Goal: Task Accomplishment & Management: Manage account settings

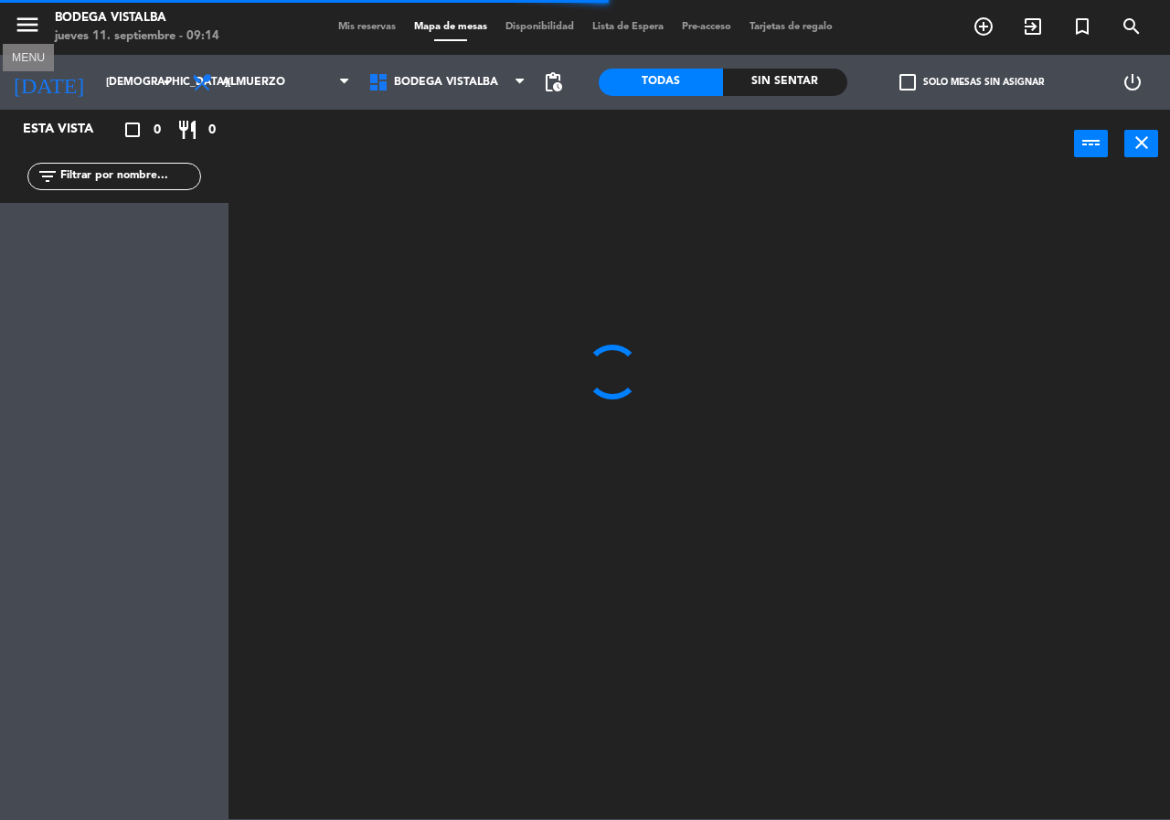
click at [33, 30] on icon "menu" at bounding box center [27, 24] width 27 height 27
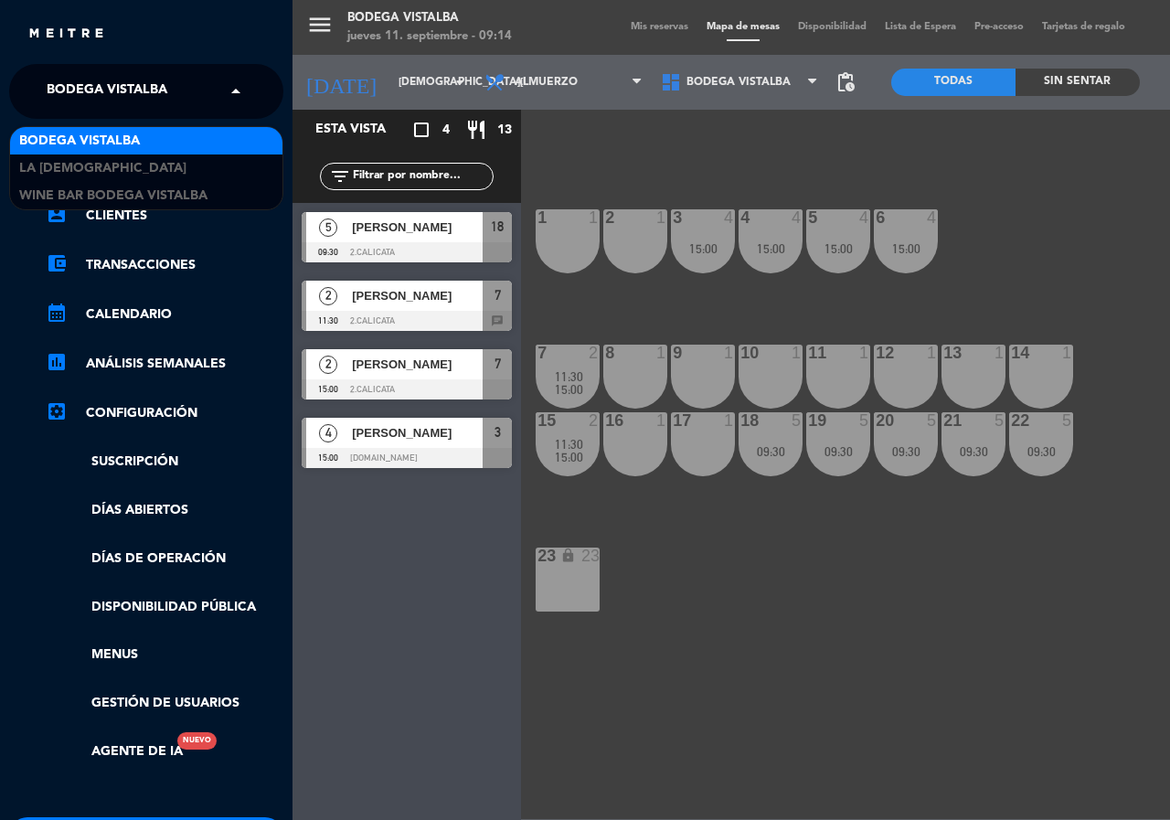
click at [211, 101] on input "text" at bounding box center [148, 92] width 223 height 40
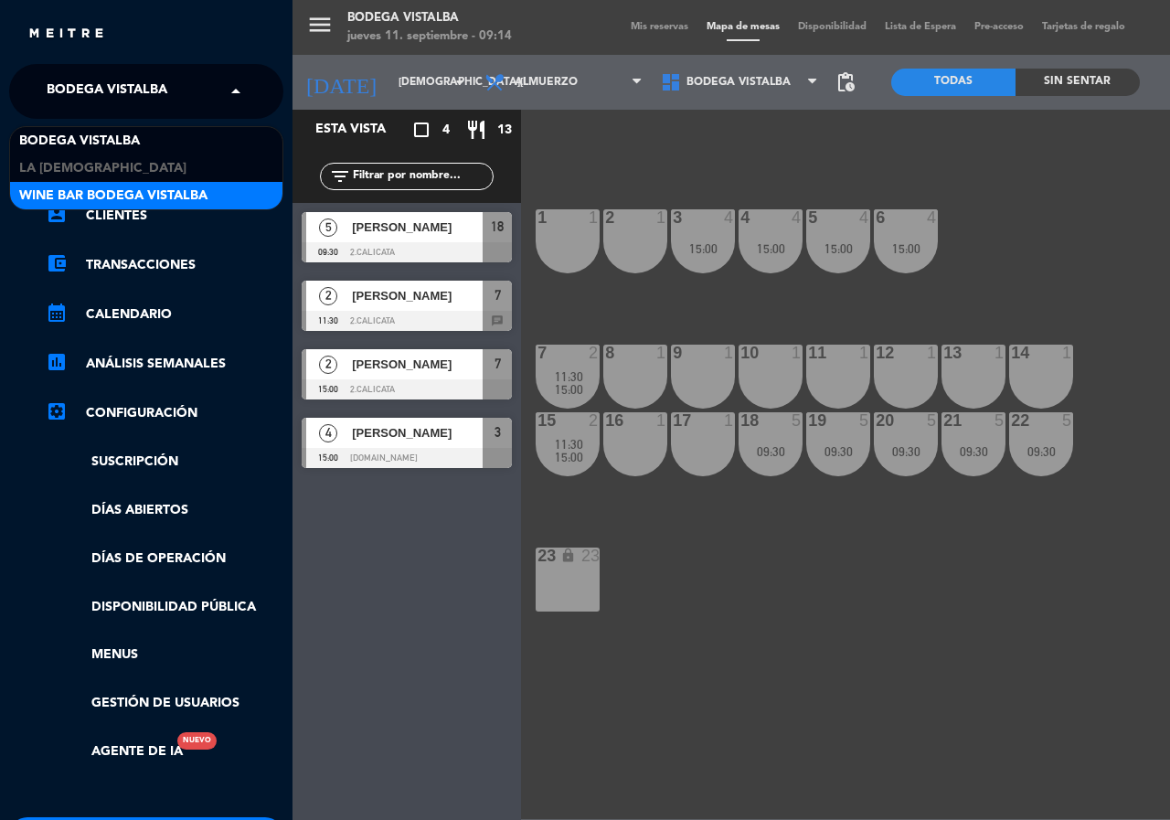
click at [147, 198] on span "Wine Bar Bodega Vistalba" at bounding box center [113, 196] width 188 height 21
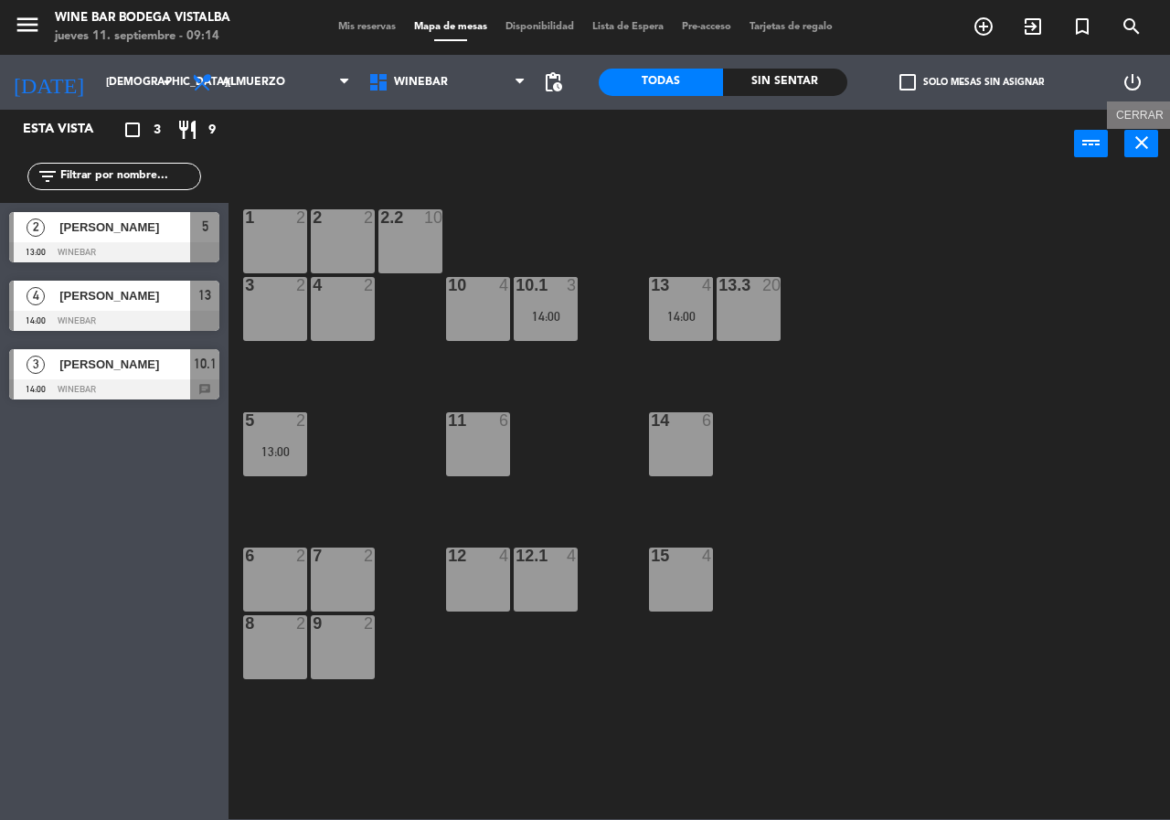
click at [1131, 150] on icon "close" at bounding box center [1142, 143] width 22 height 22
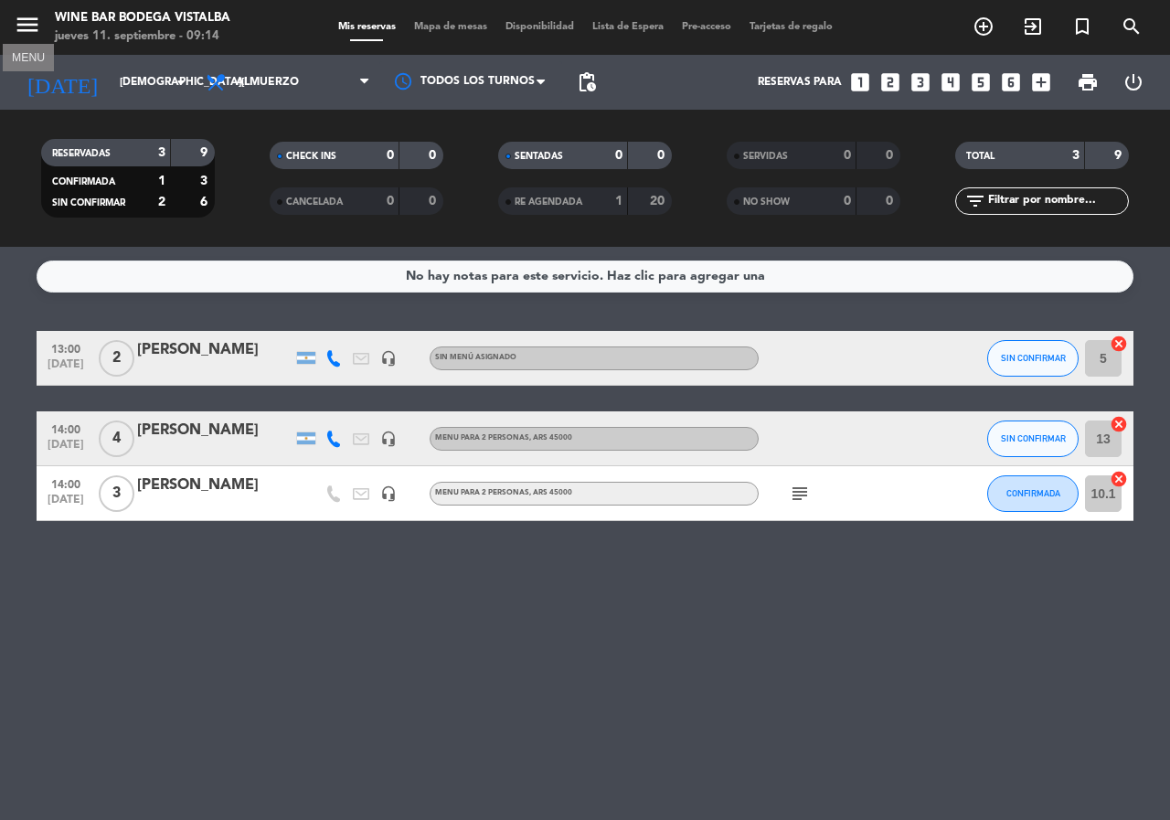
click at [24, 29] on icon "menu" at bounding box center [27, 24] width 27 height 27
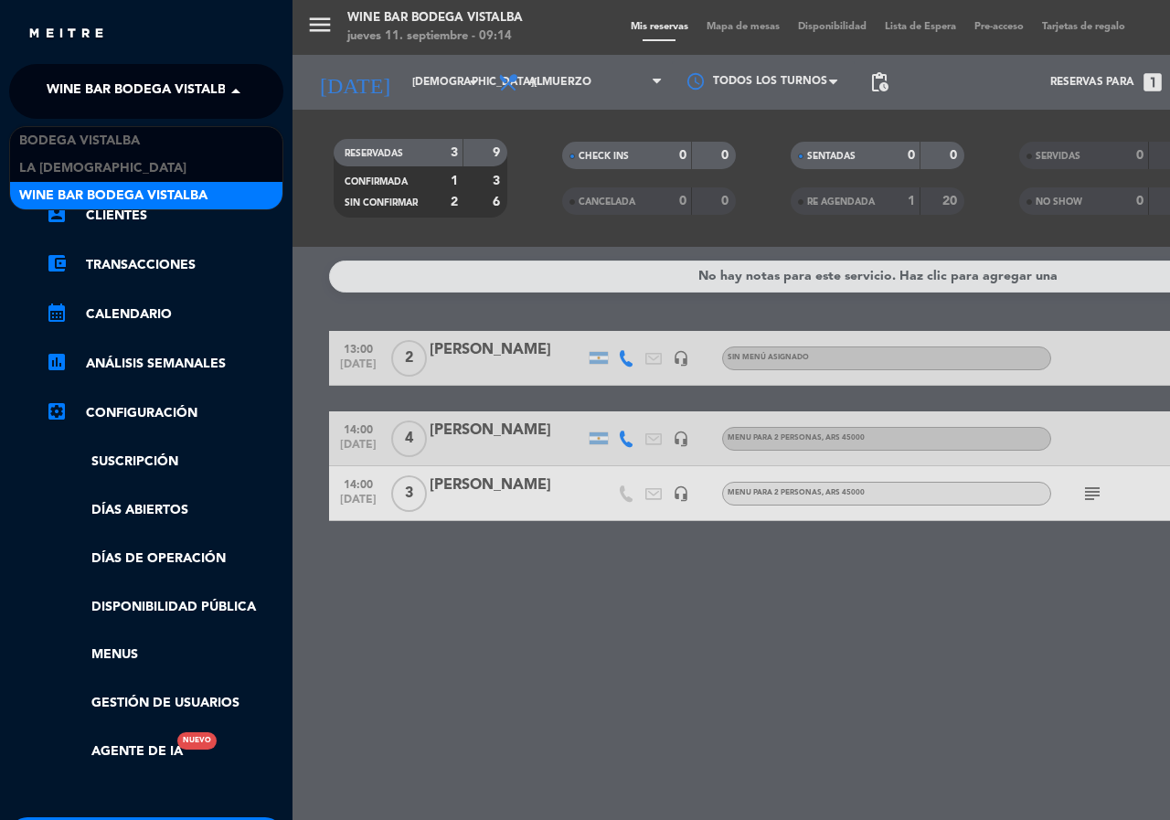
click at [142, 95] on span "Wine Bar Bodega Vistalba" at bounding box center [141, 91] width 188 height 38
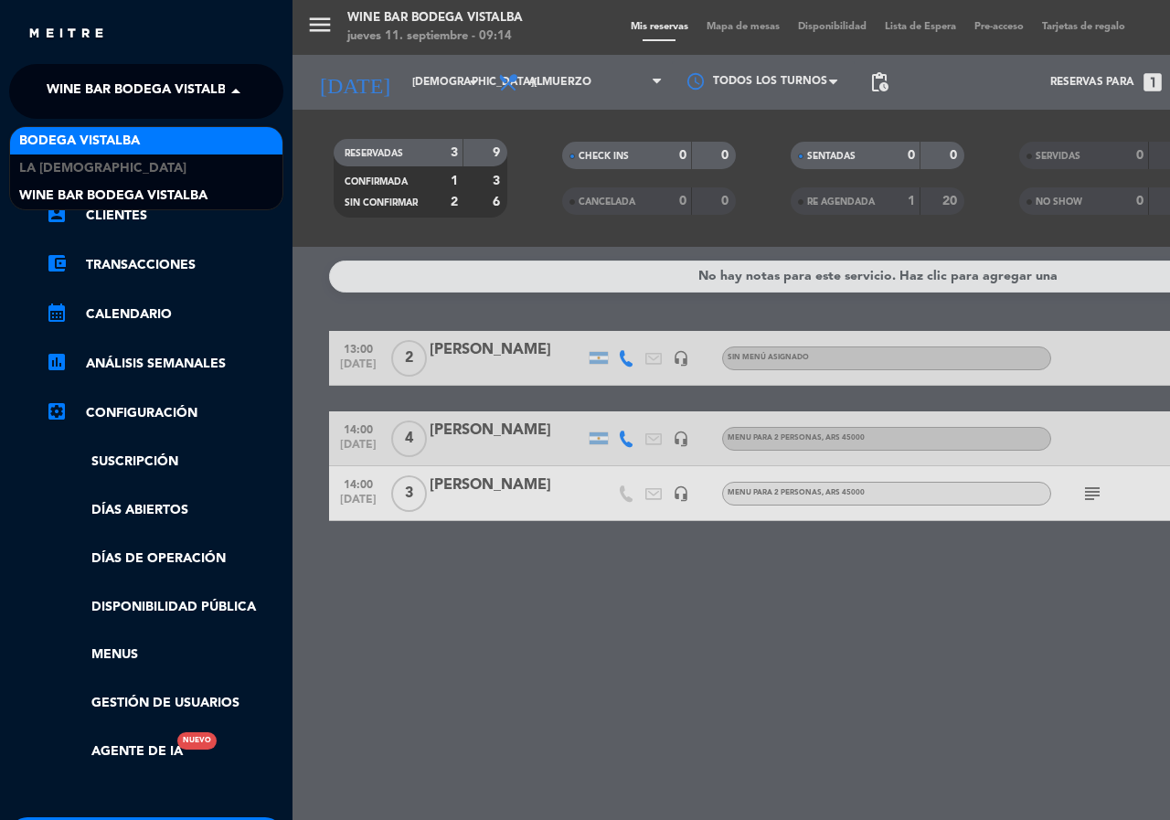
drag, startPoint x: 159, startPoint y: 138, endPoint x: 166, endPoint y: 127, distance: 13.2
click at [159, 137] on div "BODEGA VISTALBA" at bounding box center [146, 140] width 272 height 27
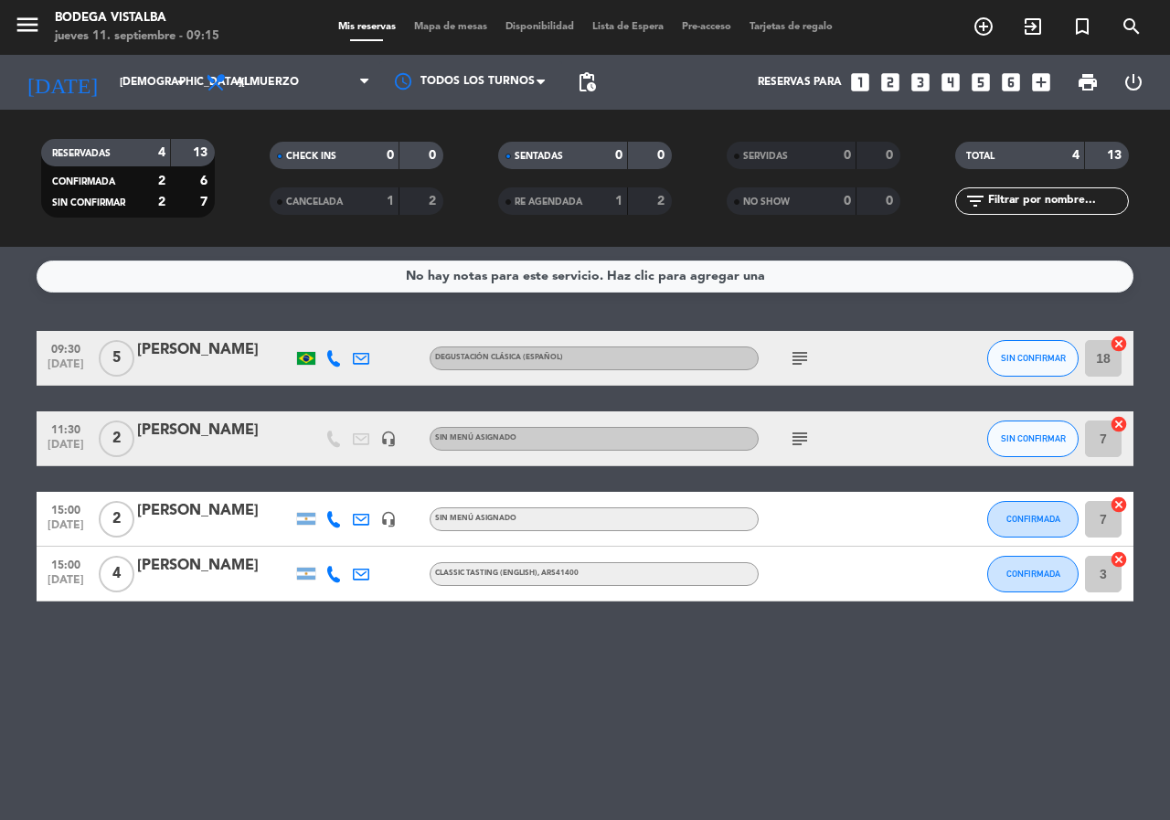
click at [889, 79] on icon "looks_two" at bounding box center [890, 82] width 24 height 24
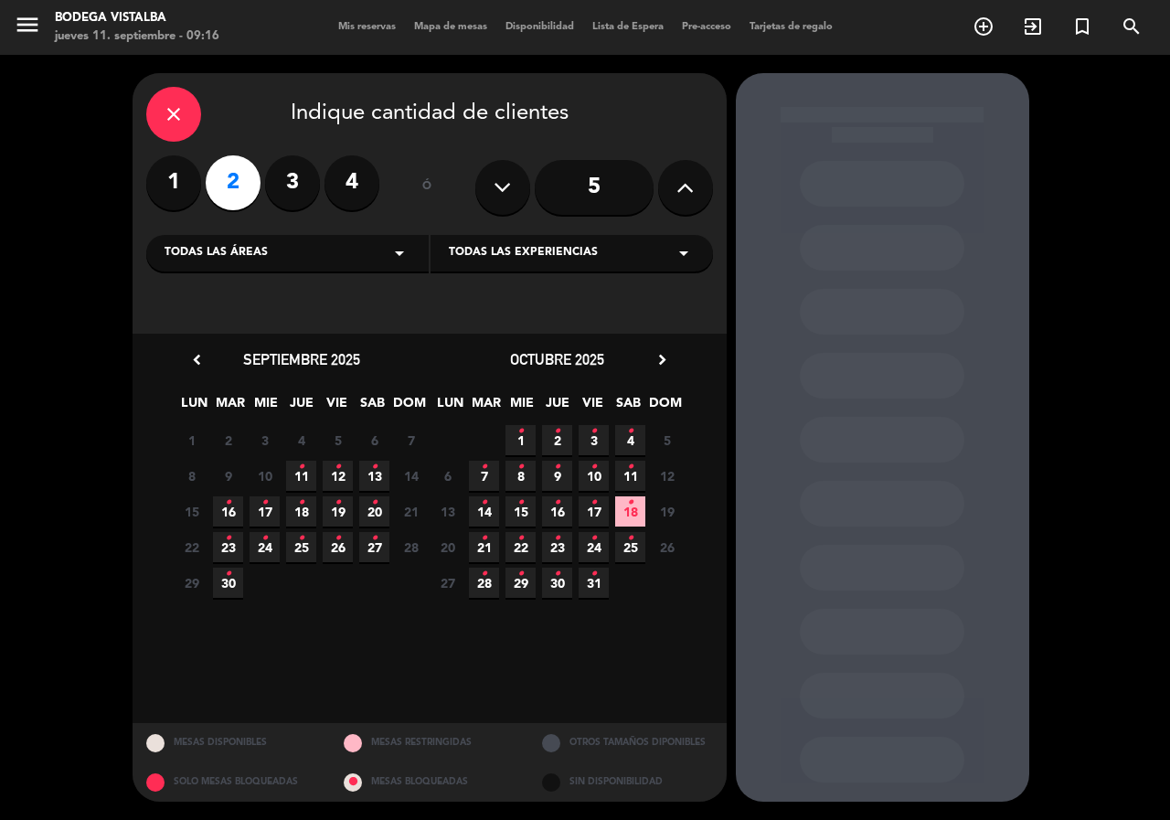
click at [166, 107] on icon "close" at bounding box center [174, 114] width 22 height 22
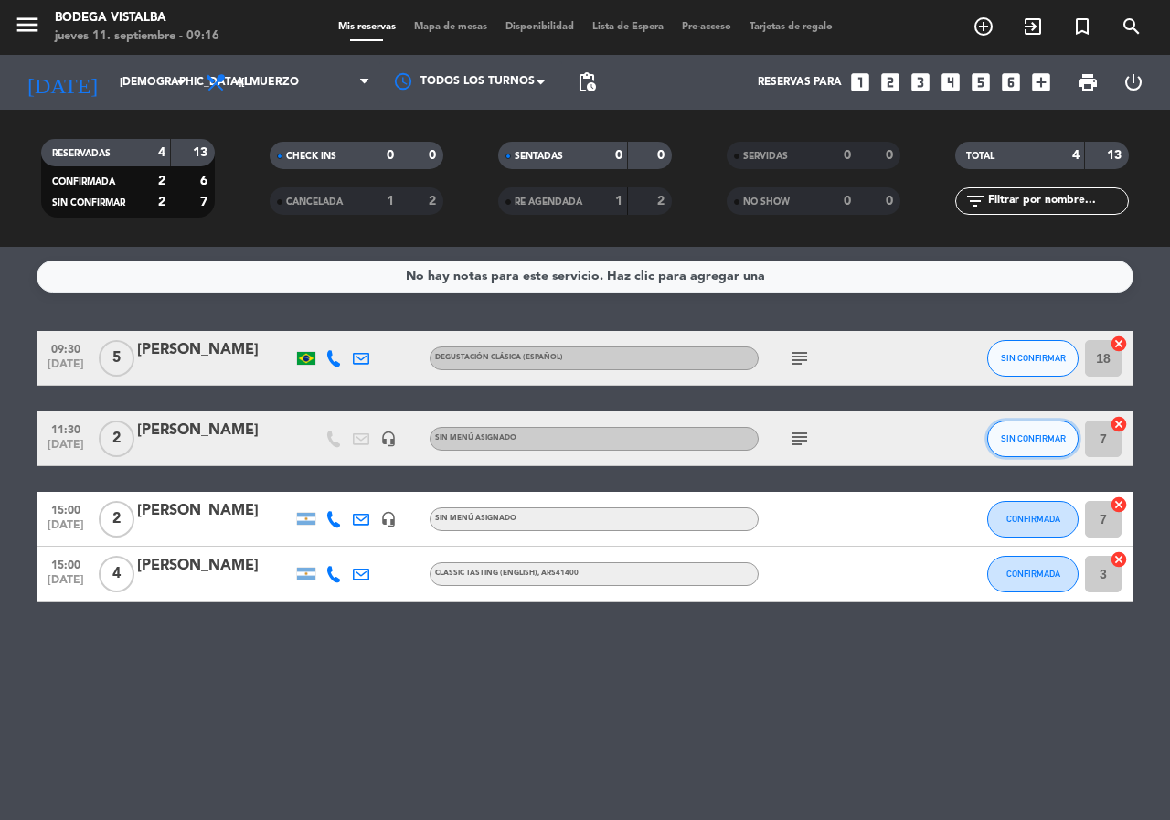
click at [1053, 442] on span "SIN CONFIRMAR" at bounding box center [1033, 438] width 65 height 10
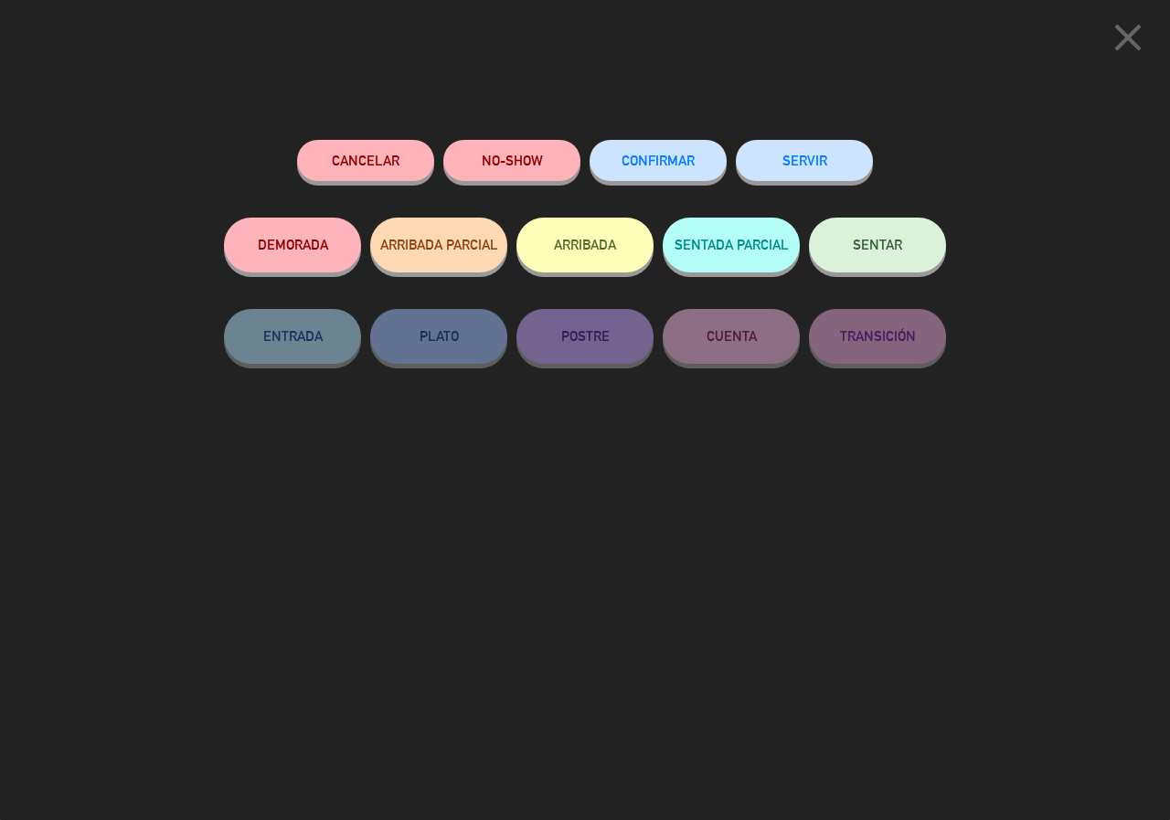
click at [673, 162] on span "CONFIRMAR" at bounding box center [657, 161] width 73 height 16
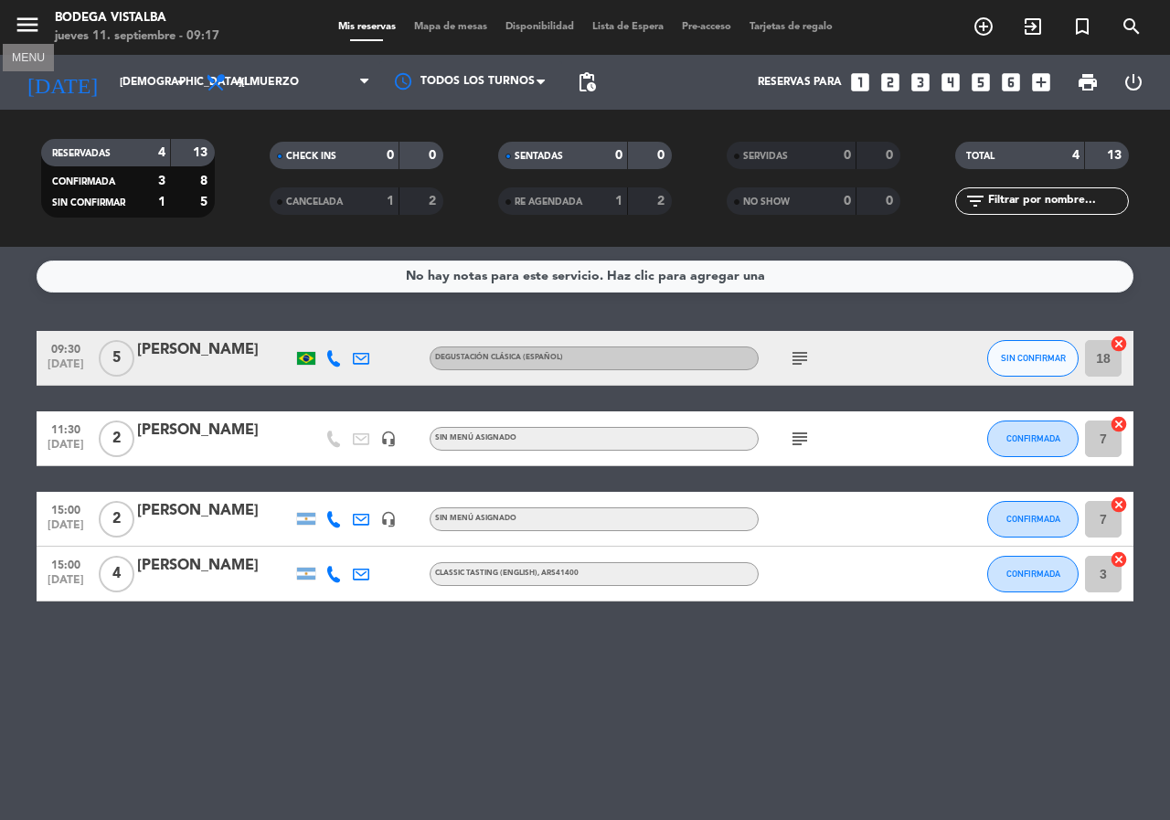
click at [40, 20] on icon "menu" at bounding box center [27, 24] width 27 height 27
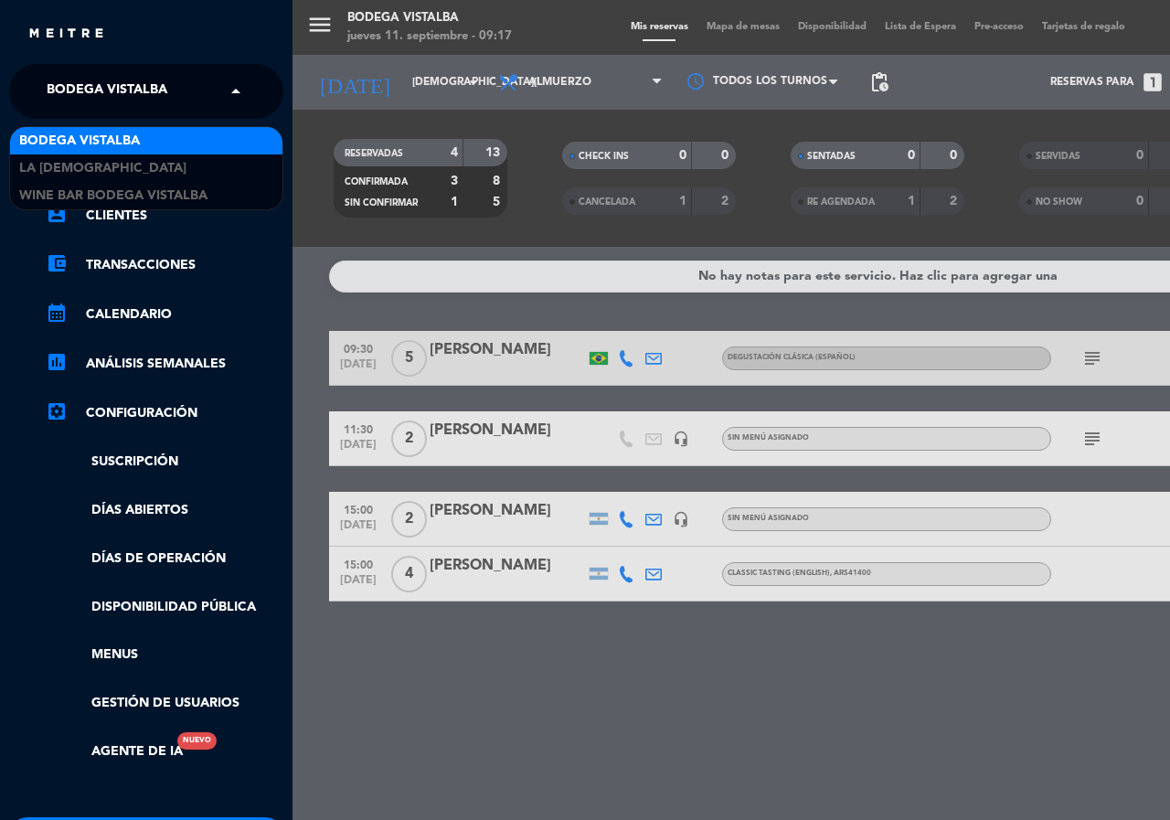
click at [38, 94] on input "text" at bounding box center [148, 92] width 223 height 40
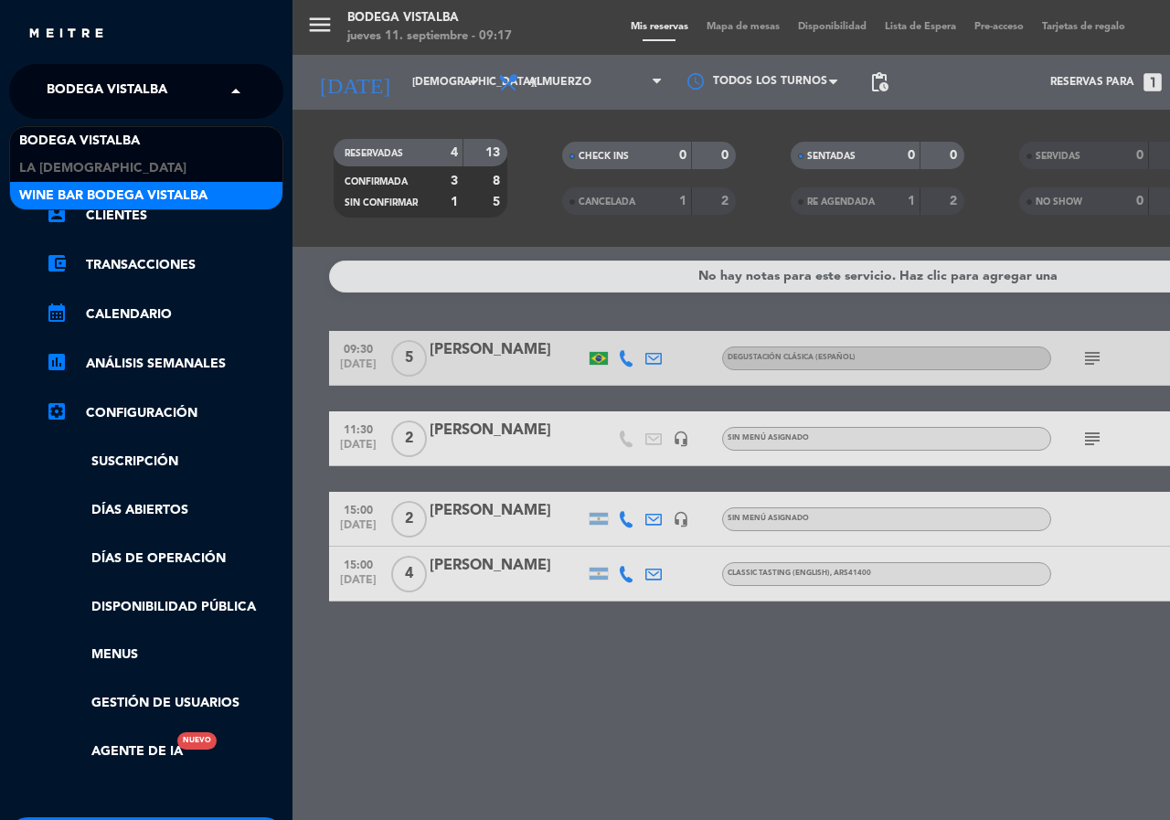
click at [71, 187] on span "Wine Bar Bodega Vistalba" at bounding box center [113, 196] width 188 height 21
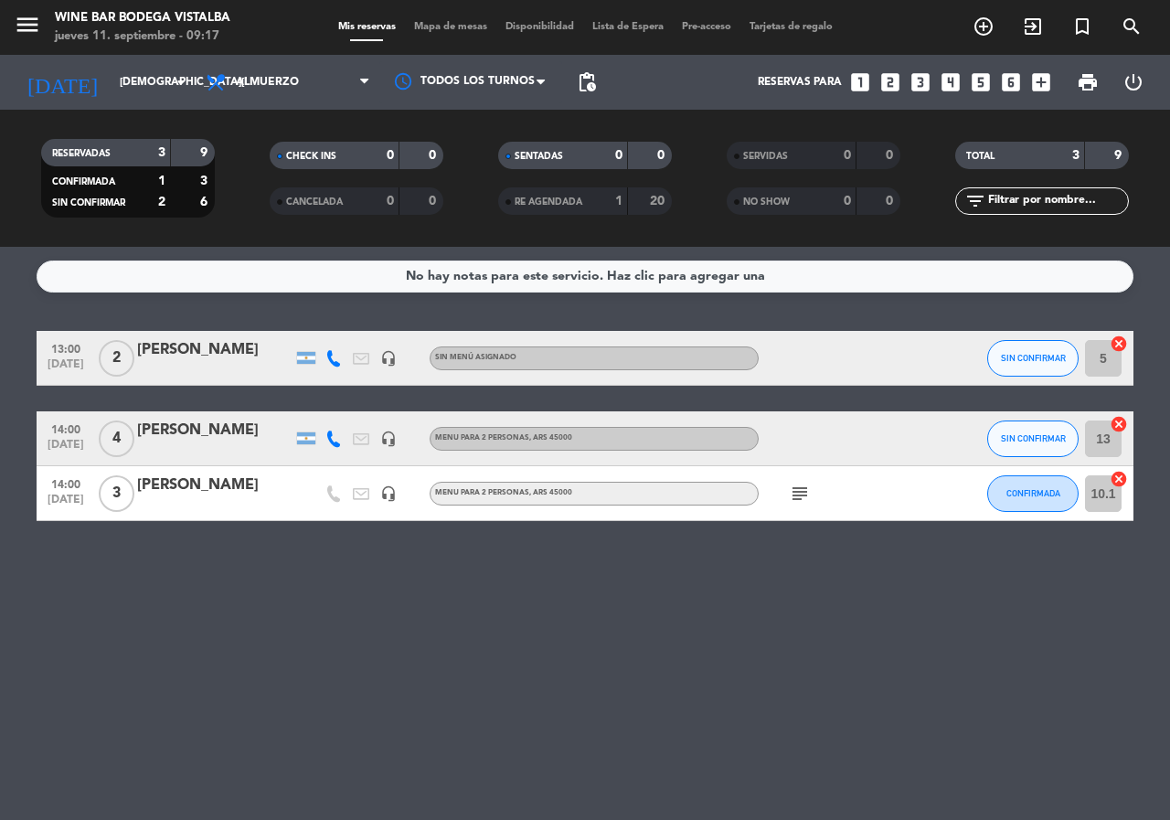
click at [329, 438] on icon at bounding box center [333, 438] width 16 height 16
click at [333, 357] on icon at bounding box center [333, 358] width 16 height 16
drag, startPoint x: 281, startPoint y: 603, endPoint x: 281, endPoint y: 583, distance: 20.1
click at [281, 604] on div "No hay notas para este servicio. Haz clic para agregar una 13:00 sep. 11 2 Rosa…" at bounding box center [585, 533] width 1170 height 573
click at [32, 30] on icon "menu" at bounding box center [27, 24] width 27 height 27
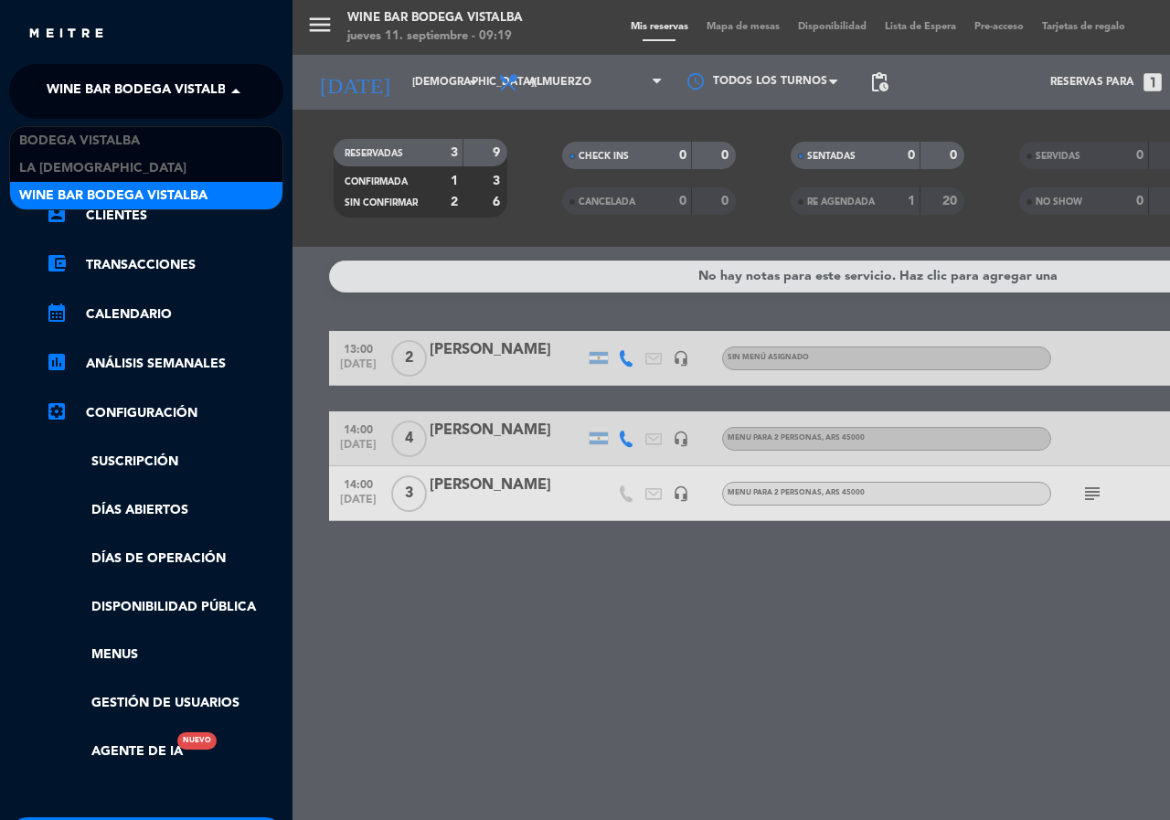
drag, startPoint x: 105, startPoint y: 90, endPoint x: 137, endPoint y: 141, distance: 59.6
click at [105, 91] on span "Wine Bar Bodega Vistalba" at bounding box center [141, 91] width 188 height 38
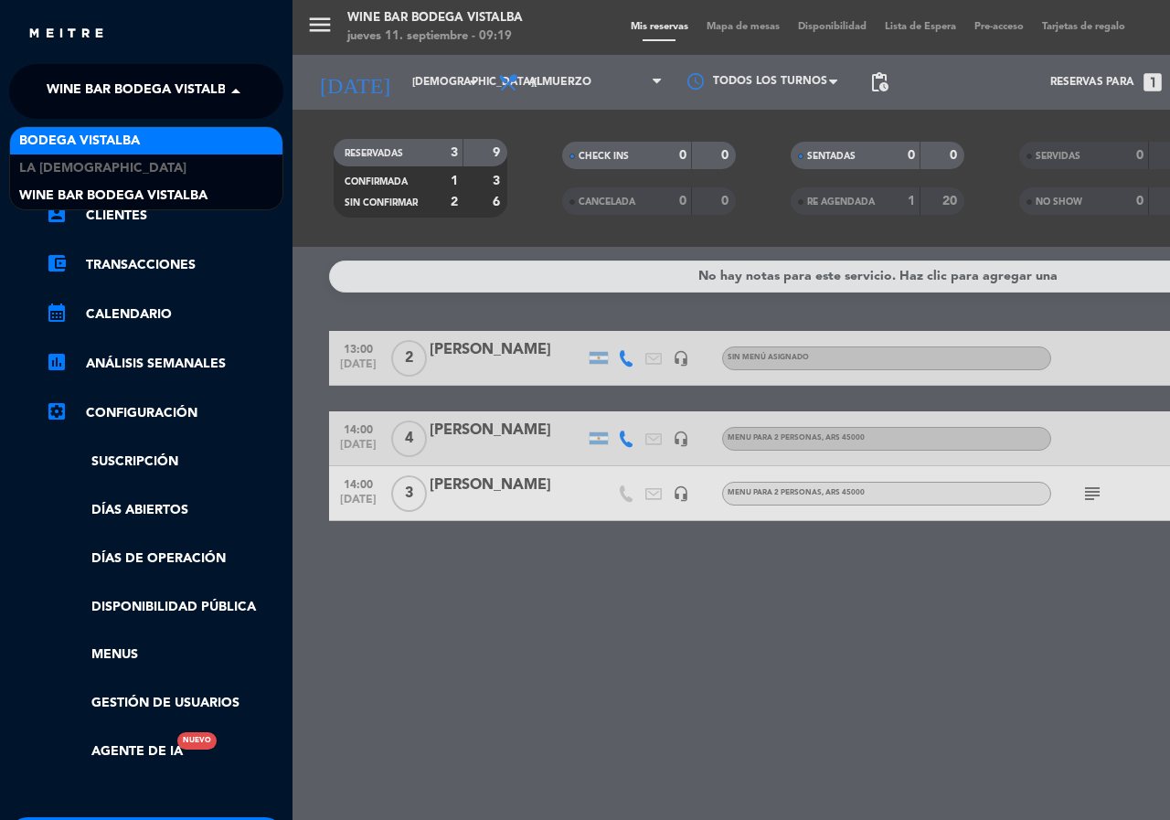
click at [137, 141] on span "BODEGA VISTALBA" at bounding box center [79, 141] width 121 height 21
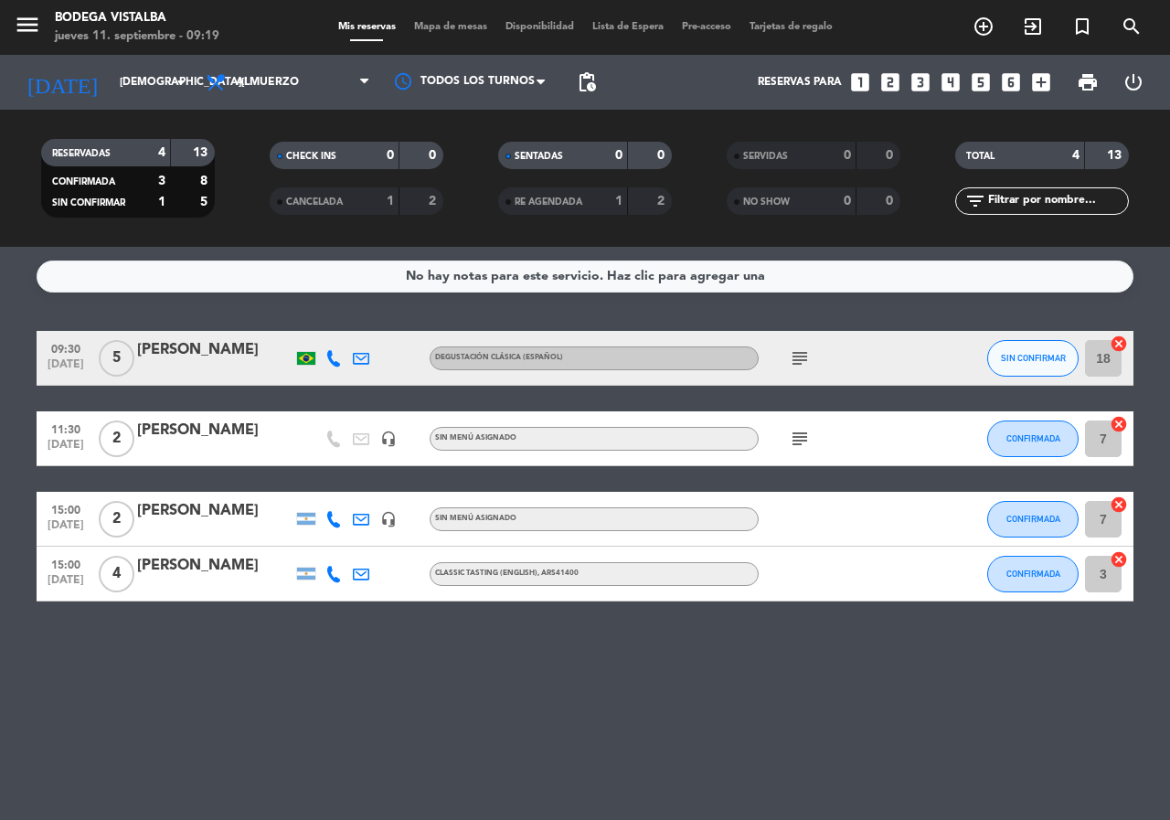
click at [331, 361] on icon at bounding box center [333, 358] width 16 height 16
click at [1039, 356] on span "SIN CONFIRMAR" at bounding box center [1033, 358] width 65 height 10
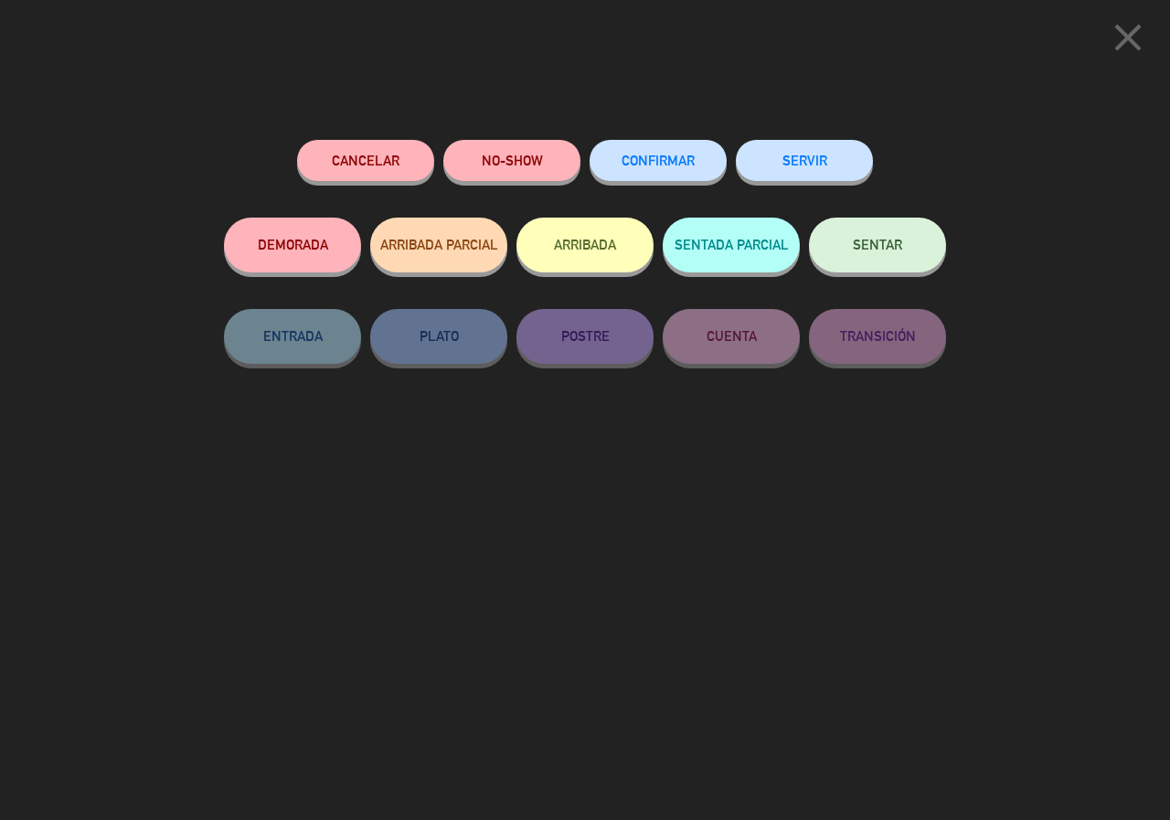
click at [360, 158] on button "Cancelar" at bounding box center [365, 160] width 137 height 41
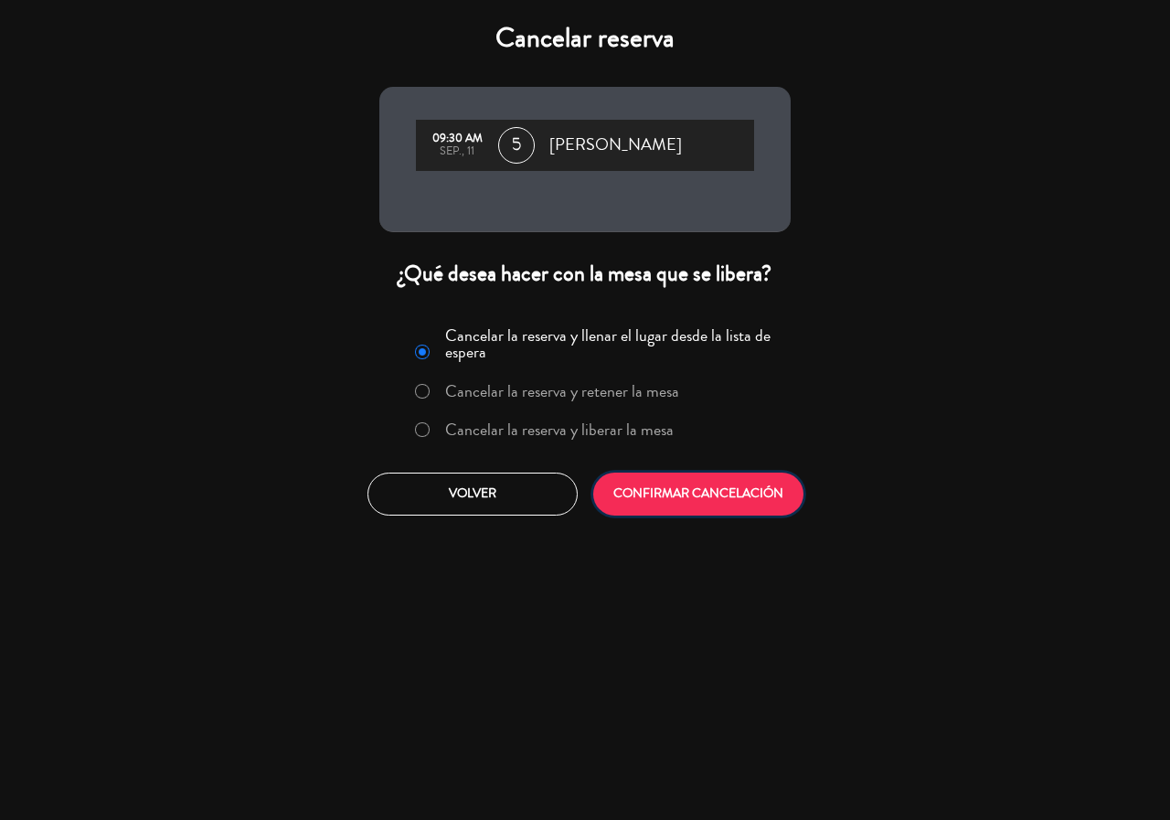
click at [759, 486] on button "CONFIRMAR CANCELACIÓN" at bounding box center [698, 494] width 210 height 43
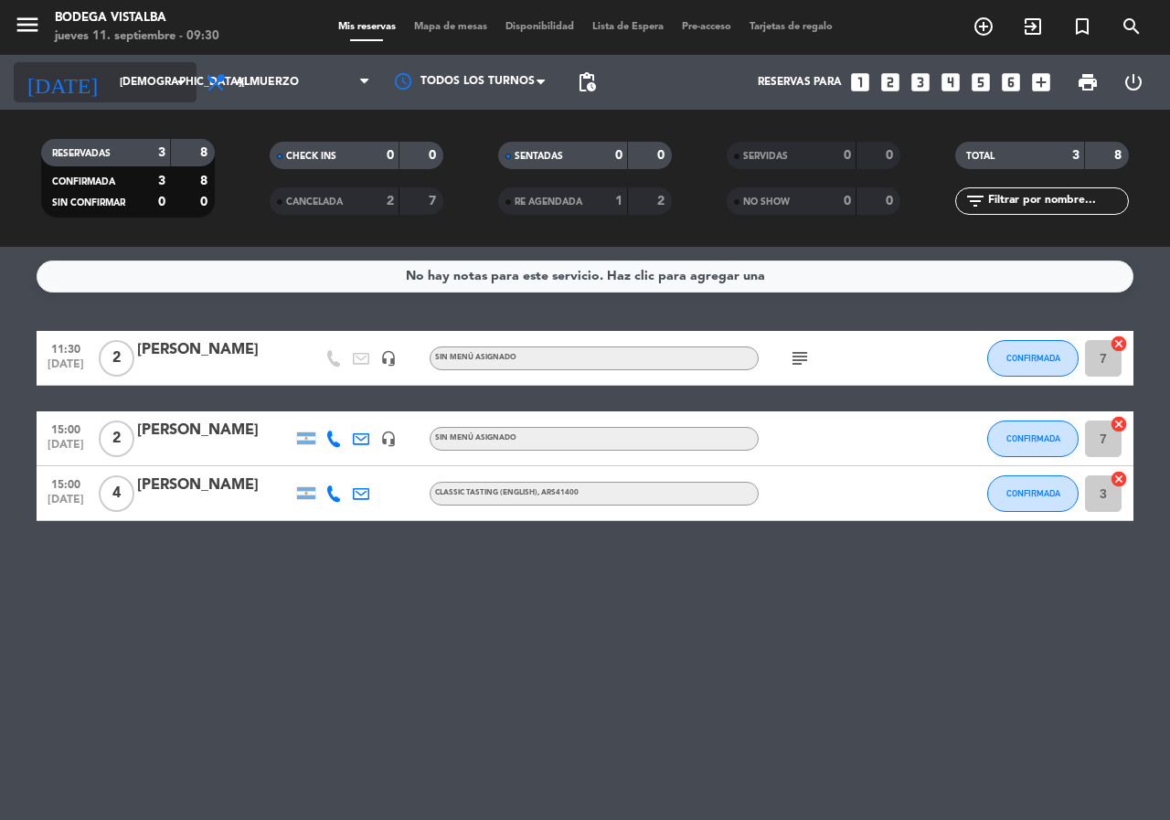
click at [173, 90] on icon "arrow_drop_down" at bounding box center [181, 82] width 22 height 22
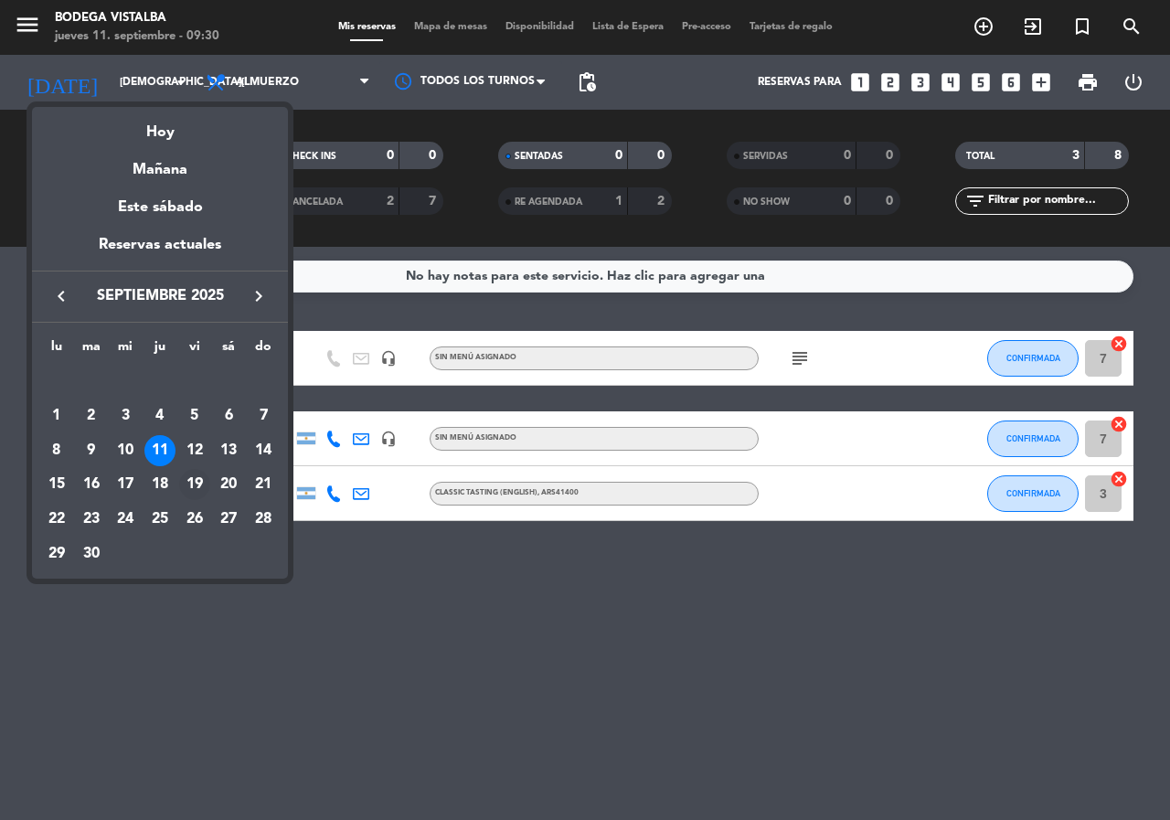
click at [200, 476] on div "19" at bounding box center [194, 484] width 31 height 31
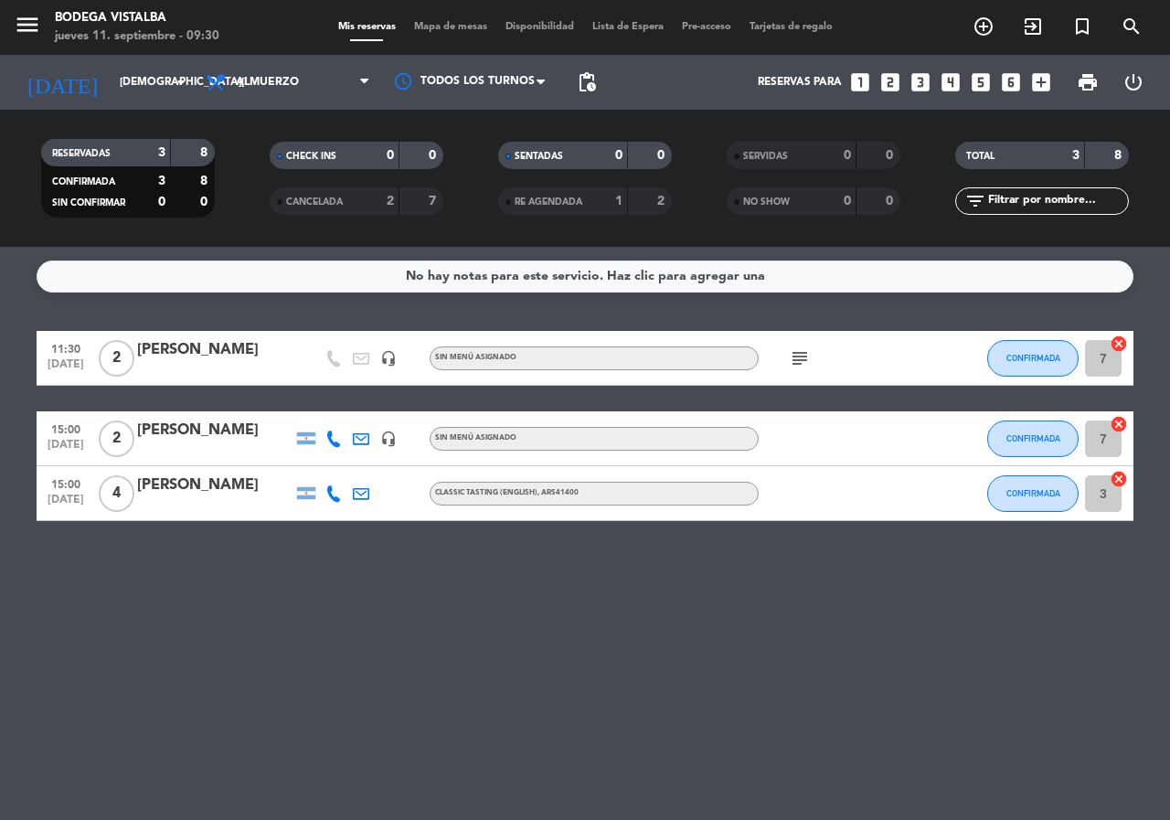
type input "vie. [DATE]"
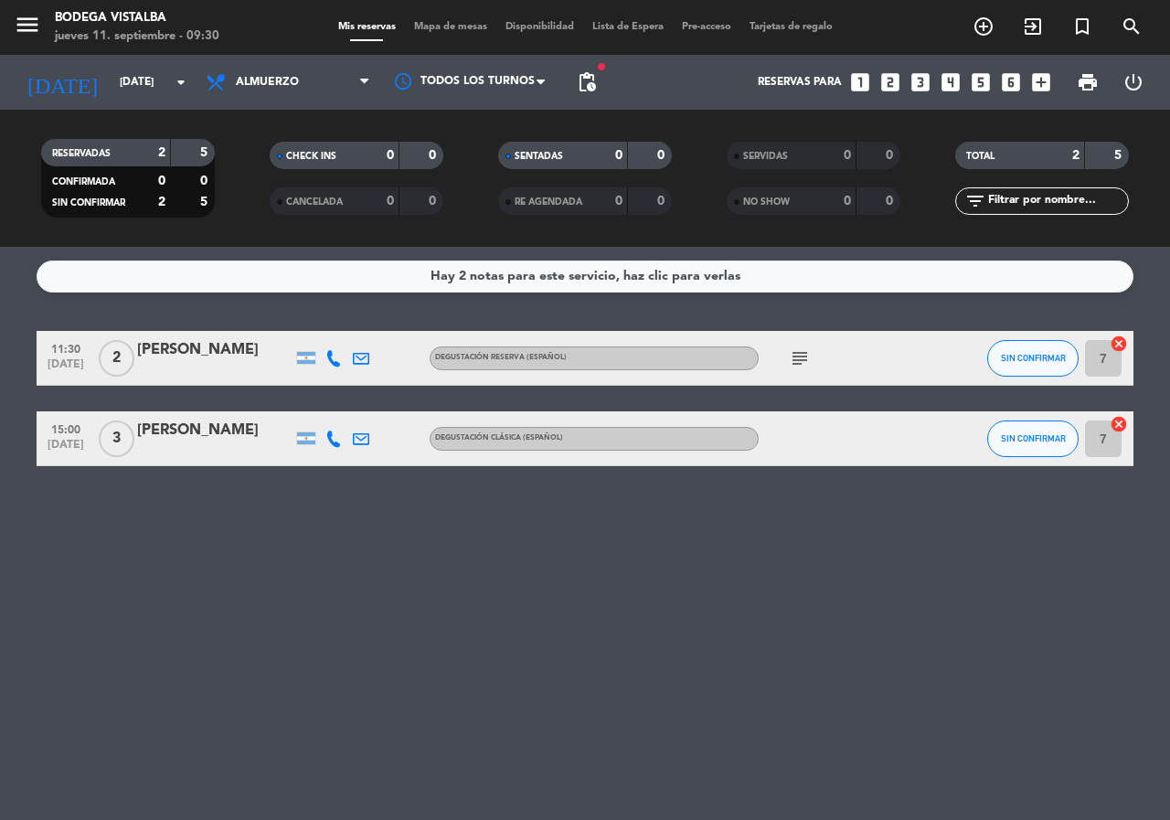
click at [892, 80] on icon "looks_two" at bounding box center [890, 82] width 24 height 24
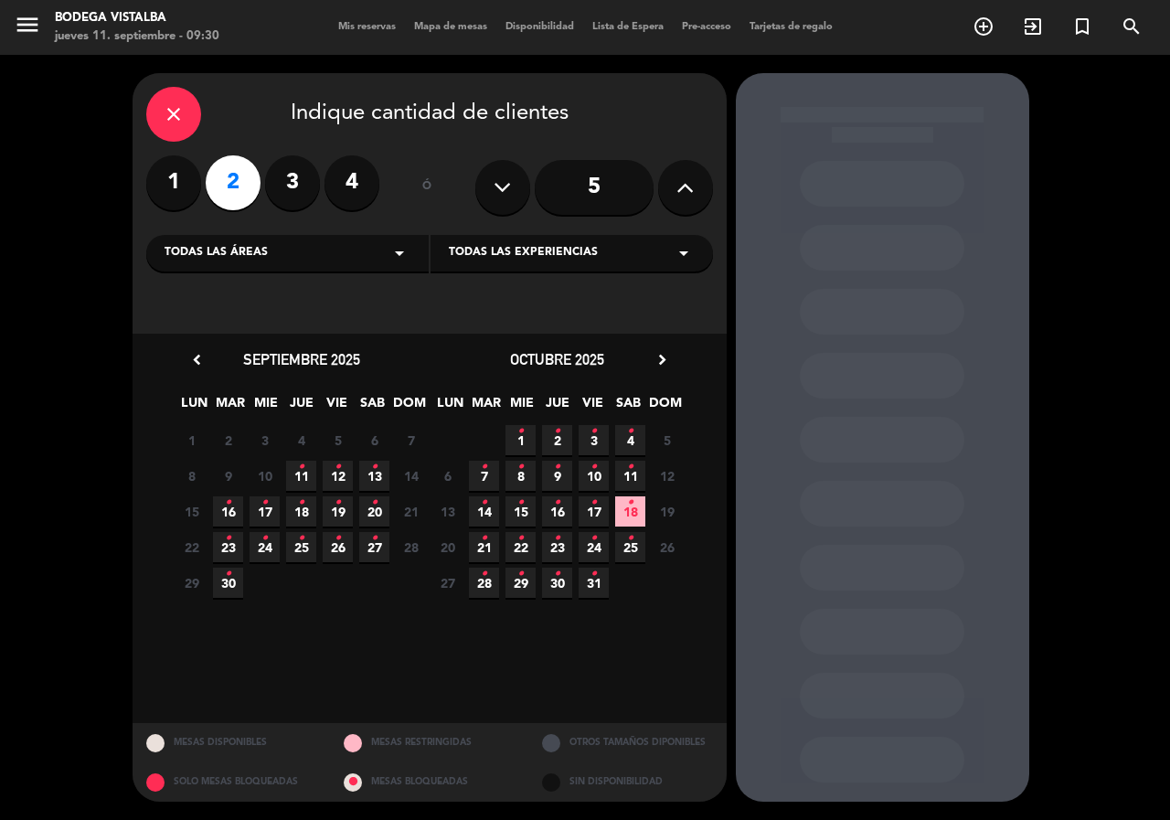
click at [345, 511] on span "19 •" at bounding box center [338, 511] width 30 height 30
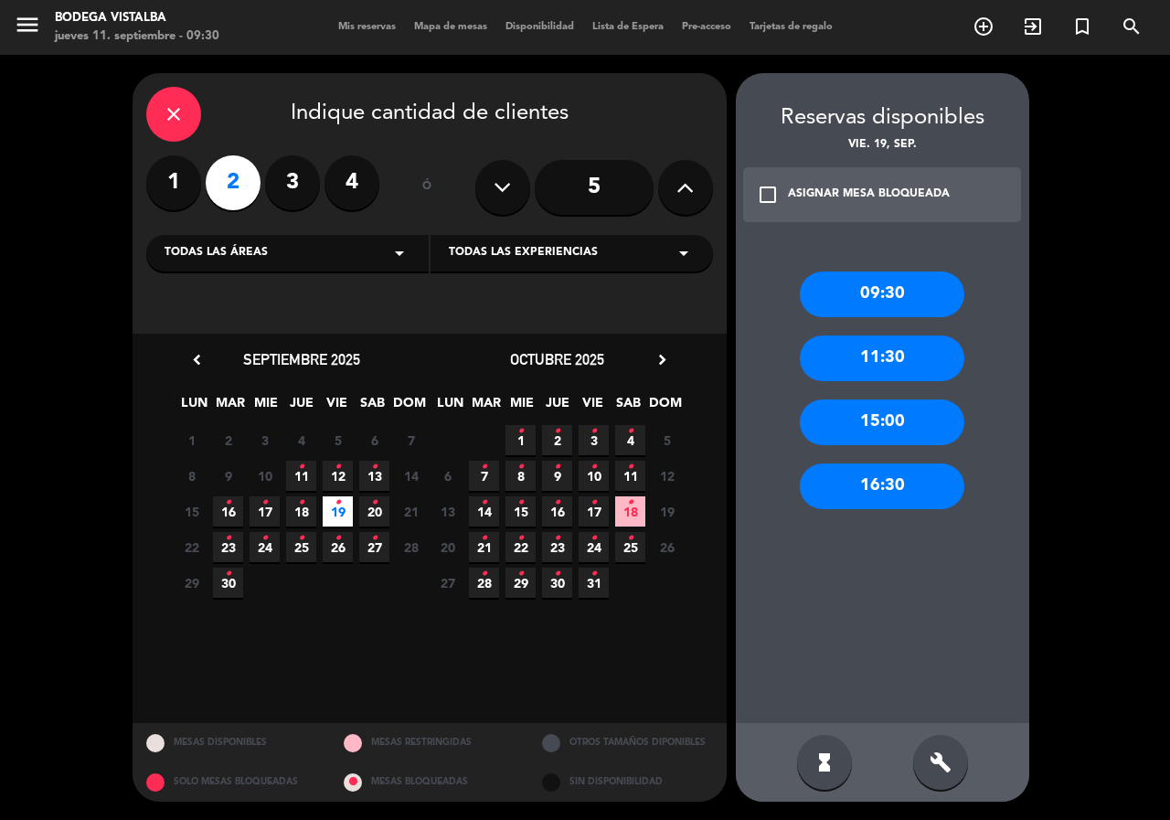
click at [928, 361] on div "11:30" at bounding box center [882, 358] width 165 height 46
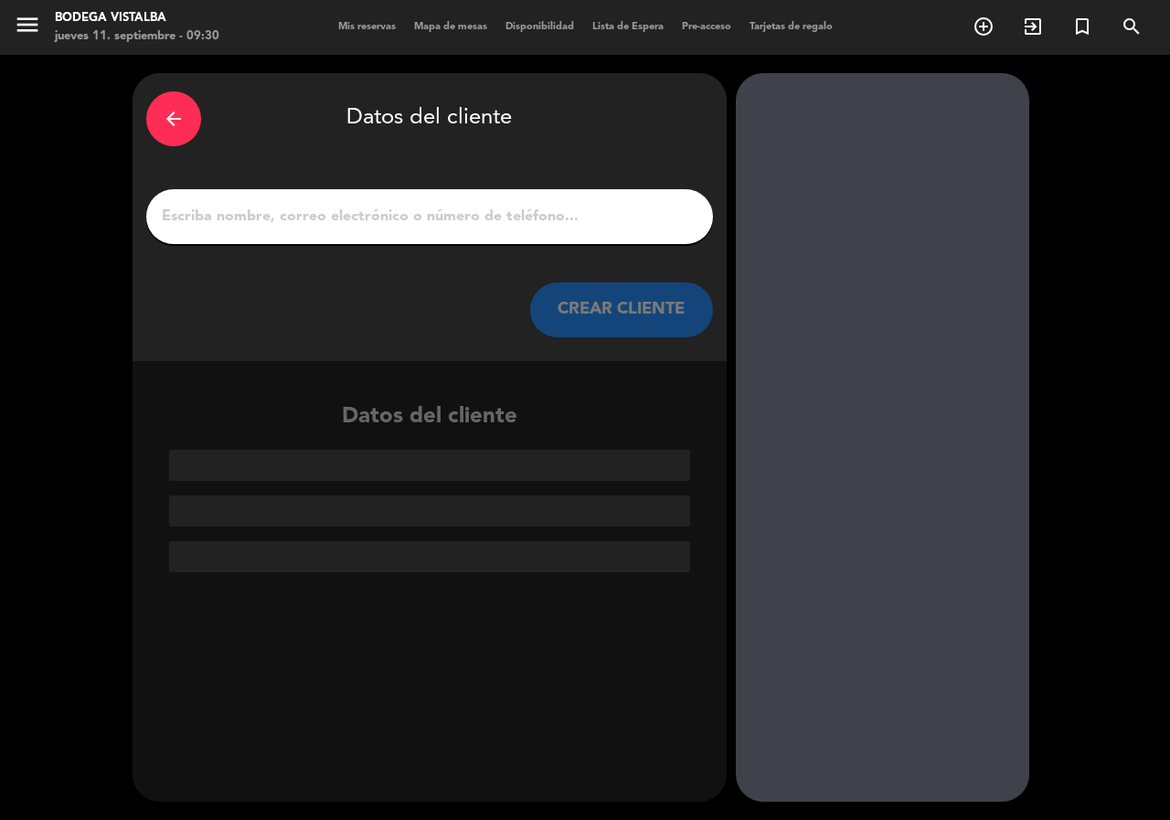
paste input "[PERSON_NAME]"
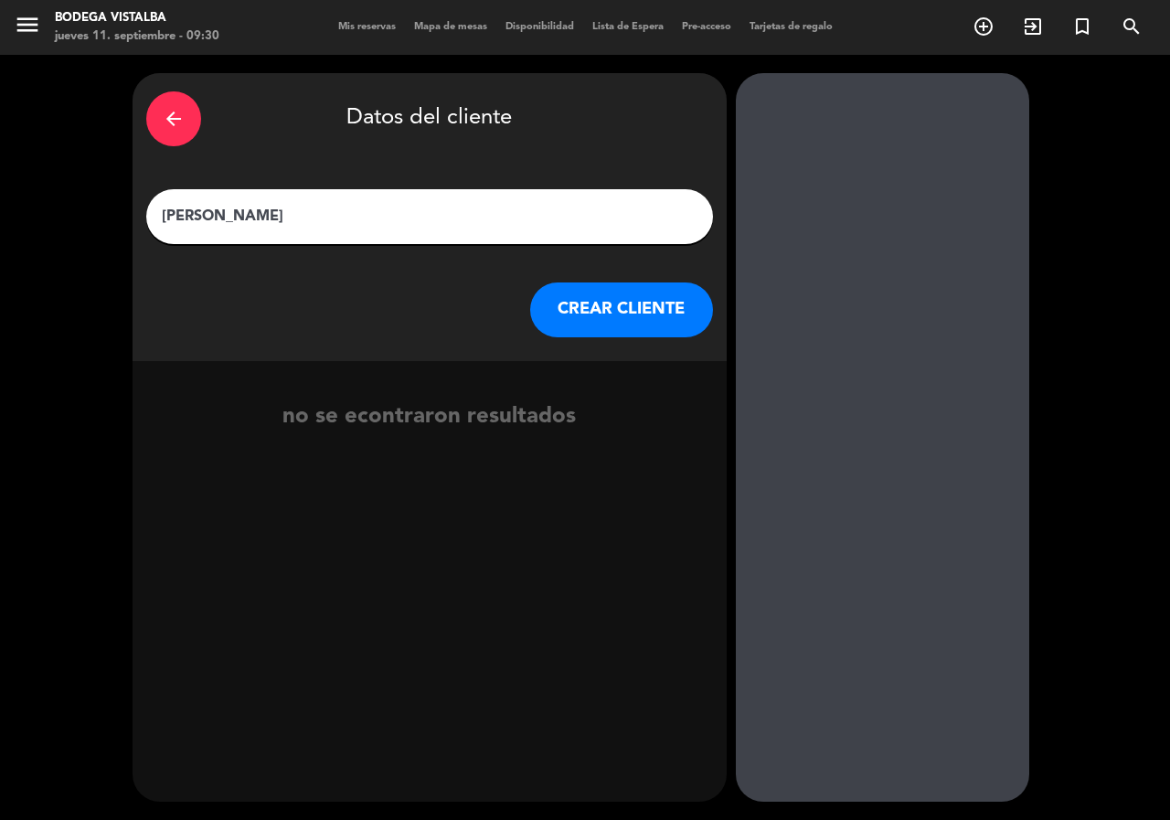
type input "[PERSON_NAME]"
click at [659, 324] on button "CREAR CLIENTE" at bounding box center [621, 309] width 183 height 55
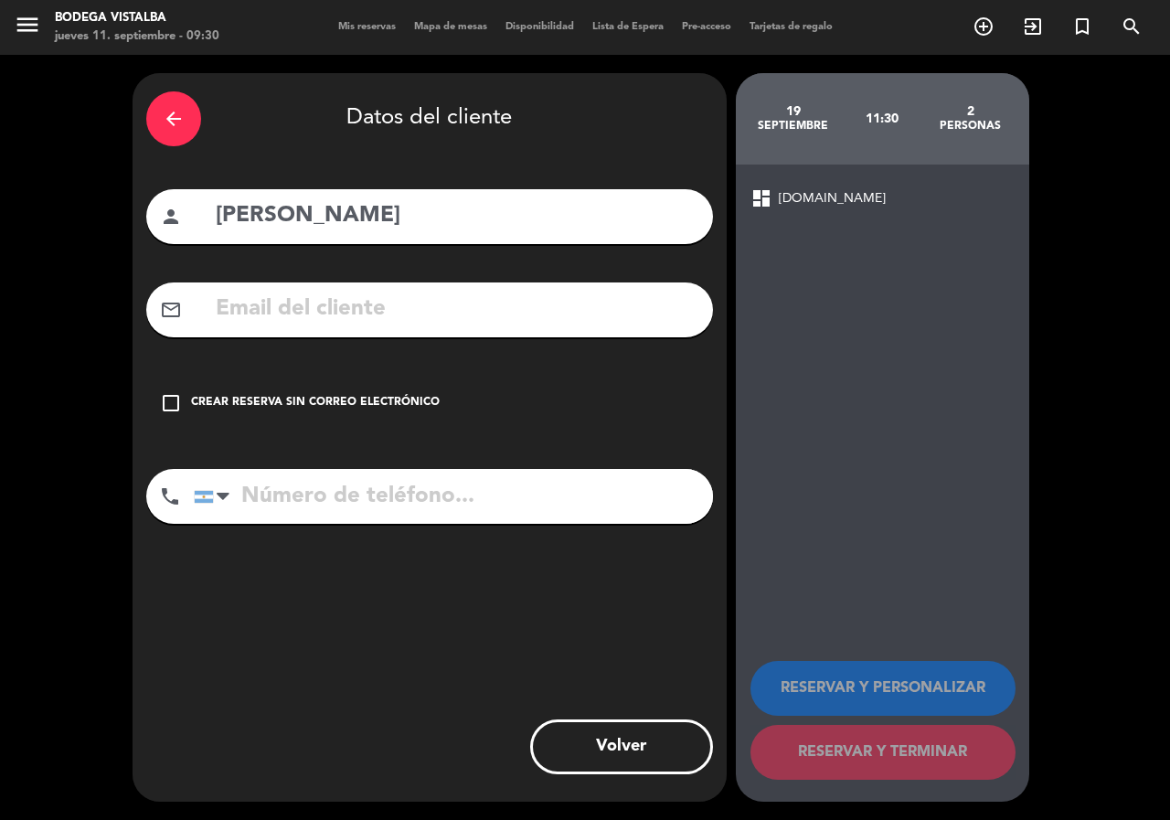
paste input "+54 9 2235 44-0673"
type input "+54 9 2235 44-0673"
click at [199, 391] on div "check_box_outline_blank Crear reserva sin correo electrónico" at bounding box center [429, 403] width 567 height 55
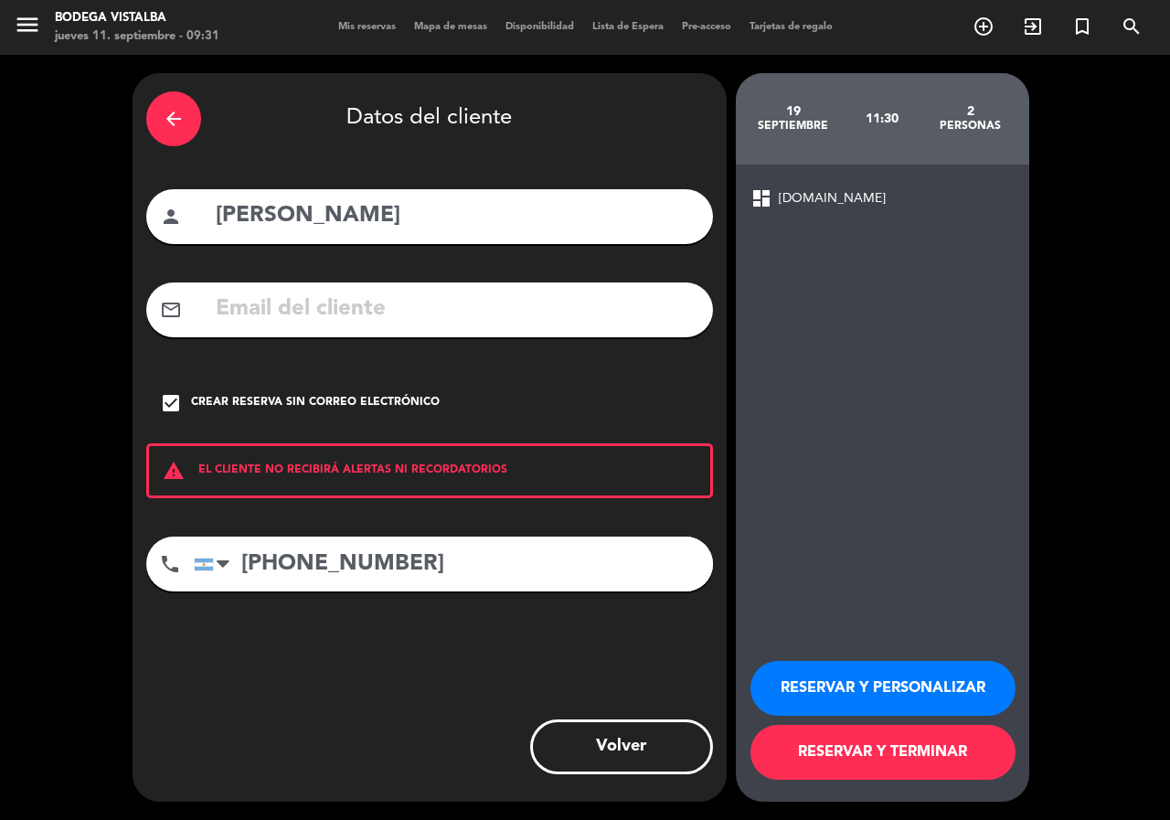
click at [839, 696] on button "RESERVAR Y PERSONALIZAR" at bounding box center [882, 688] width 265 height 55
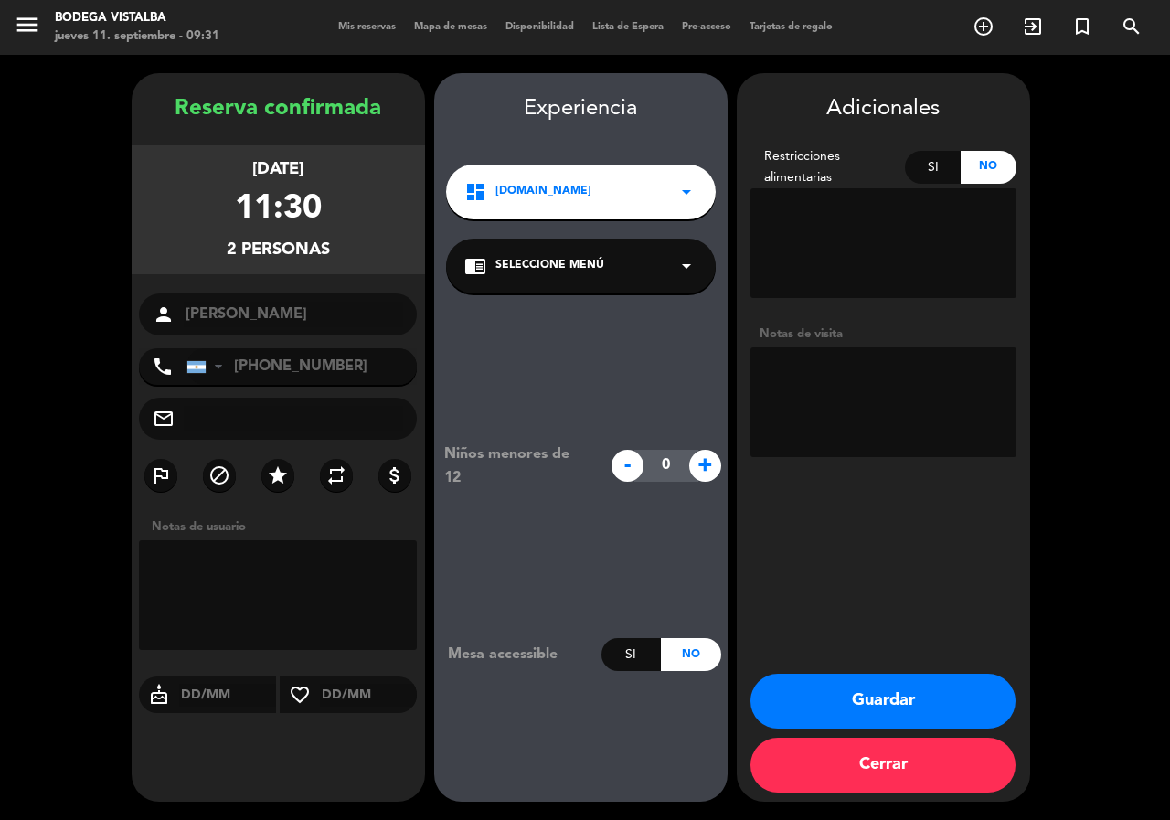
click at [675, 260] on icon "arrow_drop_down" at bounding box center [686, 266] width 22 height 22
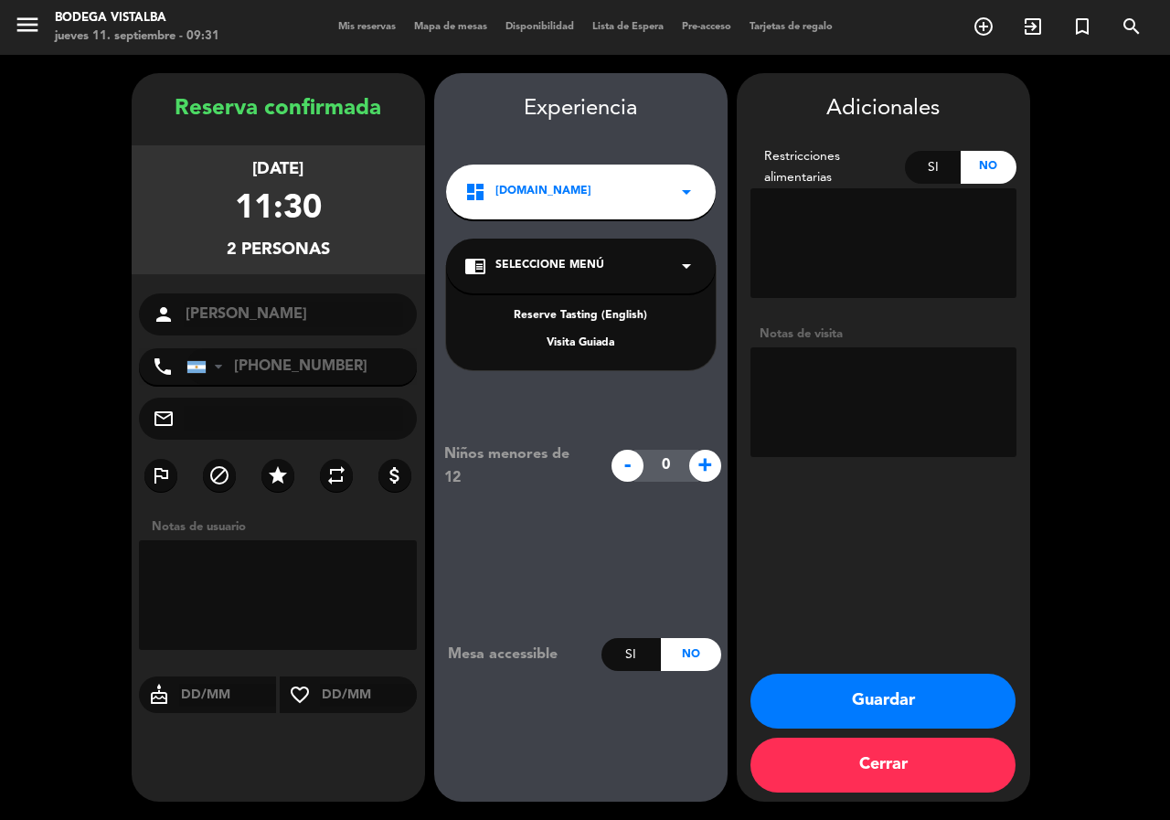
click at [573, 345] on div "Visita Guiada" at bounding box center [580, 343] width 233 height 18
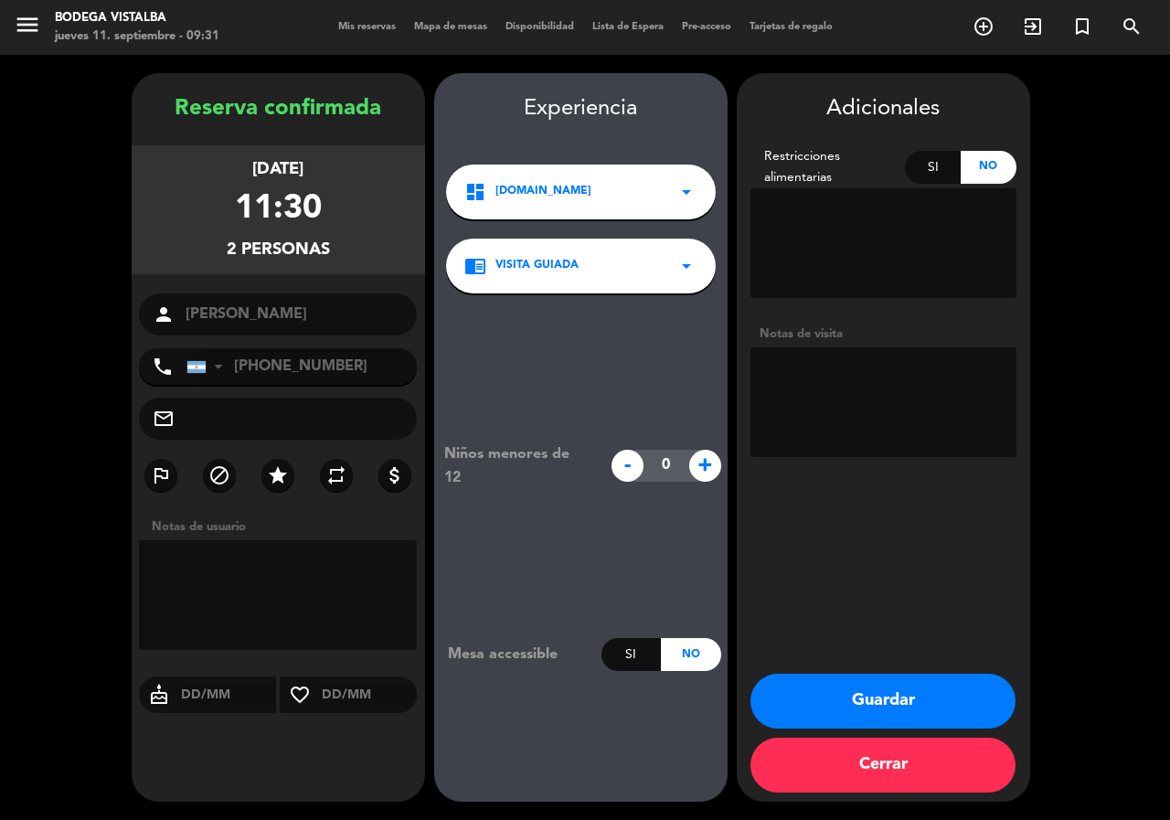
click at [765, 377] on textarea at bounding box center [883, 402] width 266 height 110
type textarea "Solo Visita"
click at [940, 692] on button "Guardar" at bounding box center [882, 701] width 265 height 55
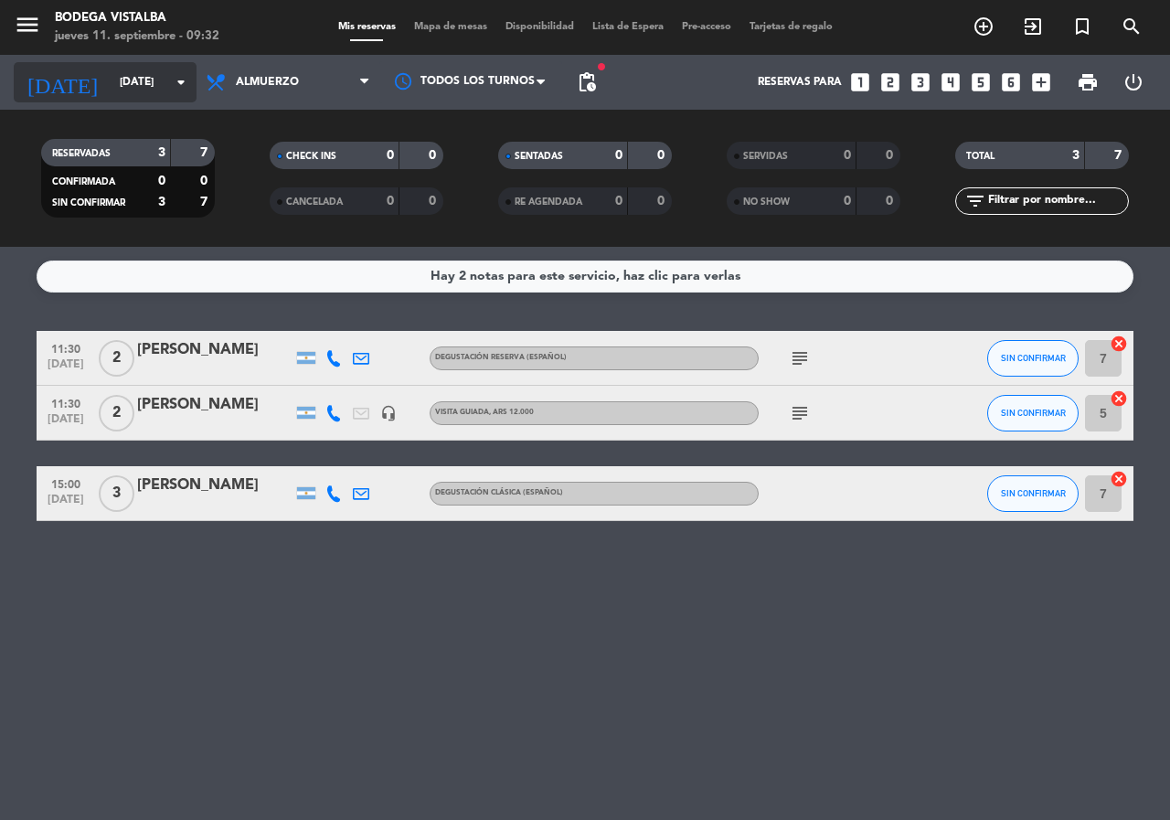
click at [151, 91] on input "vie. [DATE]" at bounding box center [183, 82] width 145 height 31
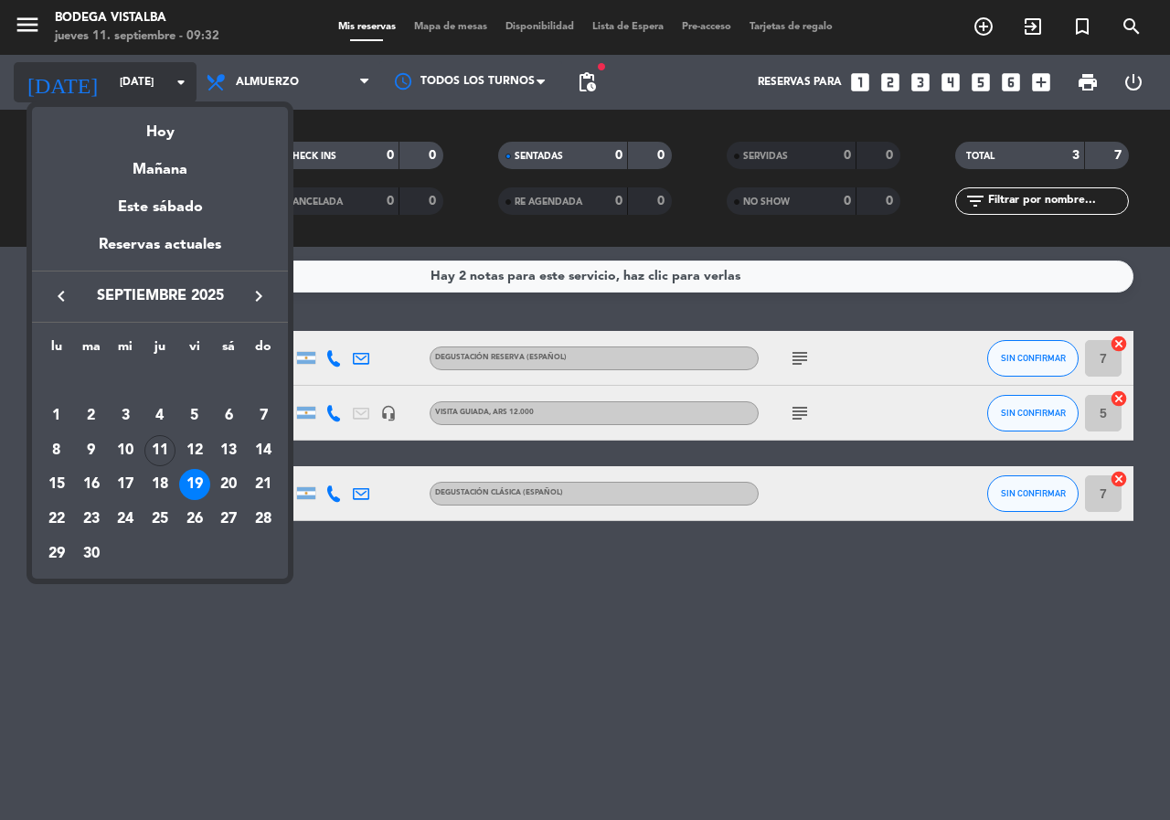
click at [151, 91] on div at bounding box center [585, 410] width 1170 height 820
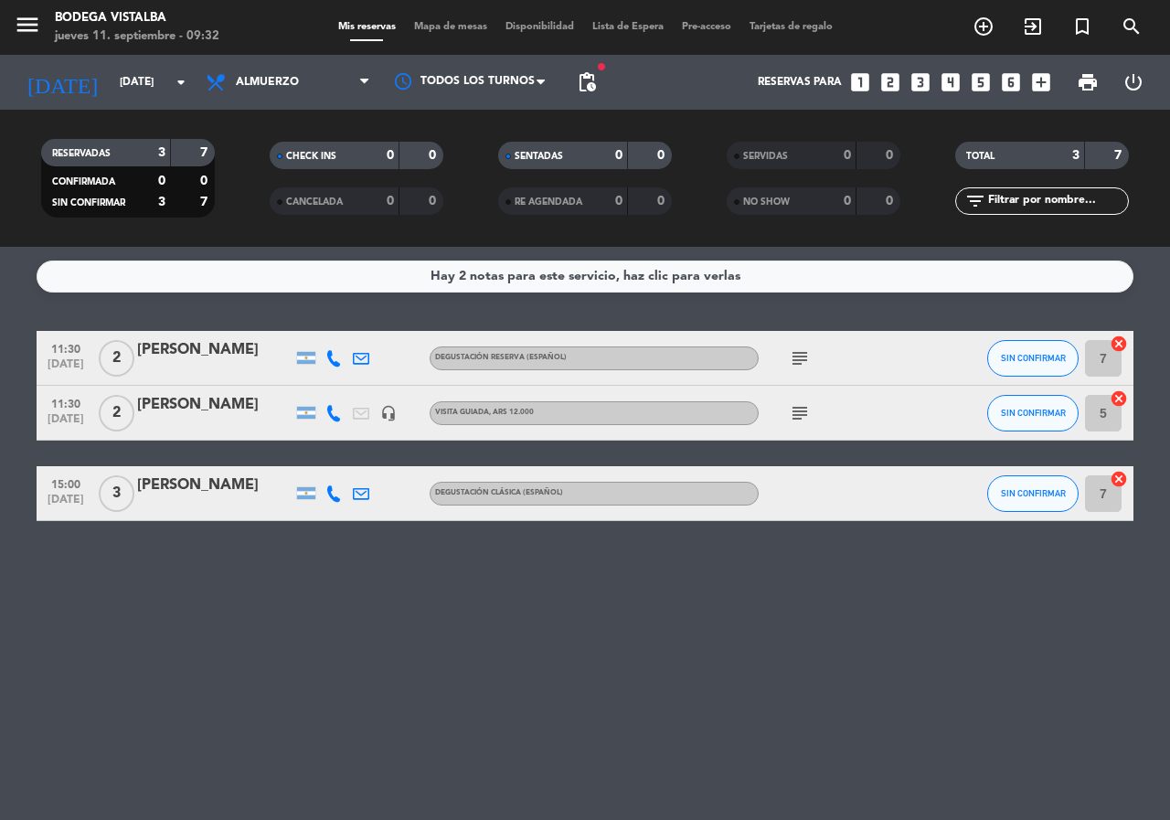
click at [986, 83] on icon "looks_5" at bounding box center [981, 82] width 24 height 24
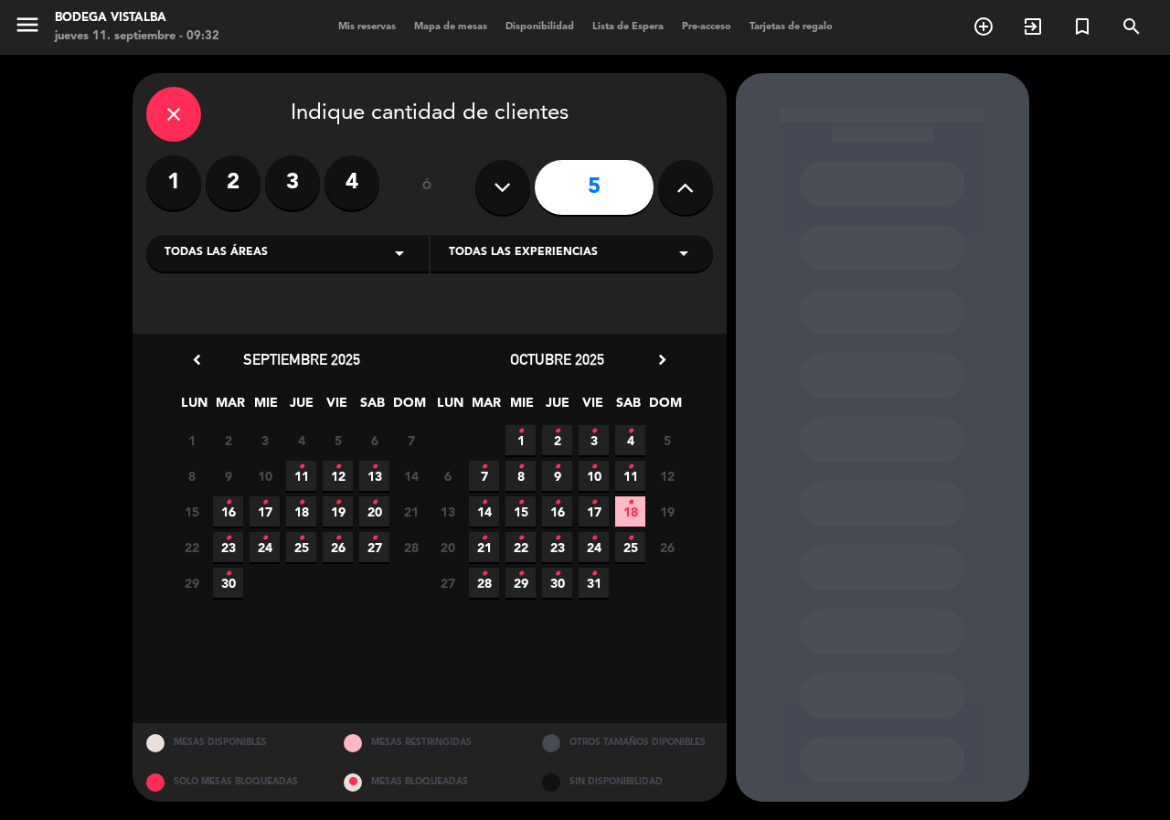
click at [663, 360] on icon "chevron_right" at bounding box center [662, 359] width 19 height 19
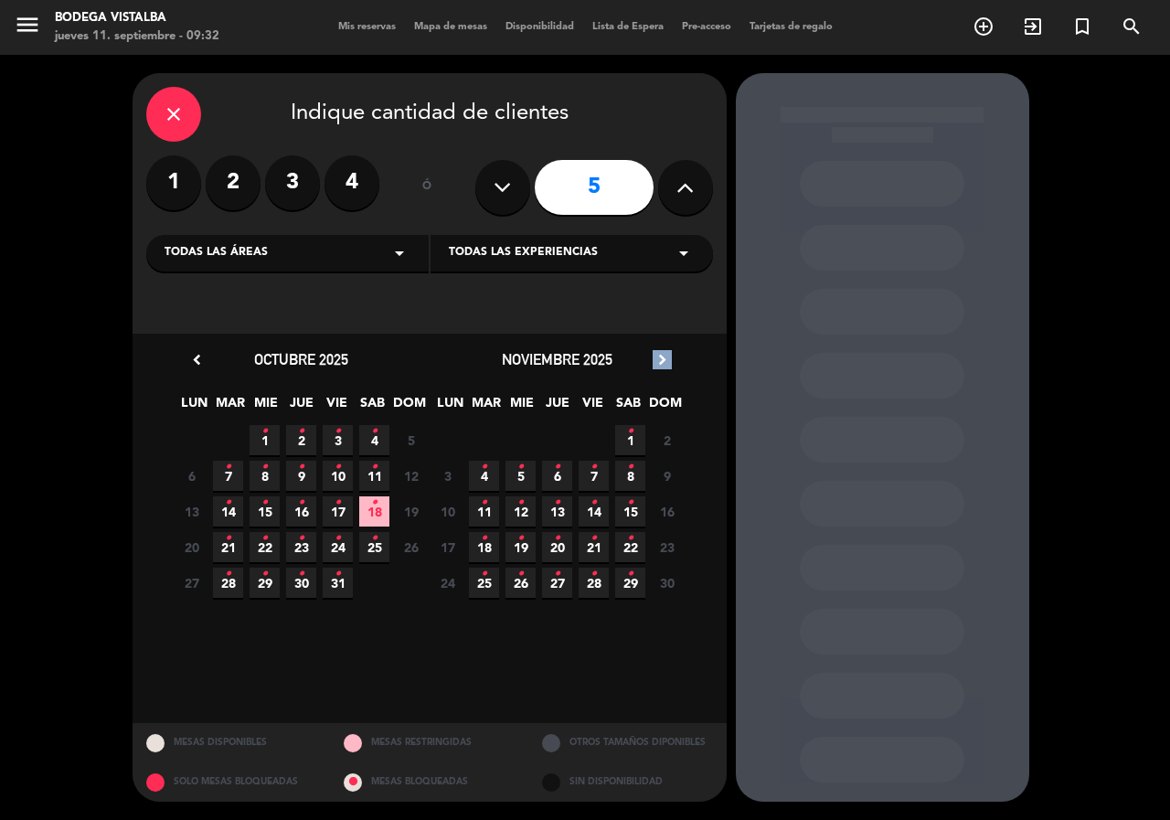
drag, startPoint x: 663, startPoint y: 360, endPoint x: 664, endPoint y: 410, distance: 50.3
click at [663, 361] on icon "chevron_right" at bounding box center [662, 359] width 19 height 19
click at [635, 571] on span "27 •" at bounding box center [630, 583] width 30 height 30
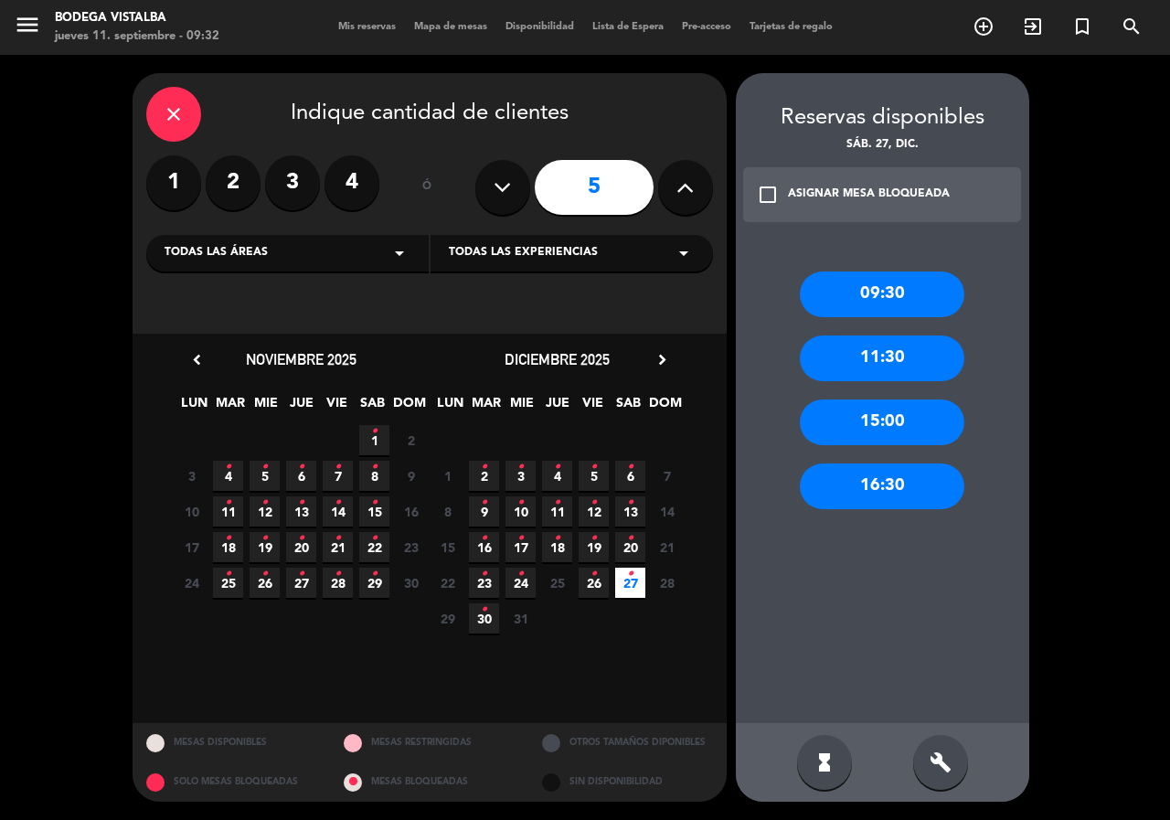
click at [42, 28] on span "menu" at bounding box center [34, 27] width 41 height 43
click at [39, 27] on icon "menu" at bounding box center [27, 24] width 27 height 27
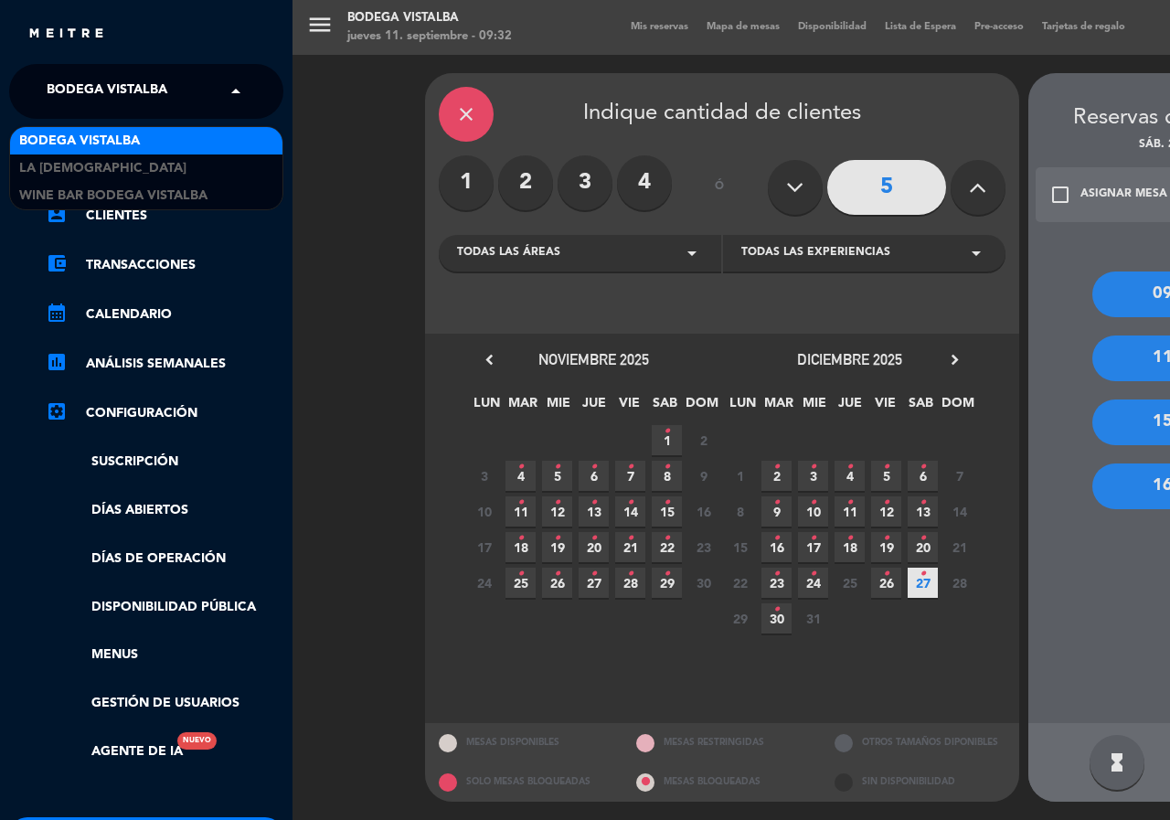
click at [125, 73] on span "BODEGA VISTALBA" at bounding box center [107, 91] width 121 height 38
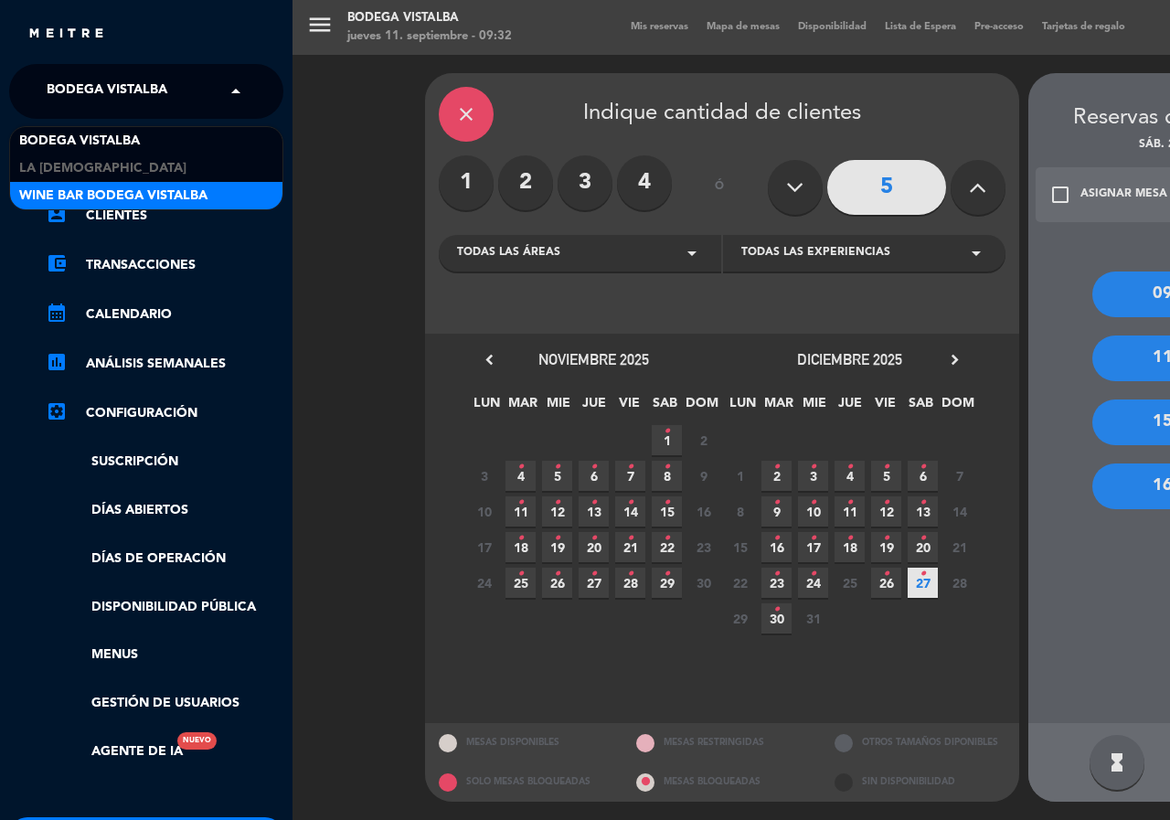
click at [134, 186] on span "Wine Bar Bodega Vistalba" at bounding box center [113, 196] width 188 height 21
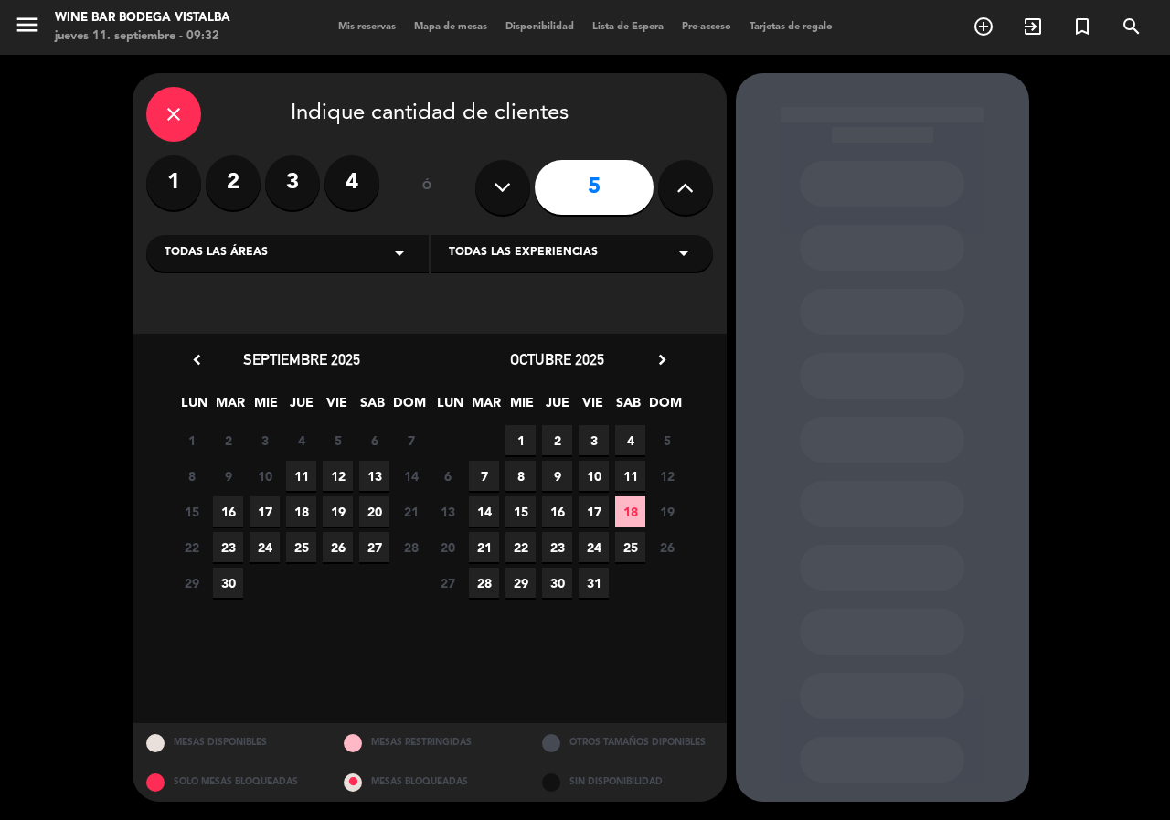
click at [667, 360] on icon "chevron_right" at bounding box center [662, 359] width 19 height 19
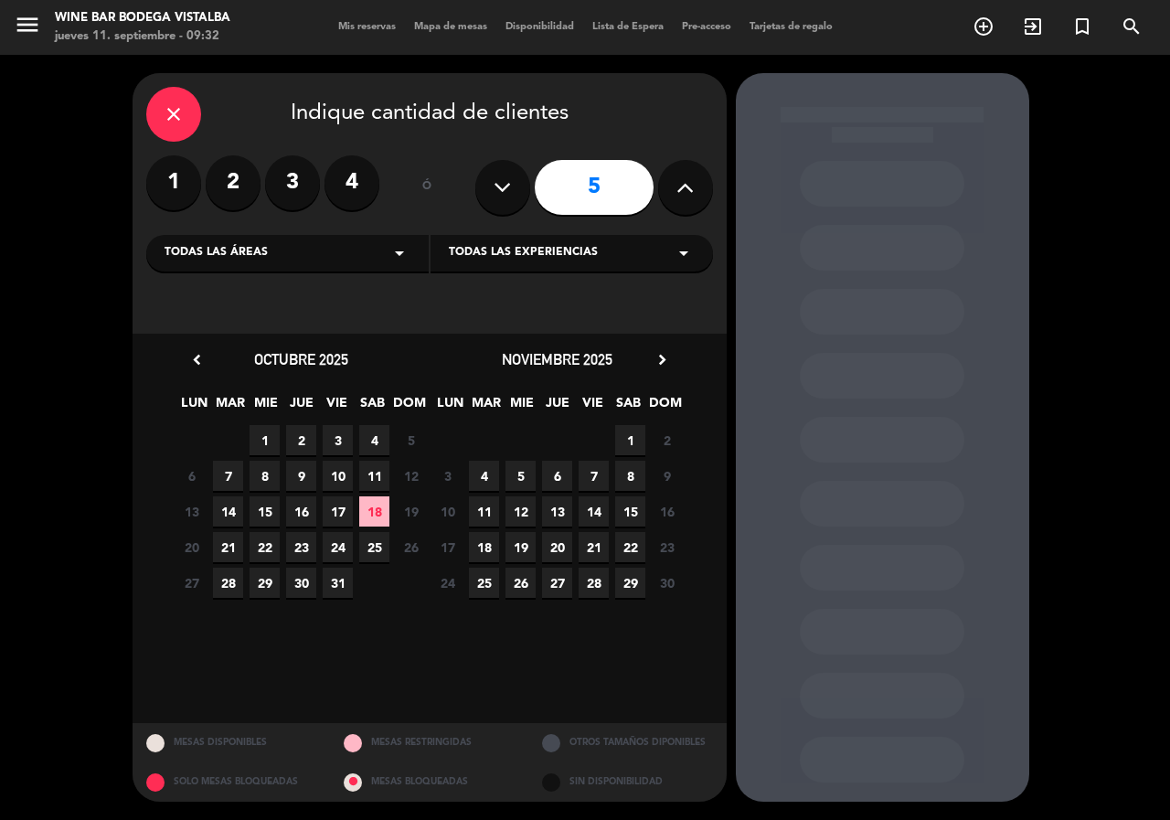
drag, startPoint x: 667, startPoint y: 360, endPoint x: 651, endPoint y: 393, distance: 36.8
click at [667, 361] on icon "chevron_right" at bounding box center [662, 359] width 19 height 19
click at [630, 583] on span "27" at bounding box center [630, 583] width 30 height 30
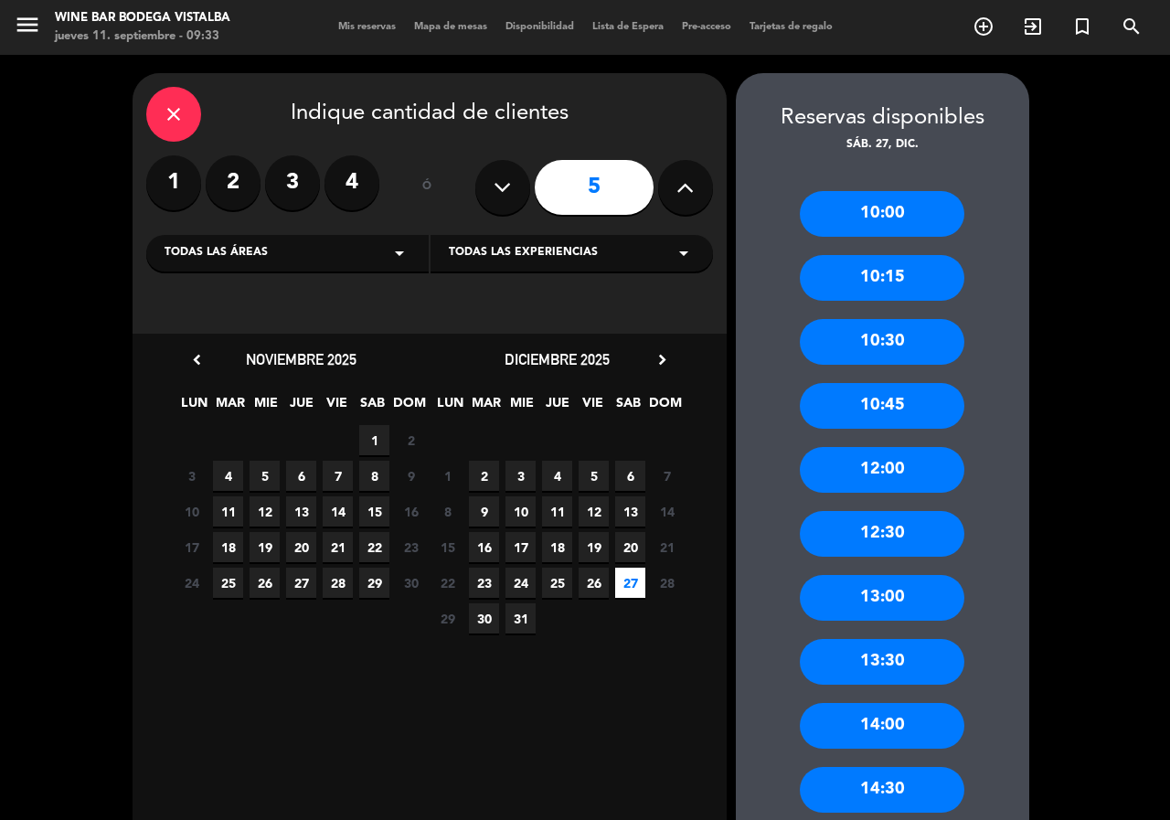
click at [890, 671] on div "13:30" at bounding box center [882, 662] width 165 height 46
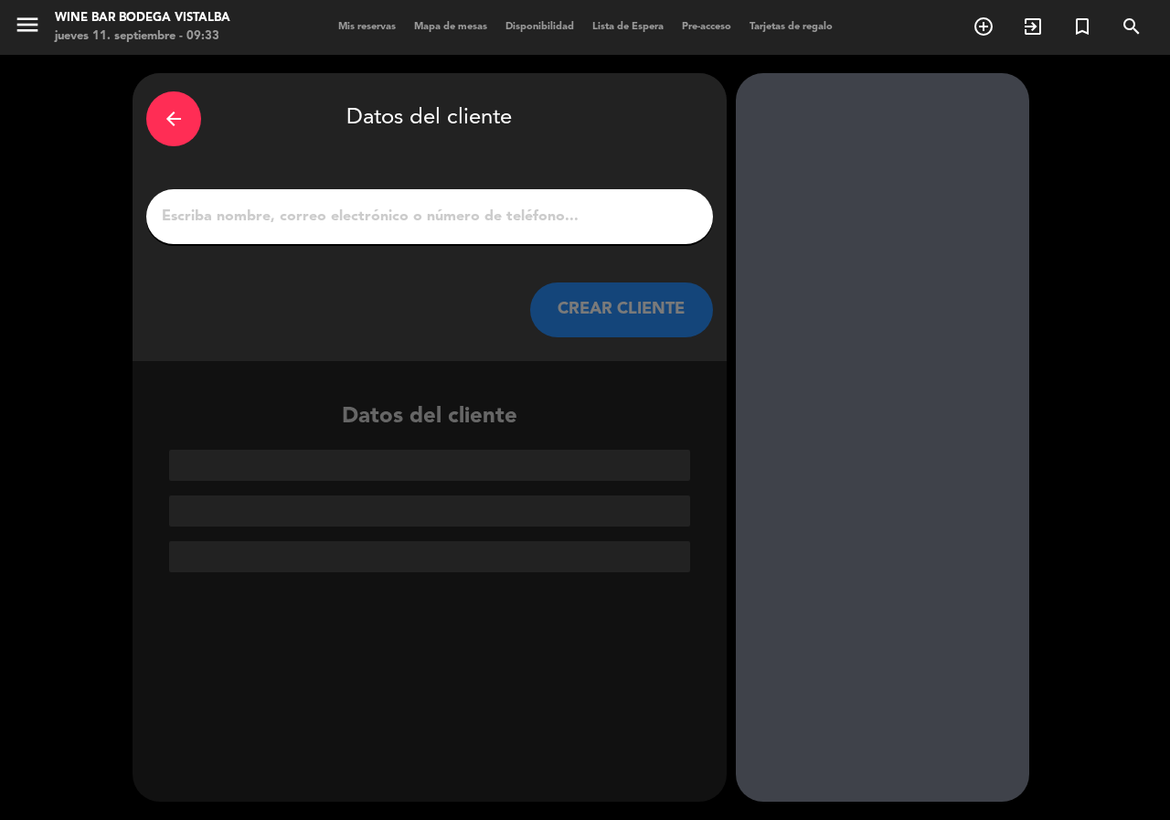
paste input "[PERSON_NAME]"
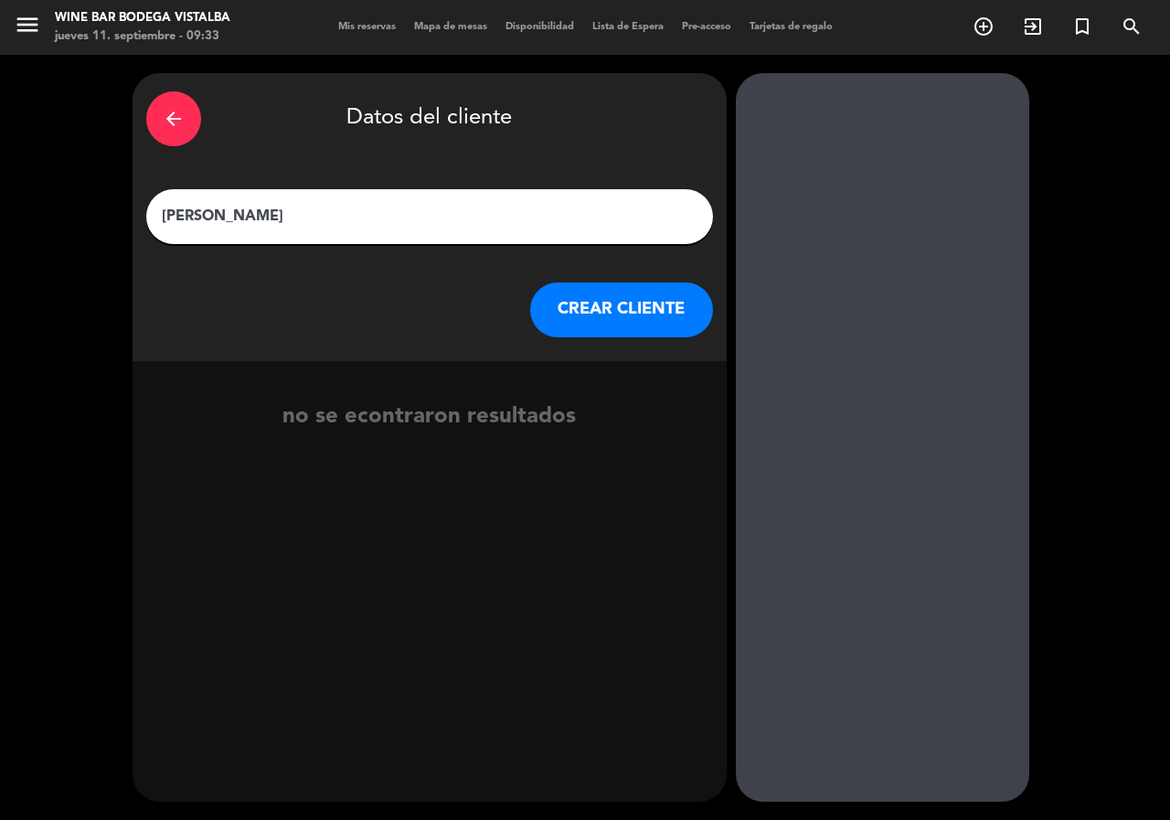
type input "[PERSON_NAME]"
click at [617, 298] on button "CREAR CLIENTE" at bounding box center [621, 309] width 183 height 55
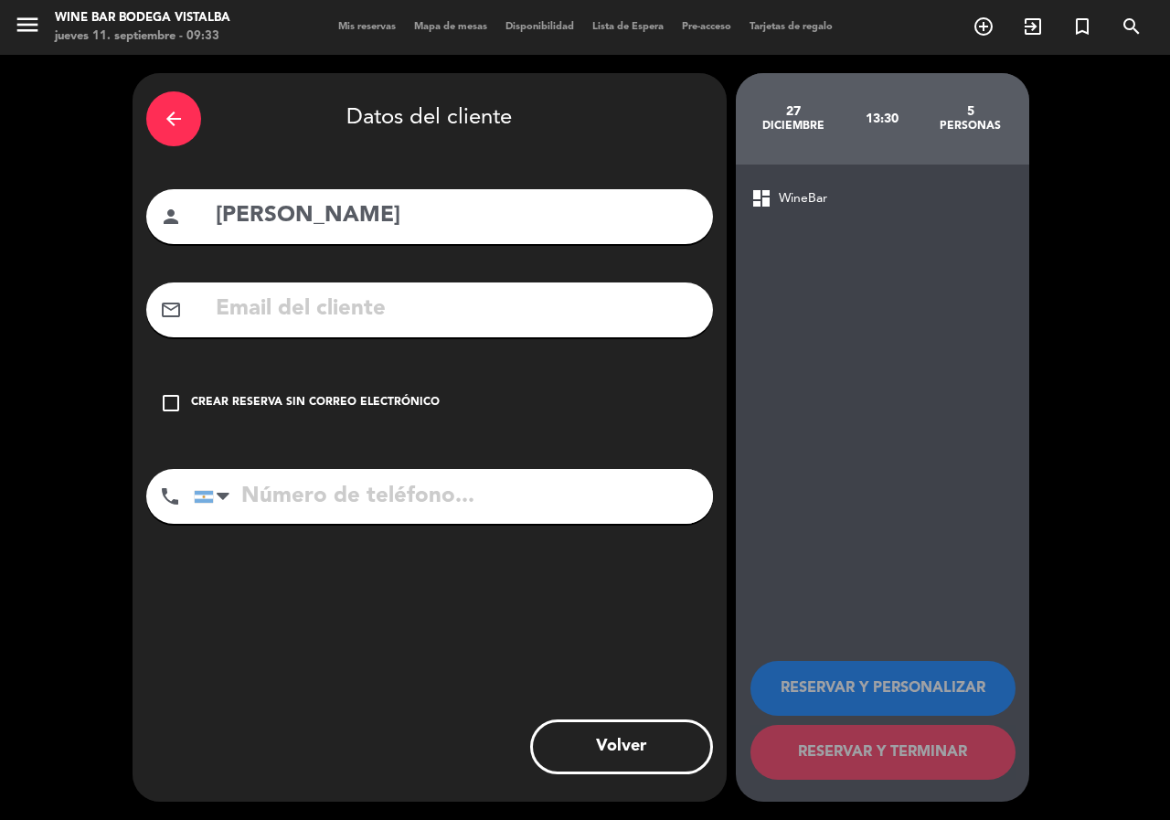
click at [186, 402] on div "check_box_outline_blank Crear reserva sin correo electrónico" at bounding box center [429, 403] width 567 height 55
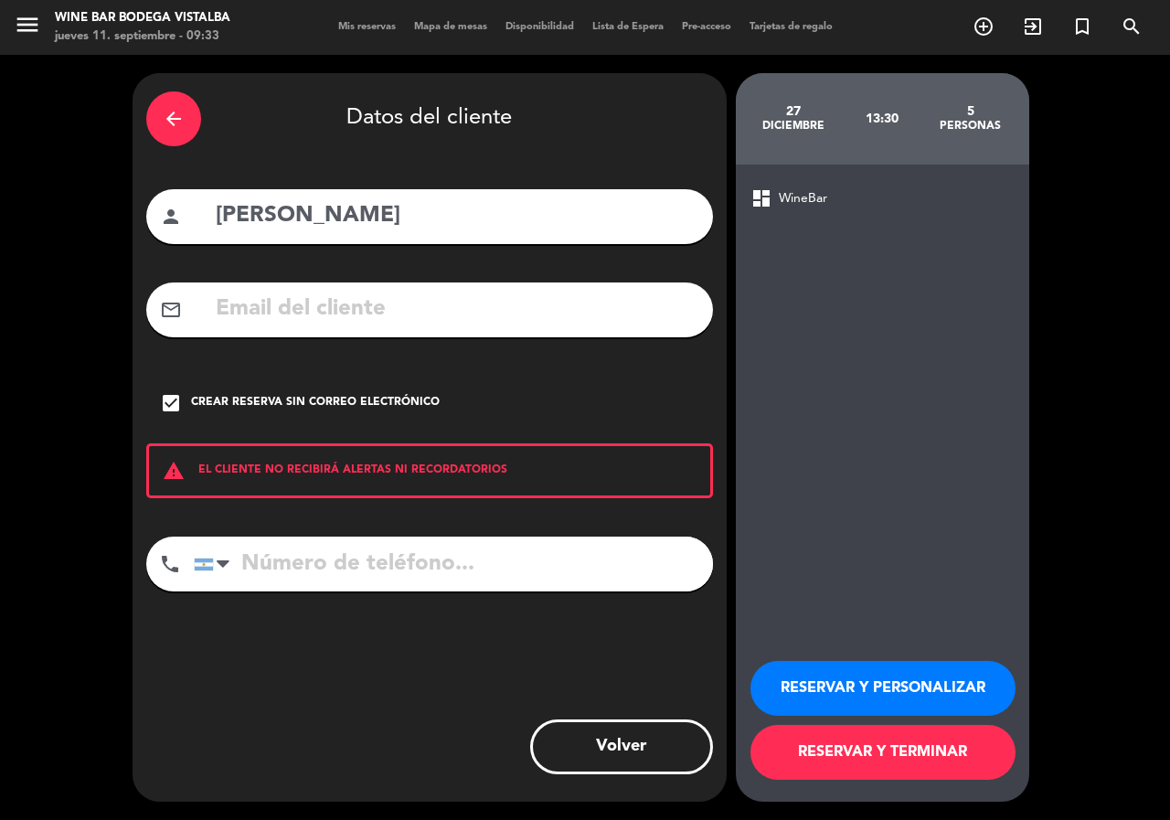
click at [854, 681] on button "RESERVAR Y PERSONALIZAR" at bounding box center [882, 688] width 265 height 55
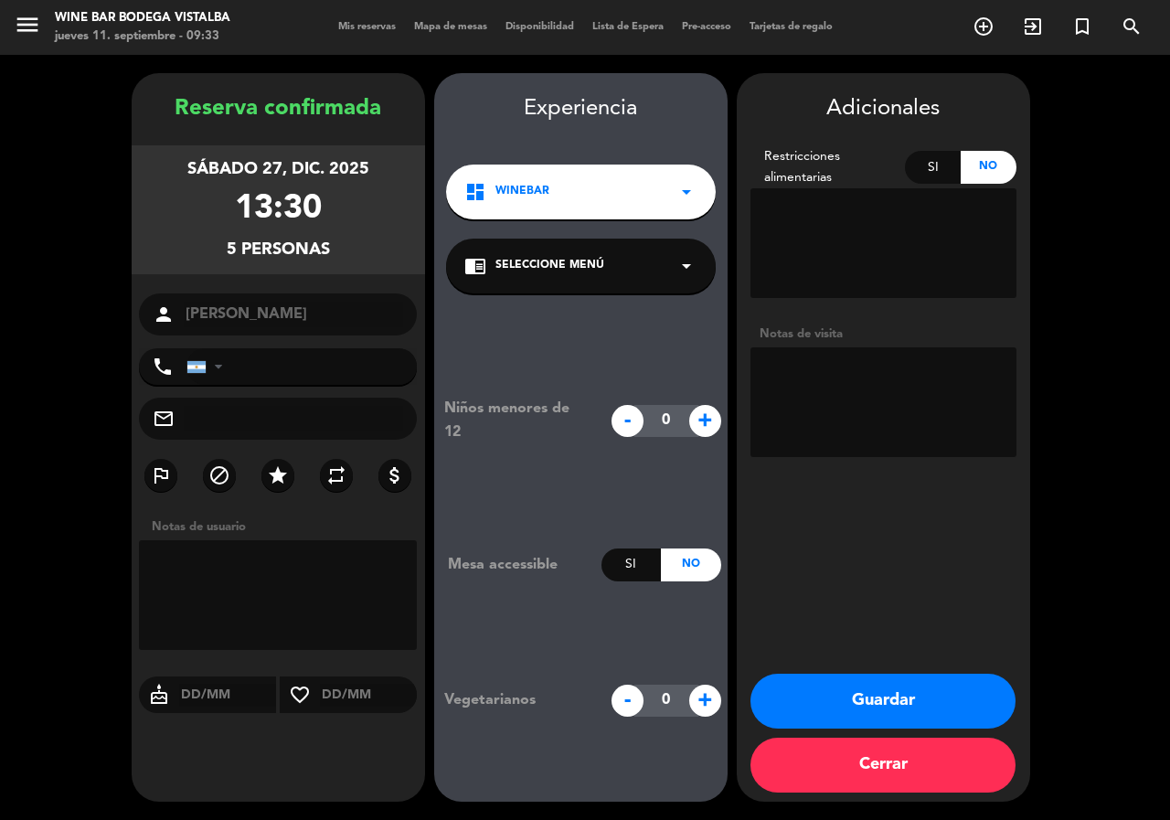
click at [871, 364] on textarea at bounding box center [883, 402] width 266 height 110
type textarea "Paga agencia - Kahuak"
click at [897, 692] on button "Guardar" at bounding box center [882, 701] width 265 height 55
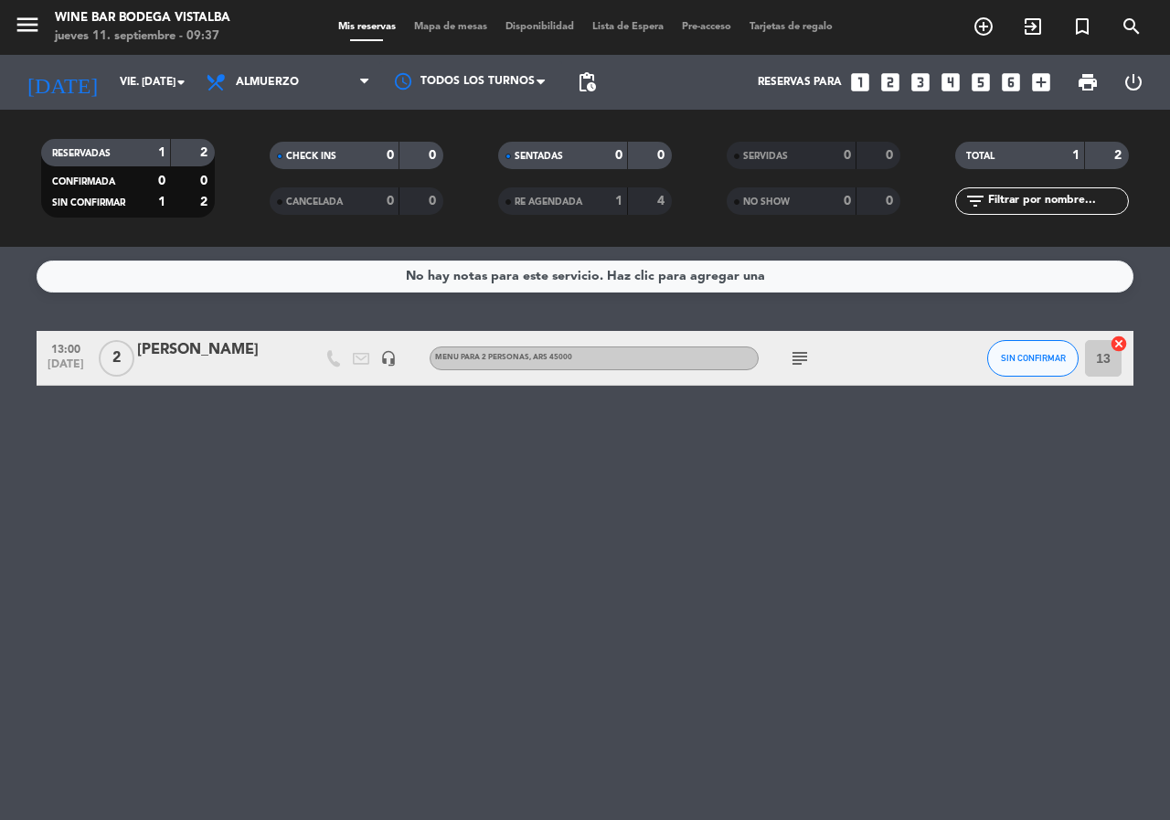
click at [169, 357] on div "[PERSON_NAME]" at bounding box center [214, 350] width 155 height 24
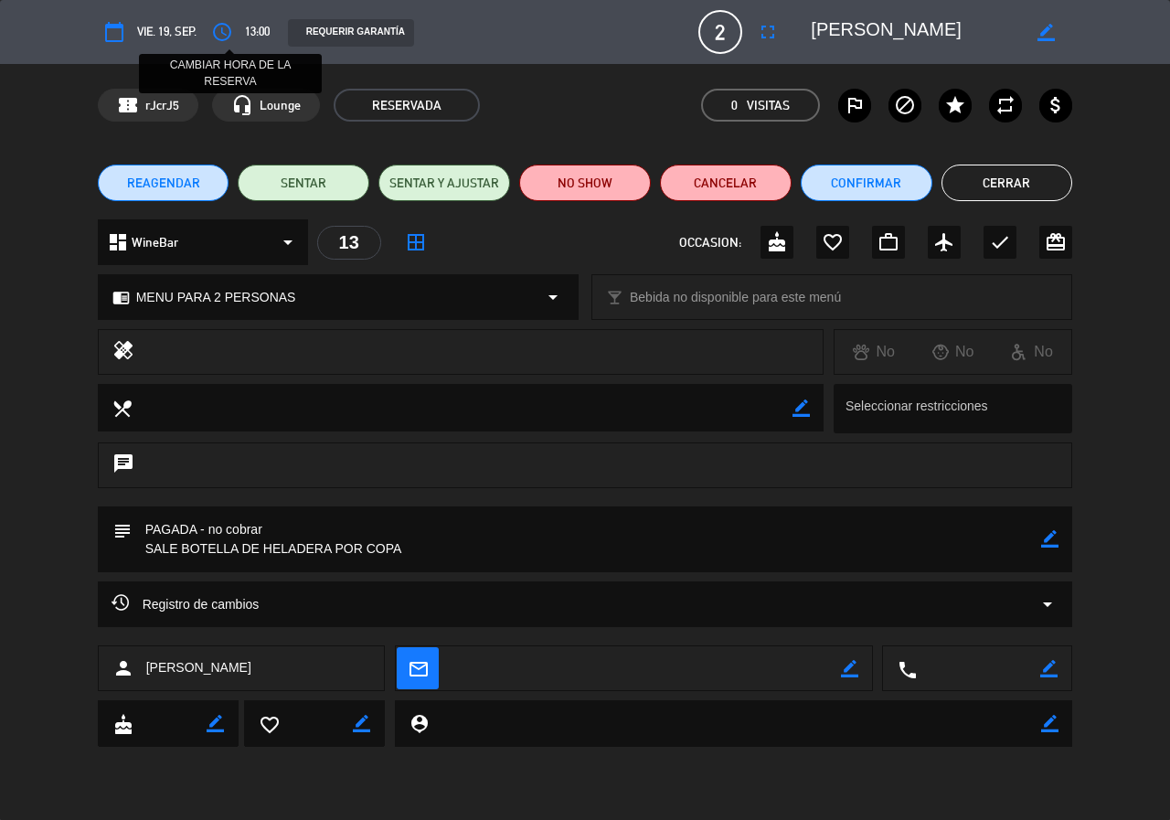
click at [216, 33] on icon "access_time" at bounding box center [222, 32] width 22 height 22
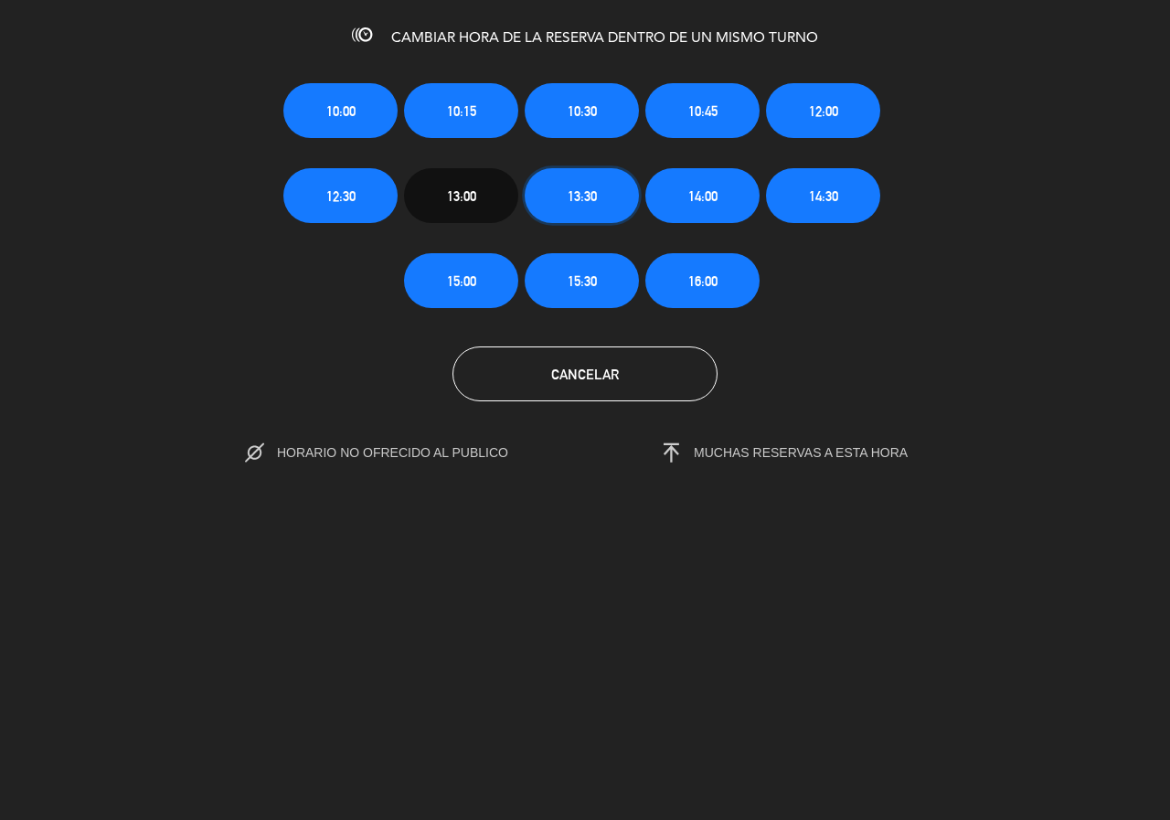
click at [597, 186] on span "13:30" at bounding box center [582, 196] width 29 height 21
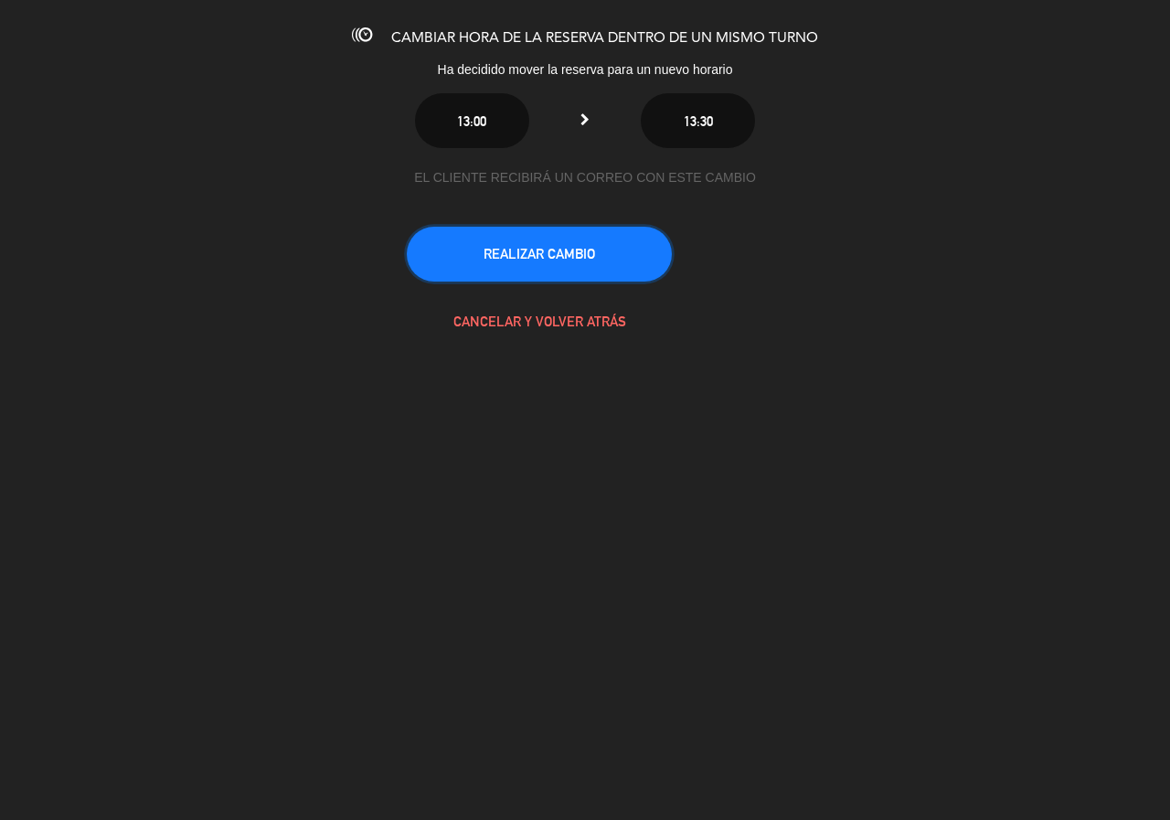
click at [600, 265] on button "REALIZAR CAMBIO" at bounding box center [539, 254] width 265 height 55
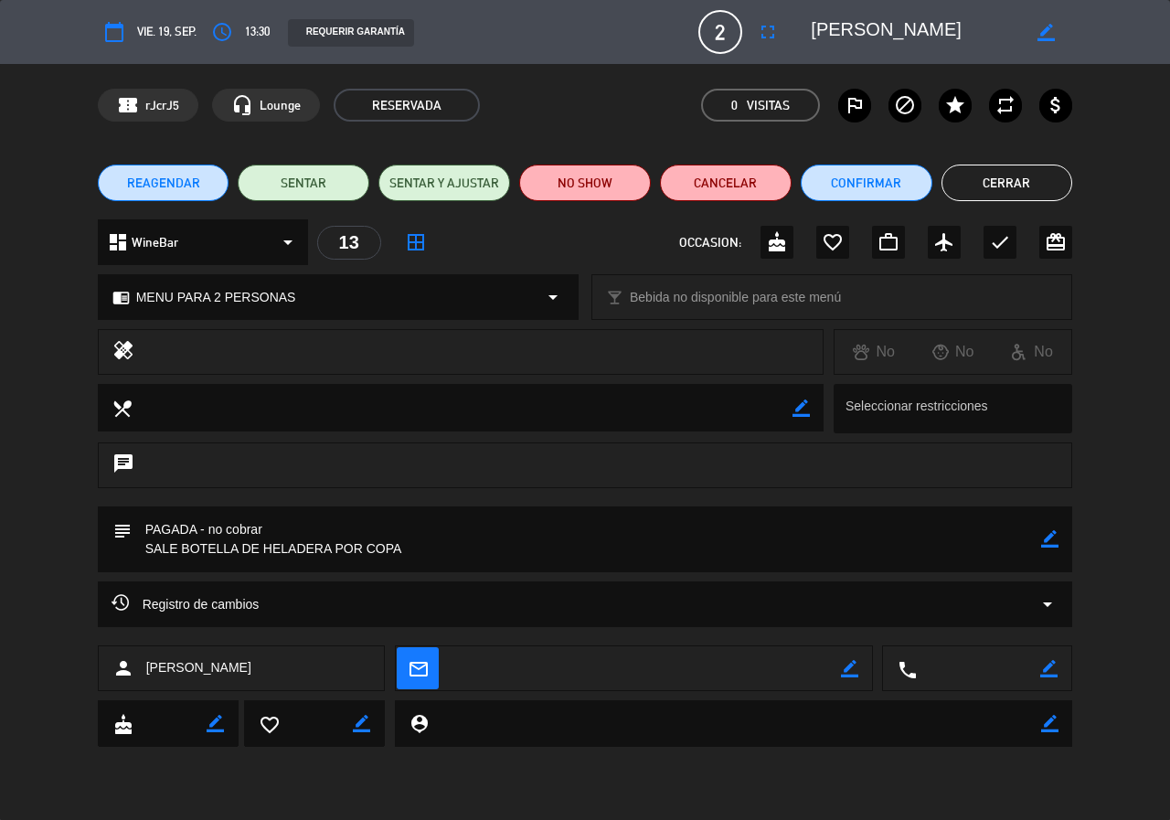
click at [247, 21] on div "access_time 13:30" at bounding box center [238, 32] width 64 height 33
click at [249, 27] on span "13:30" at bounding box center [257, 32] width 25 height 20
click at [229, 28] on icon "access_time" at bounding box center [222, 32] width 22 height 22
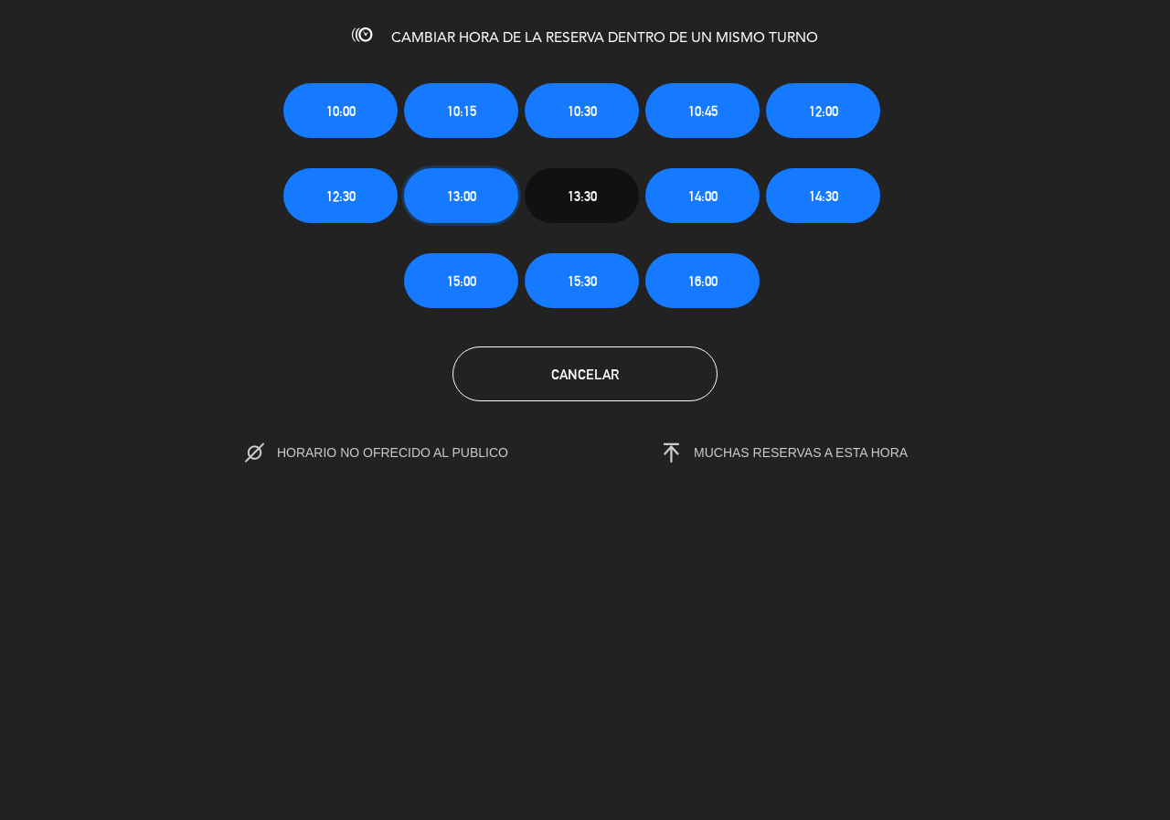
click at [503, 173] on button "13:00" at bounding box center [461, 195] width 114 height 55
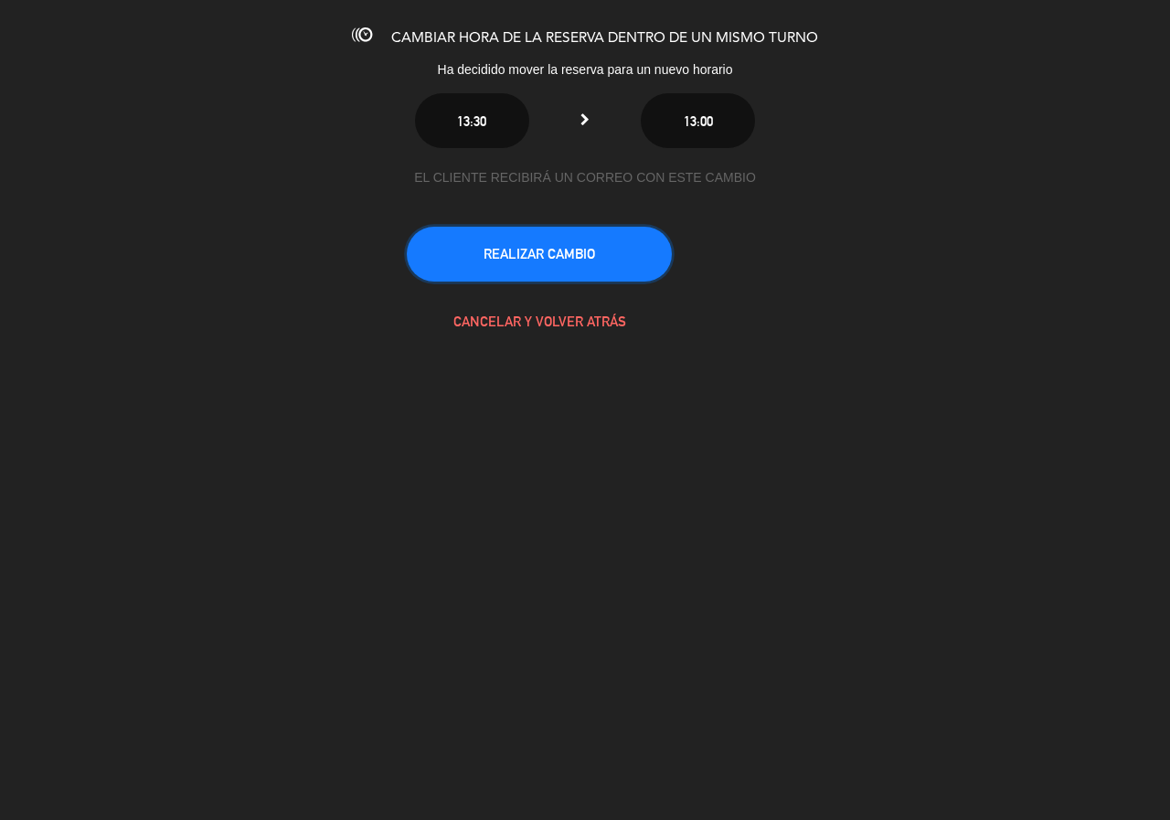
click at [543, 266] on button "REALIZAR CAMBIO" at bounding box center [539, 254] width 265 height 55
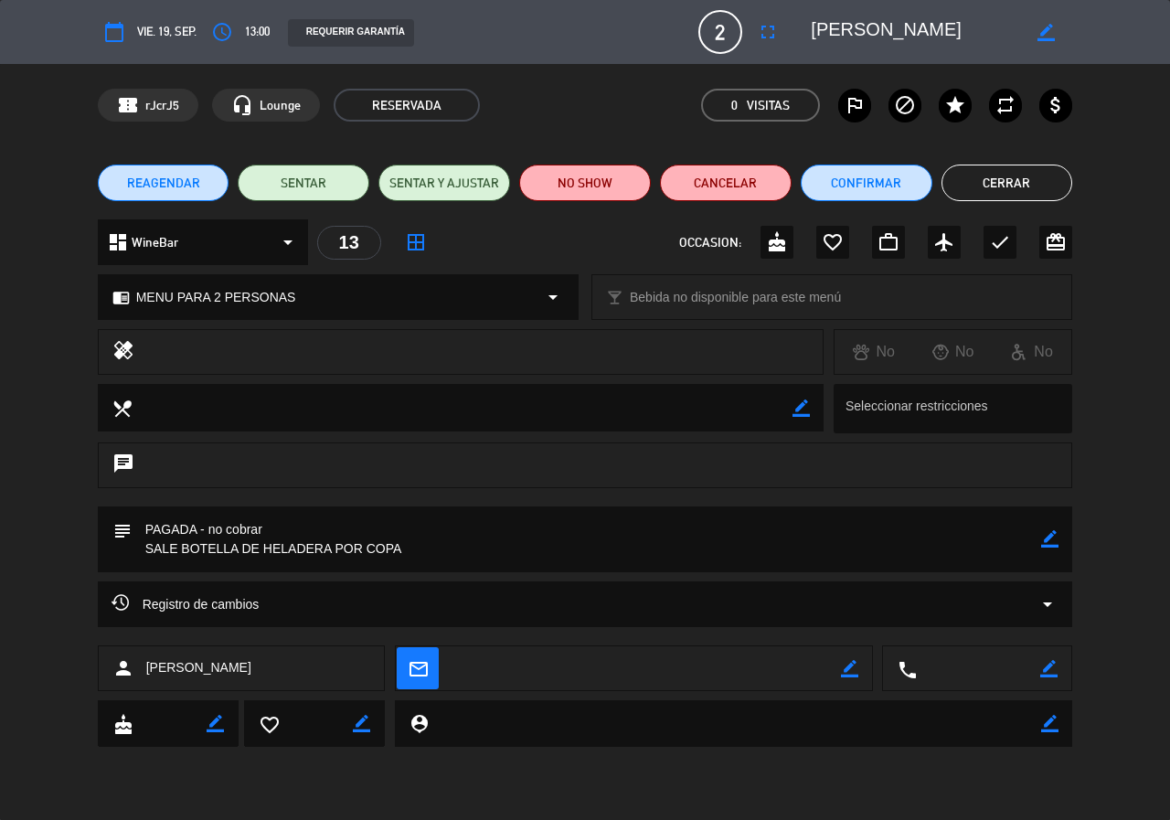
click at [1042, 175] on button "Cerrar" at bounding box center [1007, 183] width 132 height 37
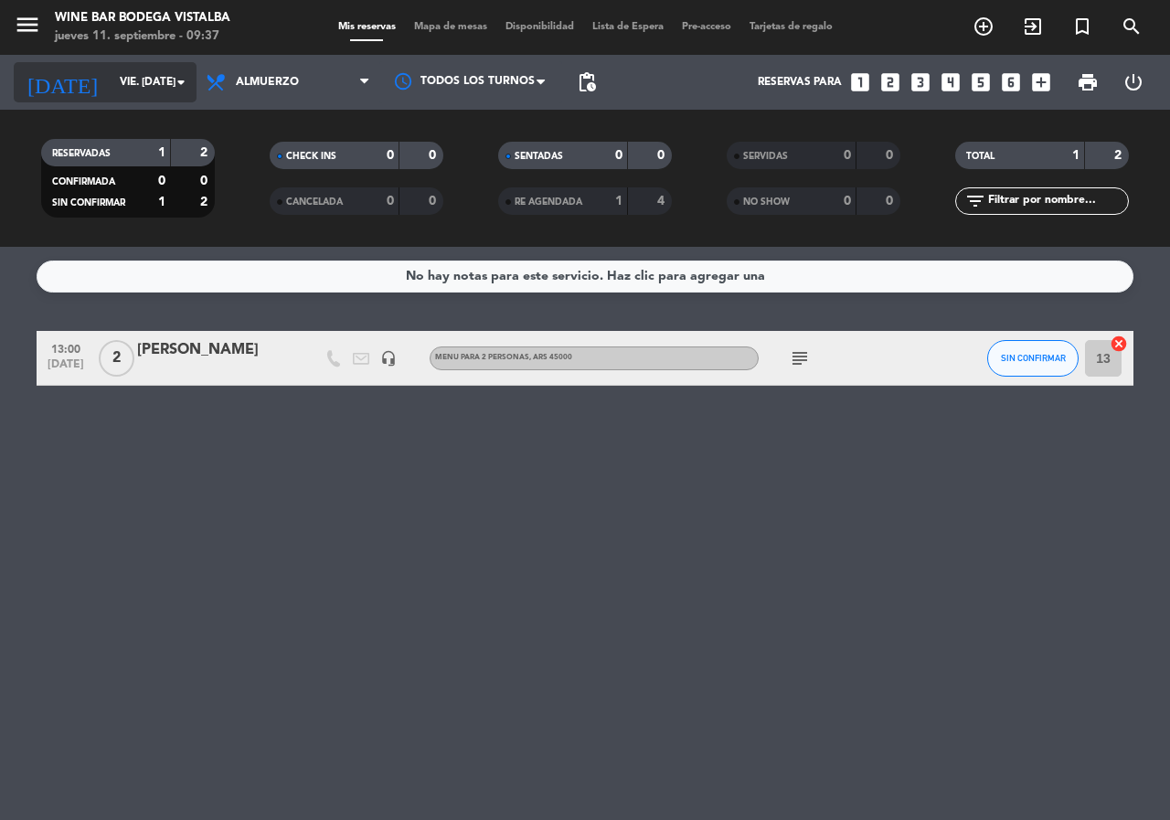
click at [113, 82] on input "vie. [DATE]" at bounding box center [183, 82] width 145 height 31
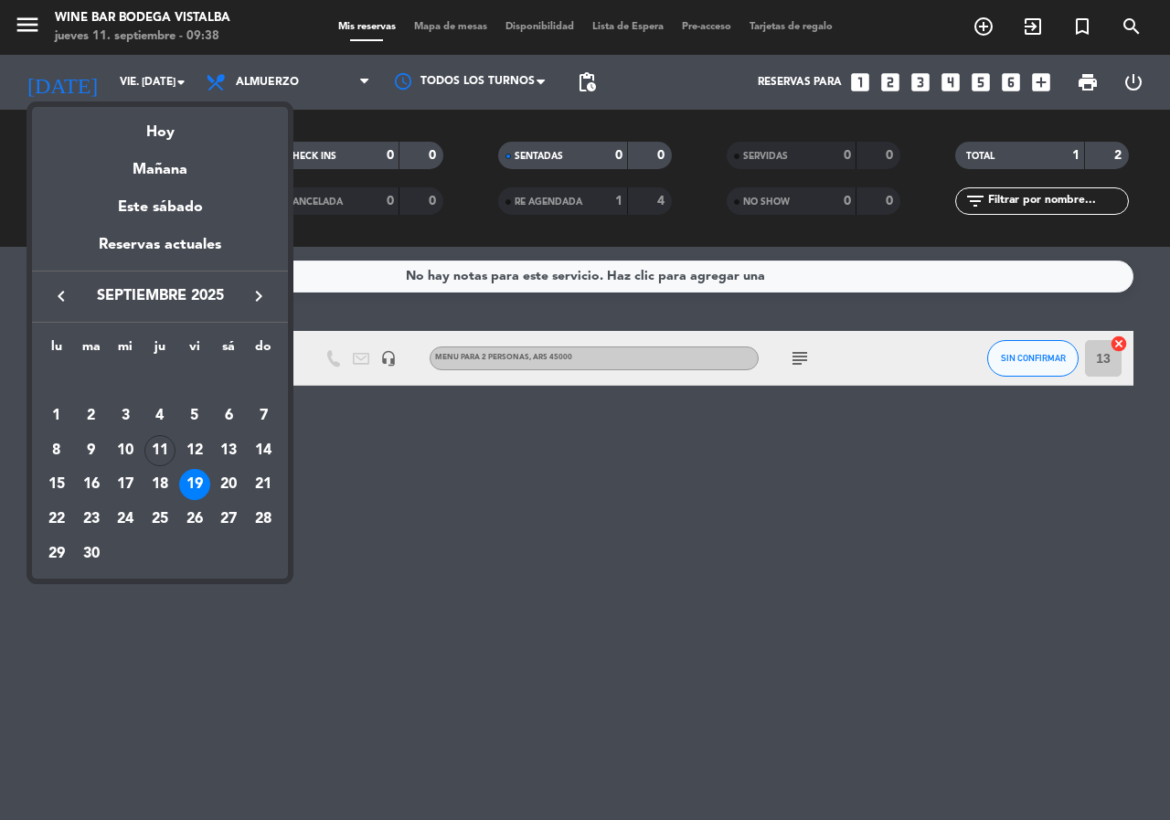
click at [247, 291] on button "keyboard_arrow_right" at bounding box center [258, 296] width 33 height 24
click at [246, 291] on button "keyboard_arrow_right" at bounding box center [258, 296] width 33 height 24
click at [220, 515] on div "27" at bounding box center [228, 519] width 31 height 31
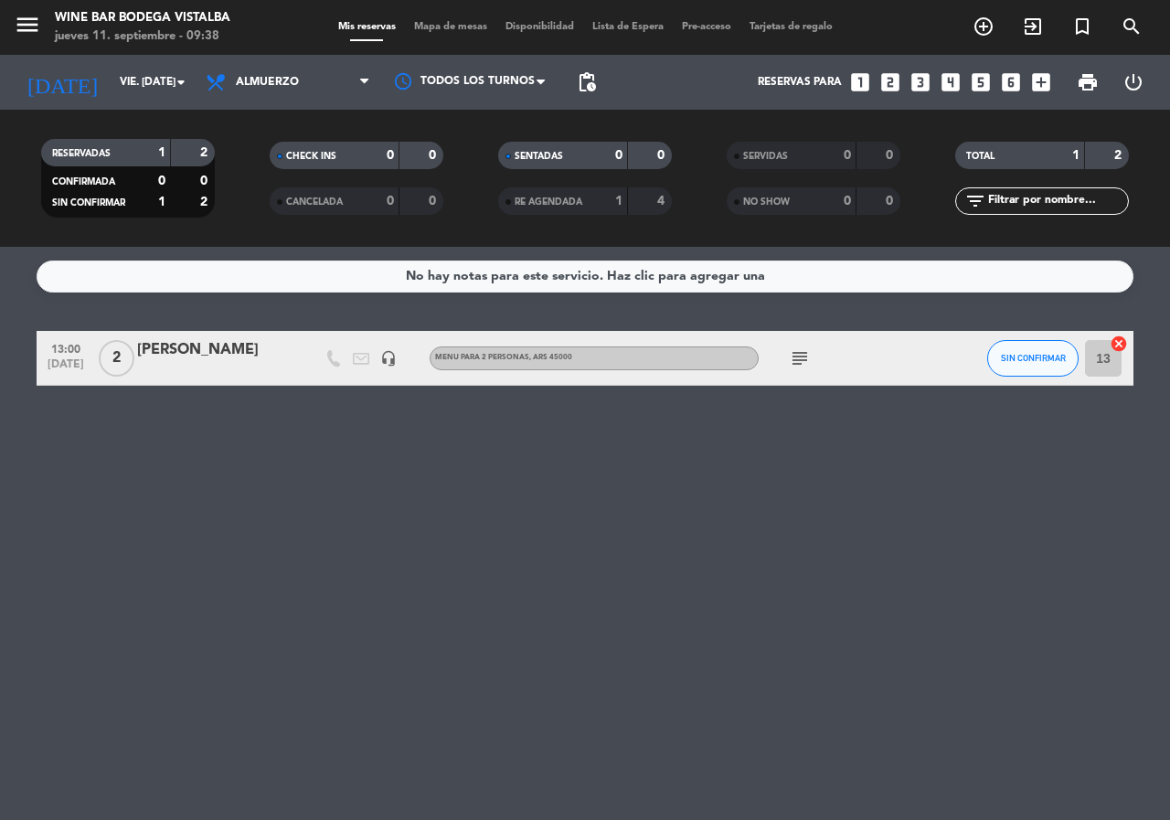
type input "sáb. 27 dic."
click at [789, 359] on icon "subject" at bounding box center [800, 358] width 22 height 22
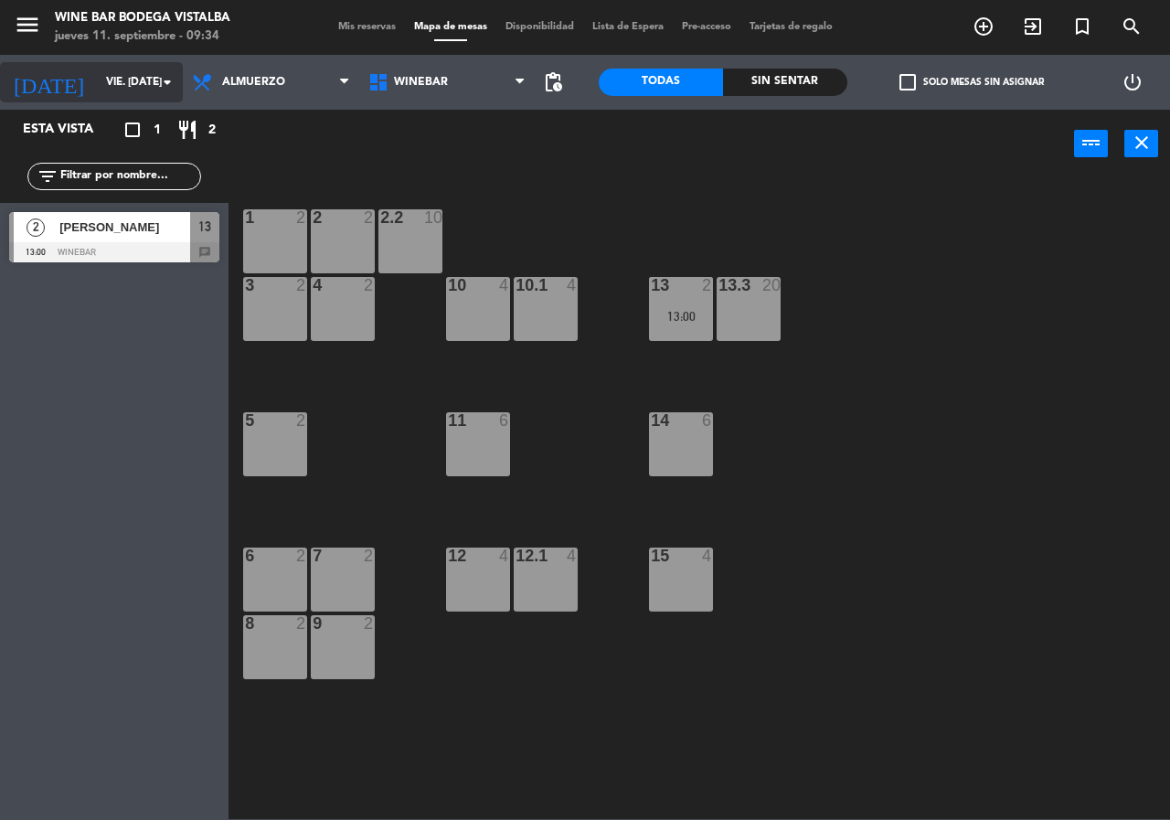
click at [139, 72] on input "vie. [DATE]" at bounding box center [169, 82] width 145 height 31
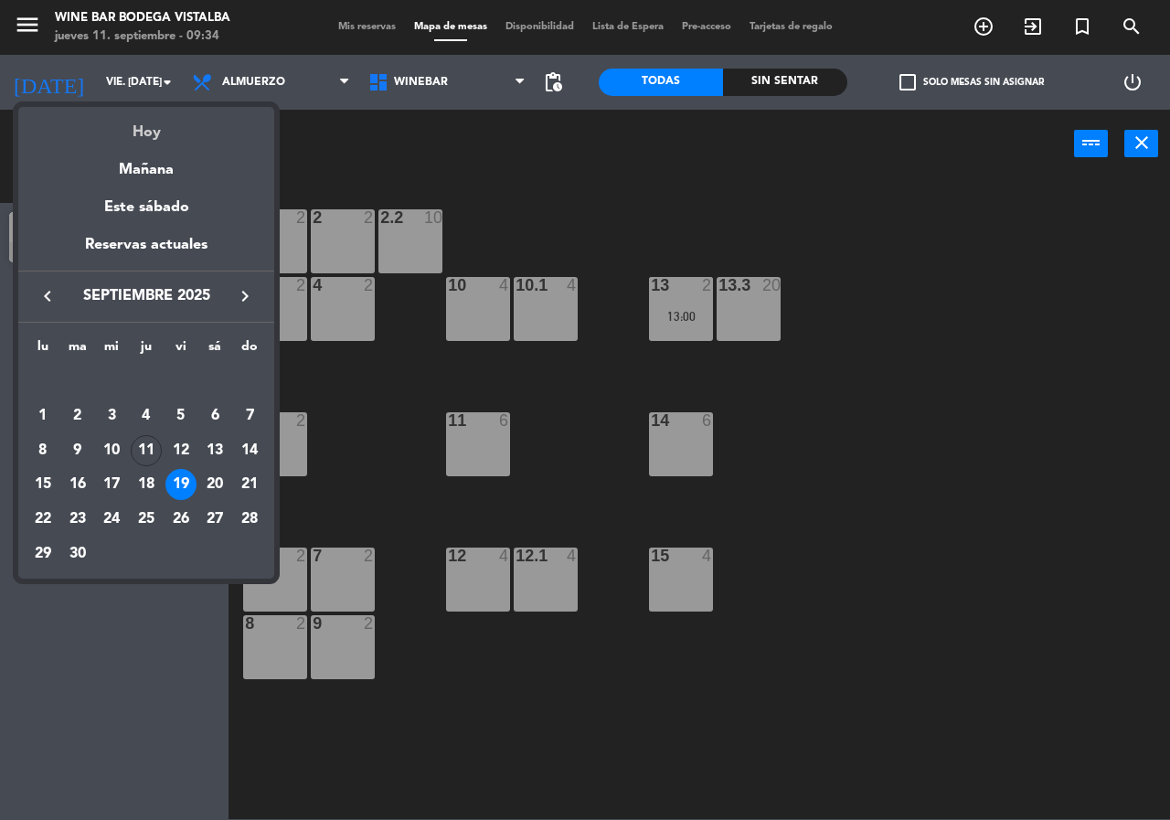
click at [149, 129] on div "Hoy" at bounding box center [146, 125] width 256 height 37
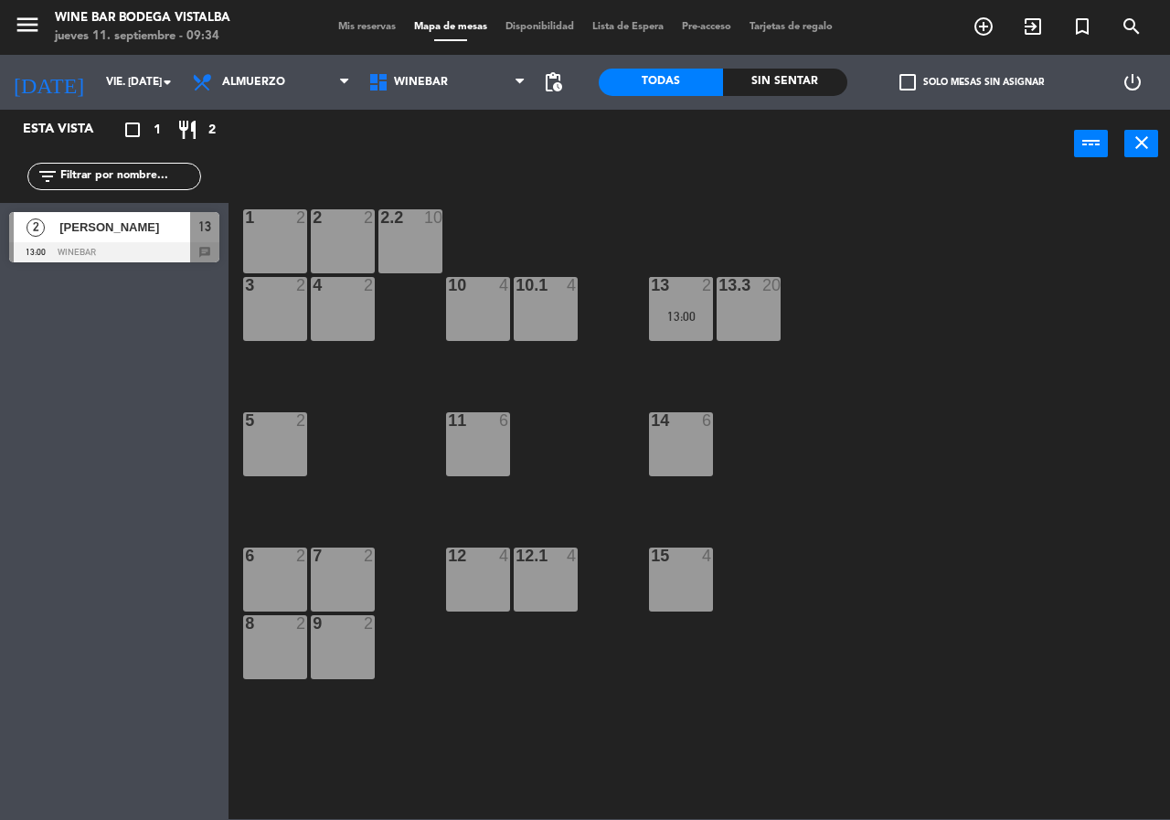
type input "[DEMOGRAPHIC_DATA] [DATE]"
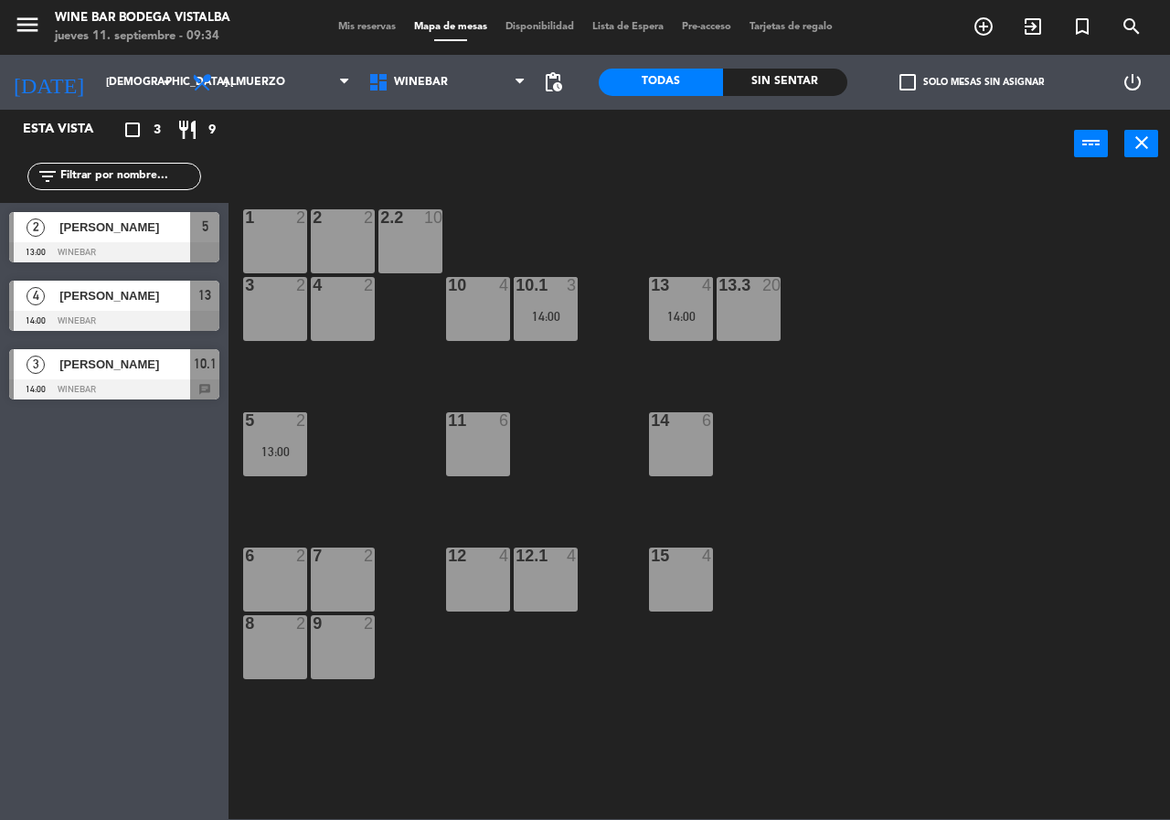
click at [801, 89] on div "Sin sentar" at bounding box center [785, 82] width 124 height 27
click at [658, 82] on div "Todas" at bounding box center [661, 82] width 124 height 27
click at [1137, 151] on icon "close" at bounding box center [1142, 143] width 22 height 22
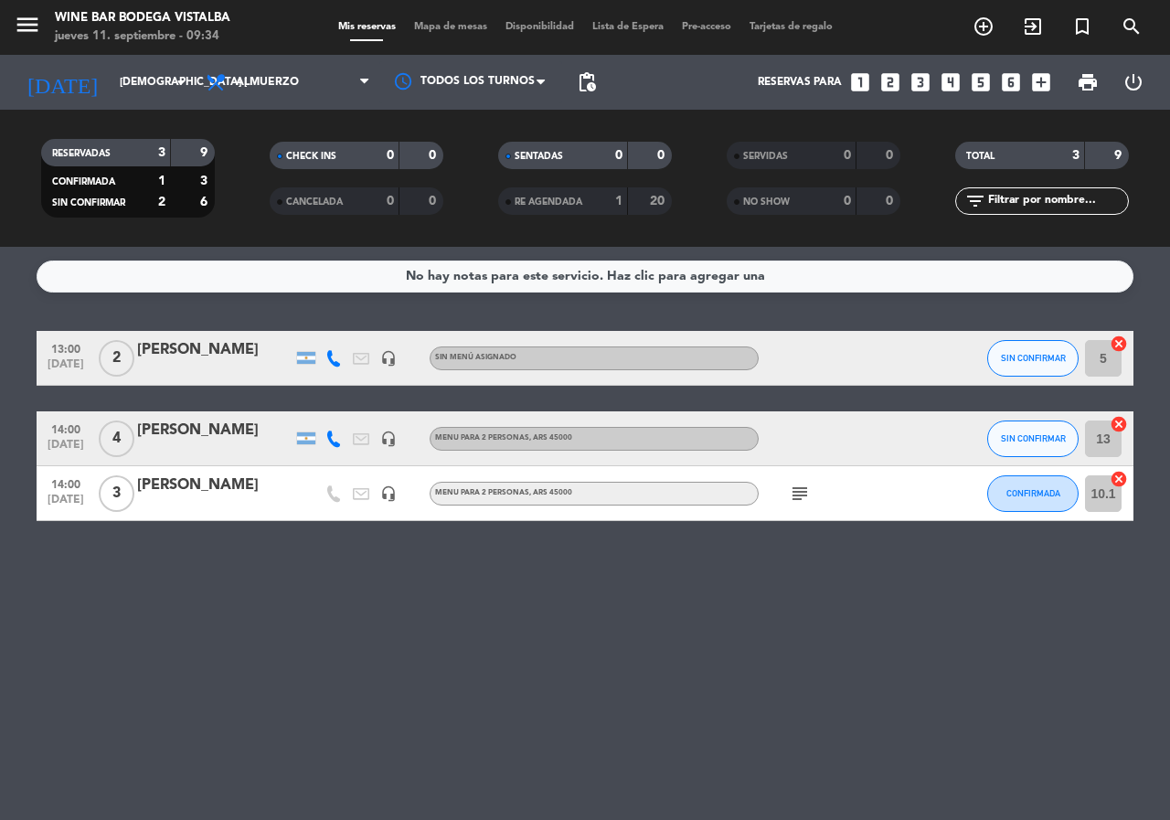
click at [801, 477] on div "subject" at bounding box center [841, 493] width 165 height 54
click at [800, 492] on icon "subject" at bounding box center [800, 494] width 22 height 22
click at [102, 120] on div "RESERVADAS 3 9 CONFIRMADA 1 3 SIN CONFIRMAR 2 6 CHECK INS 0 0 CANCELADA 0 0 SEN…" at bounding box center [585, 178] width 1170 height 137
click at [106, 111] on div "RESERVADAS 3 9 CONFIRMADA 1 3 SIN CONFIRMAR 2 6 CHECK INS 0 0 CANCELADA 0 0 SEN…" at bounding box center [585, 178] width 1170 height 137
click at [111, 101] on div "[DATE] [DEMOGRAPHIC_DATA] [DATE] arrow_drop_down" at bounding box center [105, 82] width 183 height 40
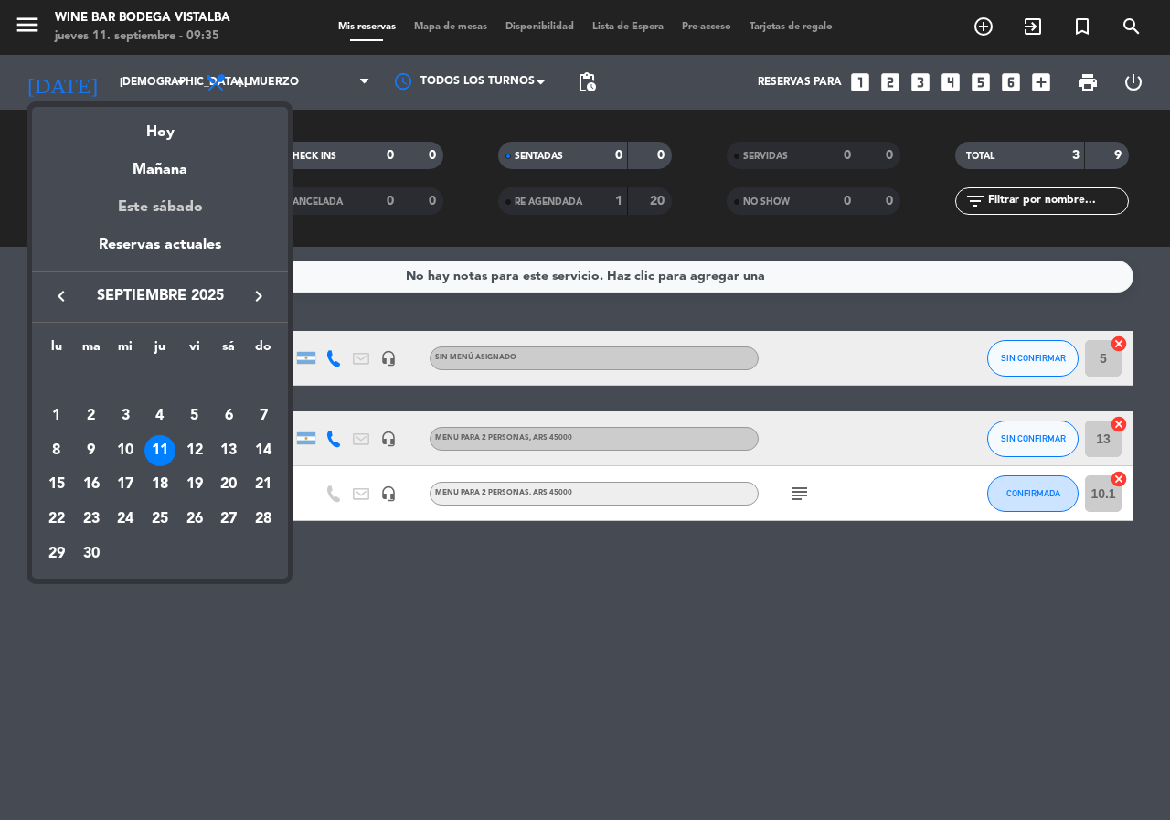
click at [134, 183] on div "Este sábado" at bounding box center [160, 207] width 256 height 51
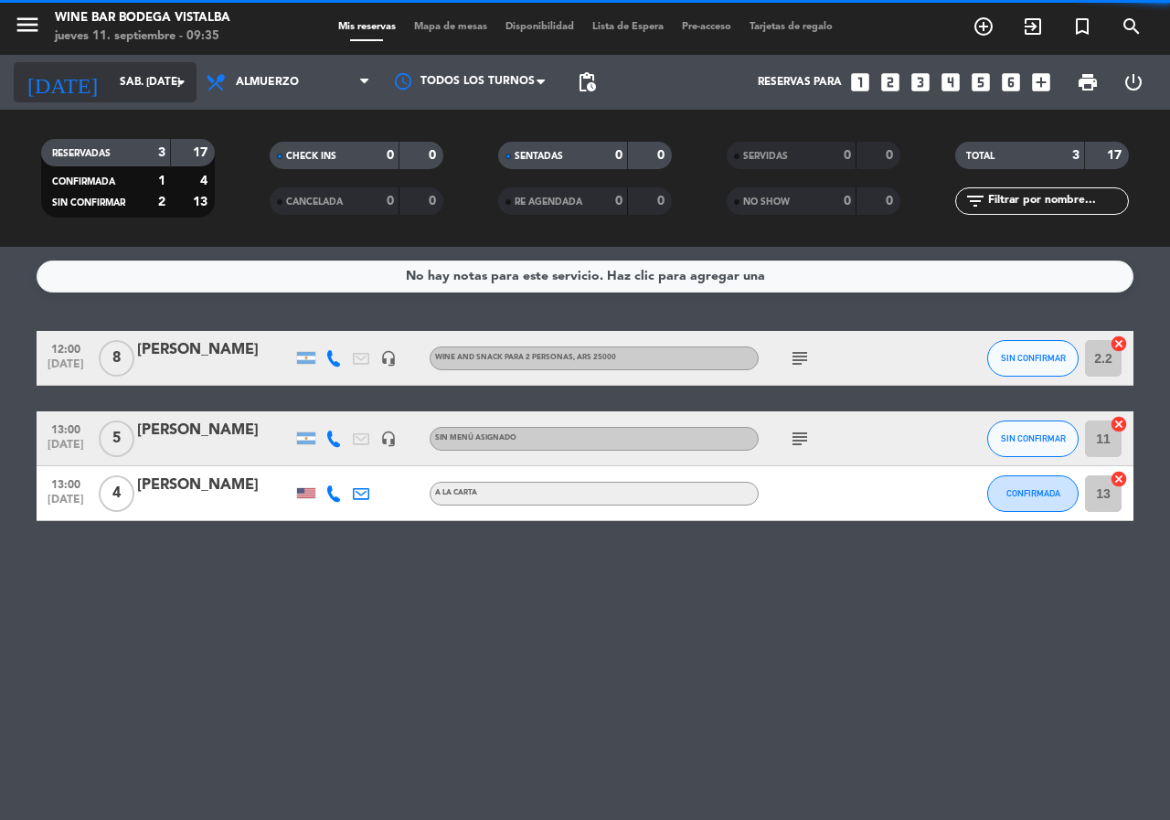
click at [130, 84] on input "sáb. [DATE]" at bounding box center [183, 82] width 145 height 31
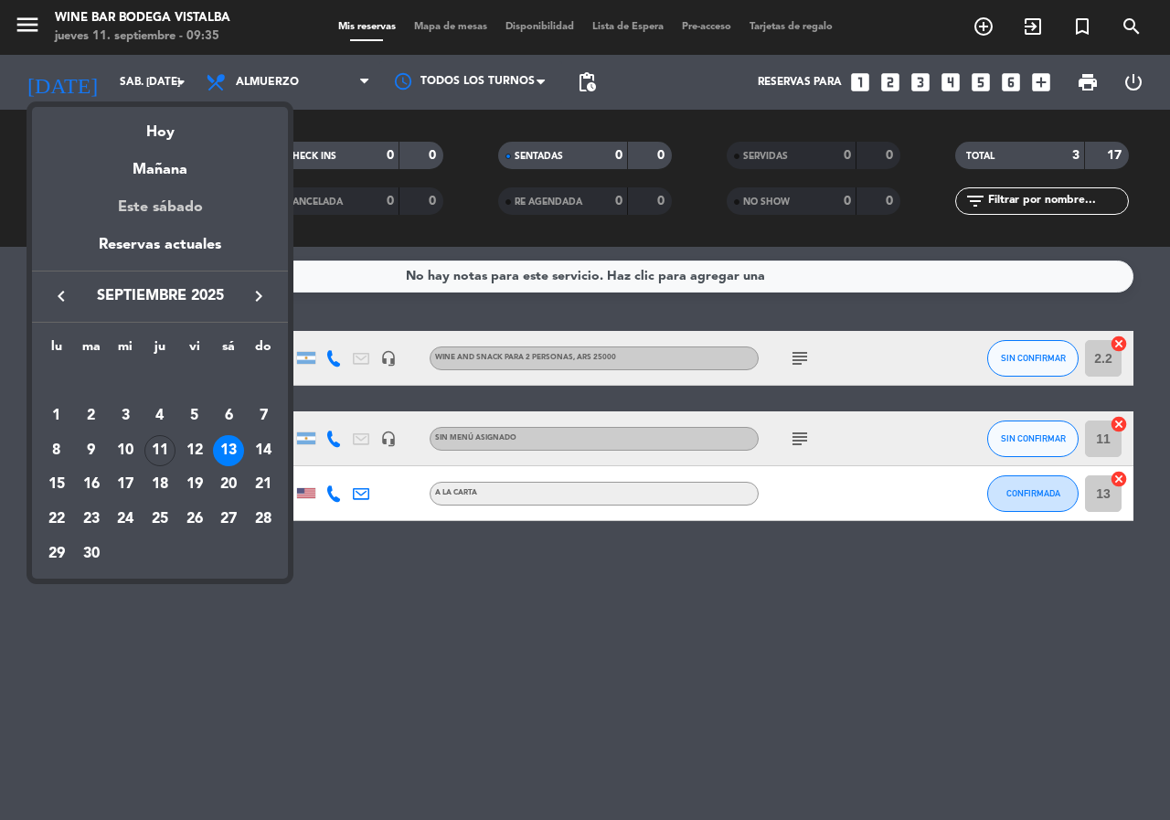
click at [146, 186] on div "Este sábado" at bounding box center [160, 207] width 256 height 51
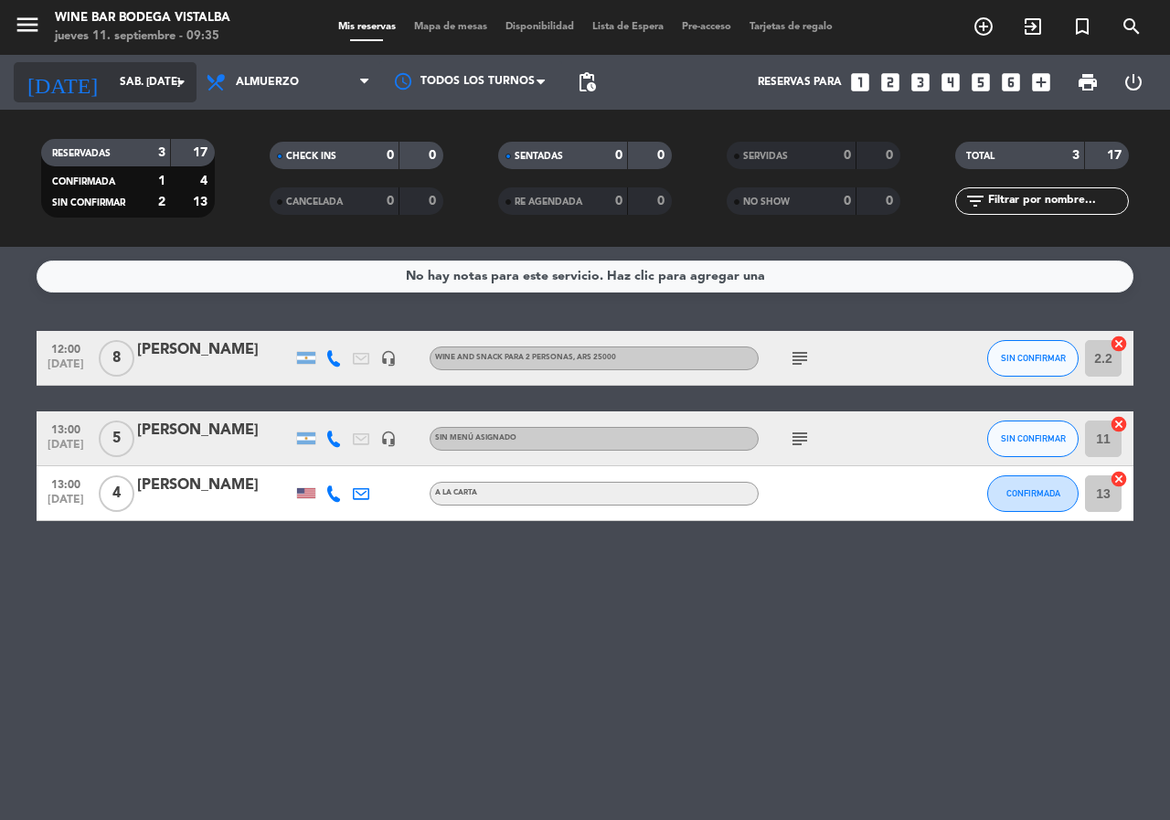
click at [150, 86] on input "sáb. [DATE]" at bounding box center [183, 82] width 145 height 31
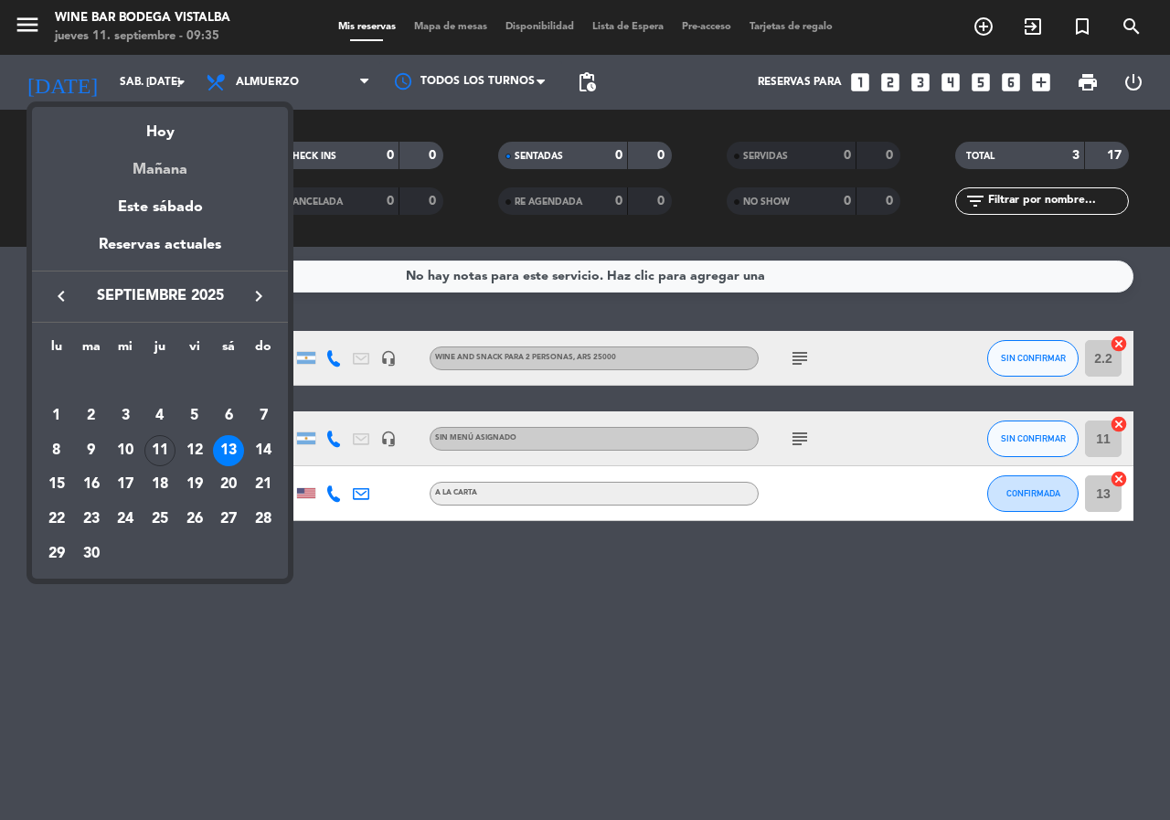
click at [157, 169] on div "Mañana" at bounding box center [160, 162] width 256 height 37
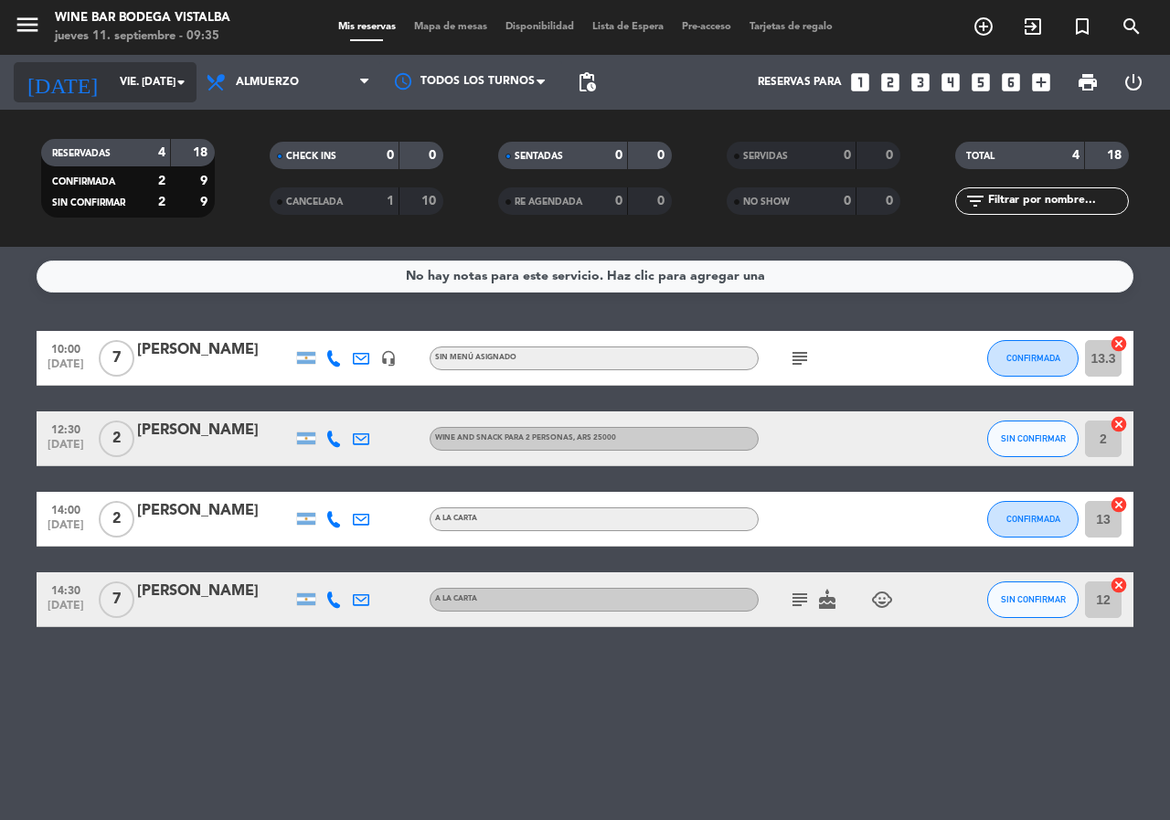
click at [165, 69] on input "vie. [DATE]" at bounding box center [183, 82] width 145 height 31
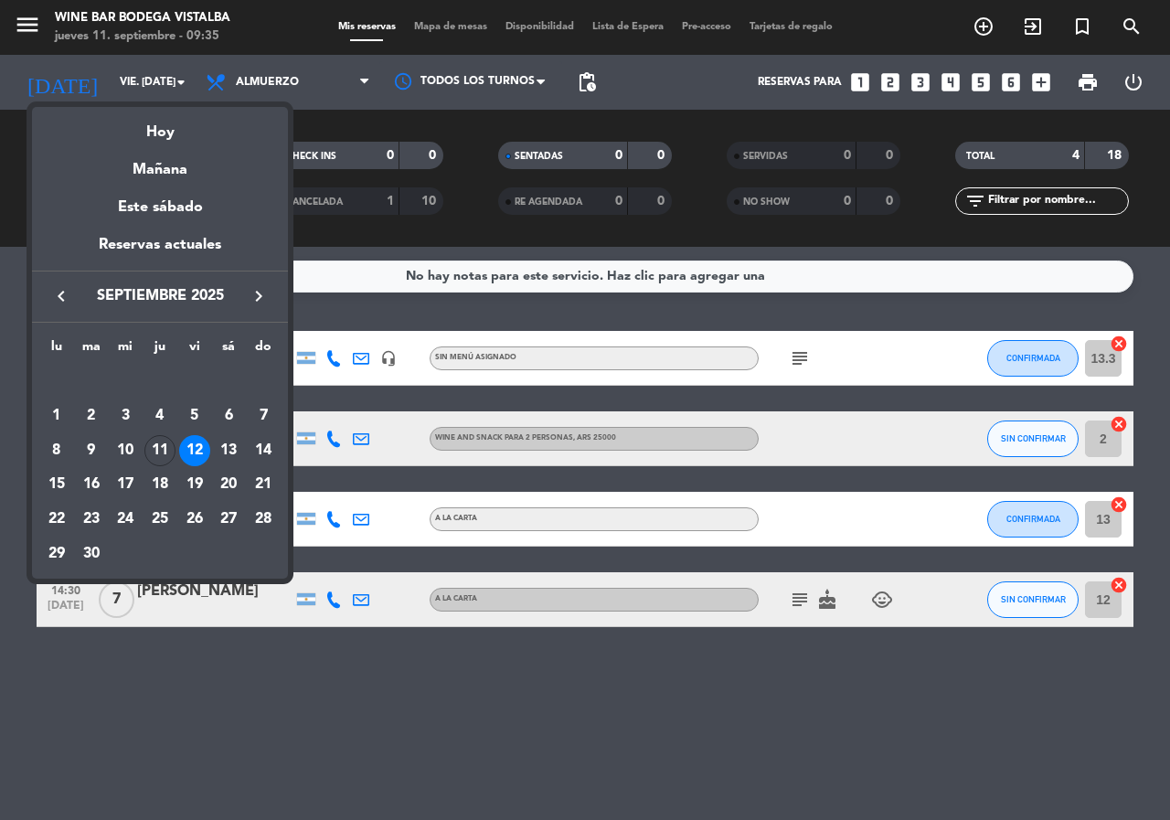
click at [164, 209] on div "Este sábado" at bounding box center [160, 207] width 256 height 51
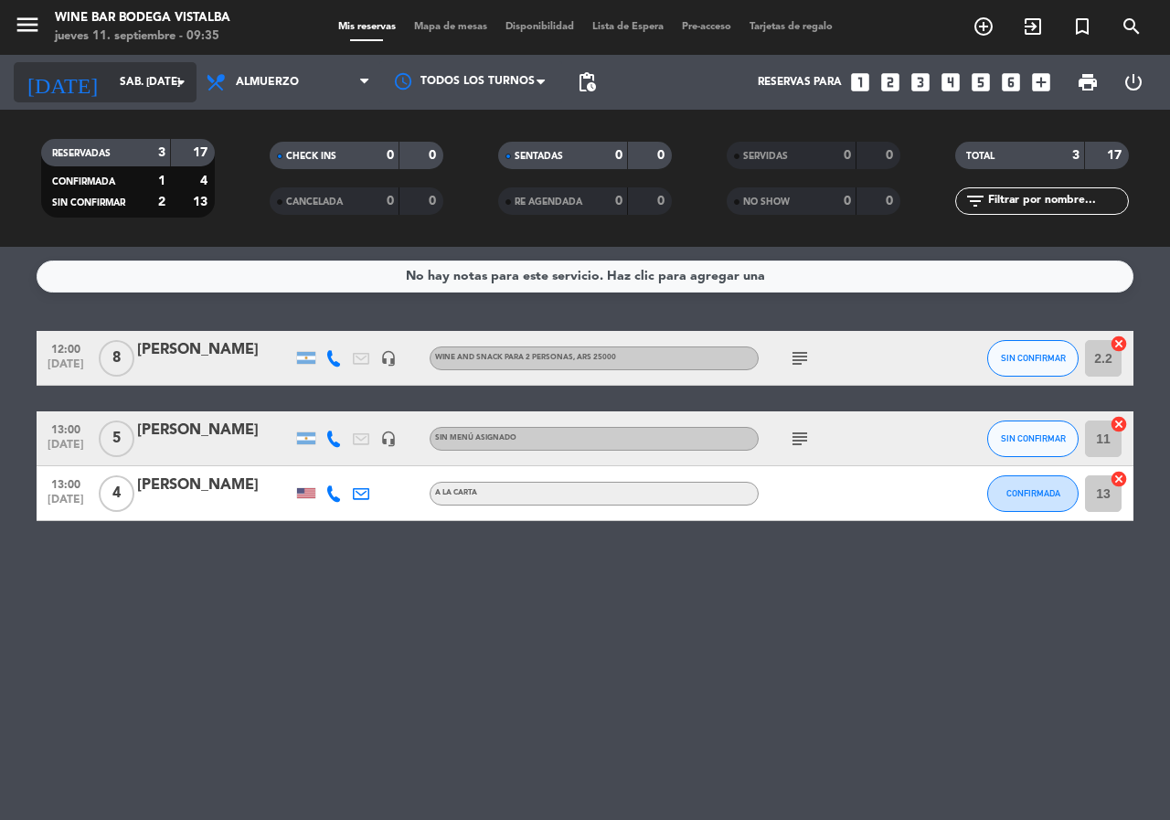
click at [143, 84] on input "sáb. [DATE]" at bounding box center [183, 82] width 145 height 31
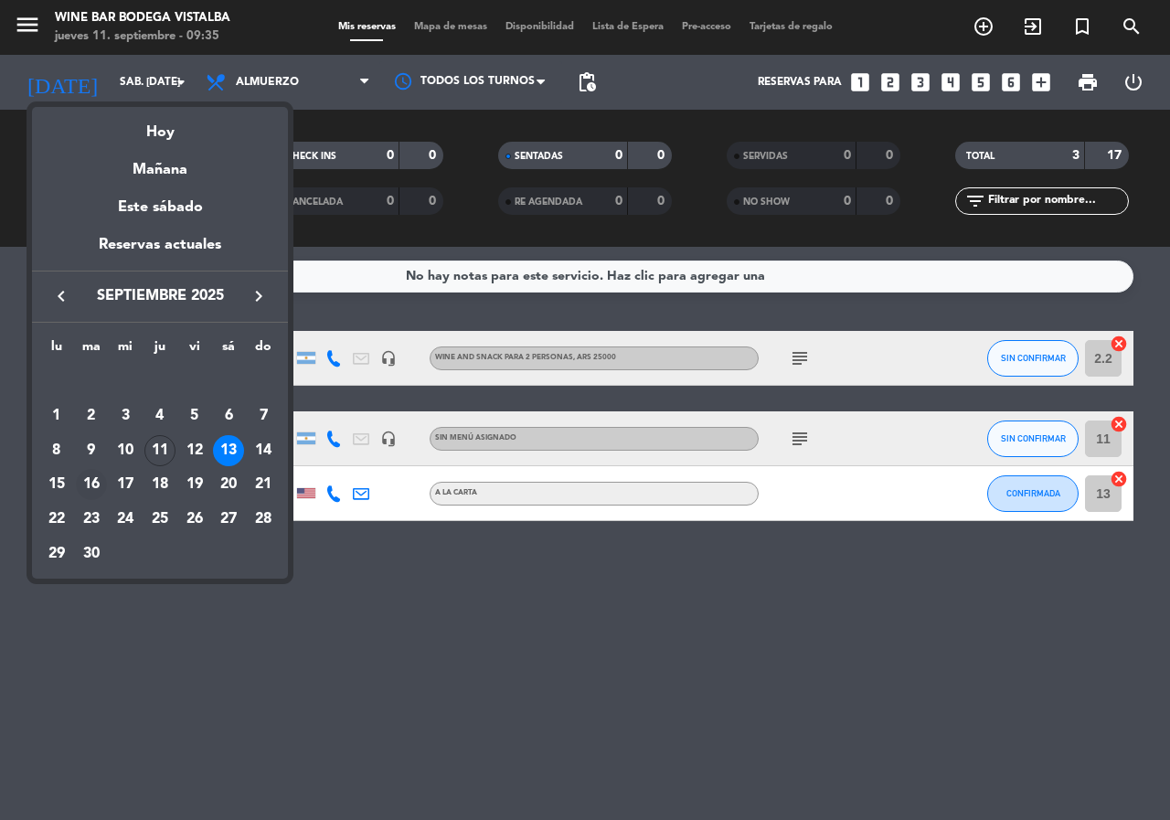
click at [101, 483] on div "16" at bounding box center [91, 484] width 31 height 31
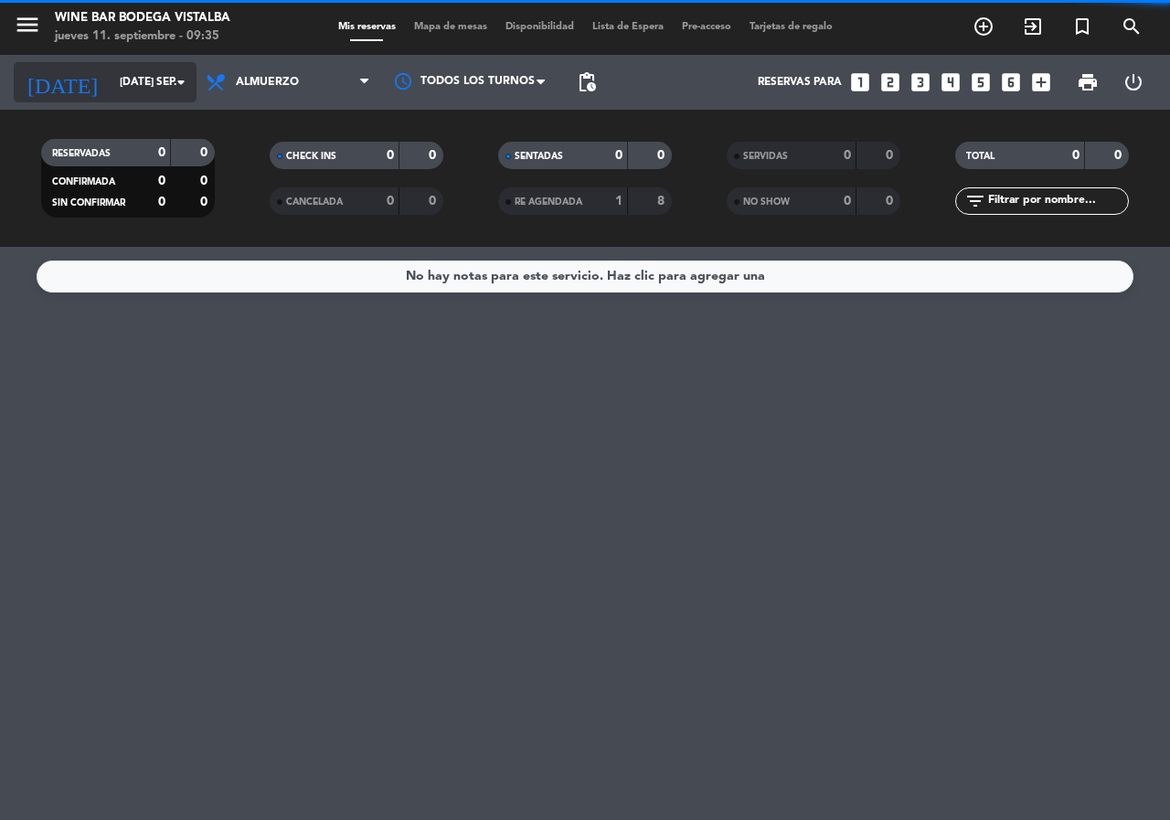
click at [150, 88] on input "[DATE] sep." at bounding box center [183, 82] width 145 height 31
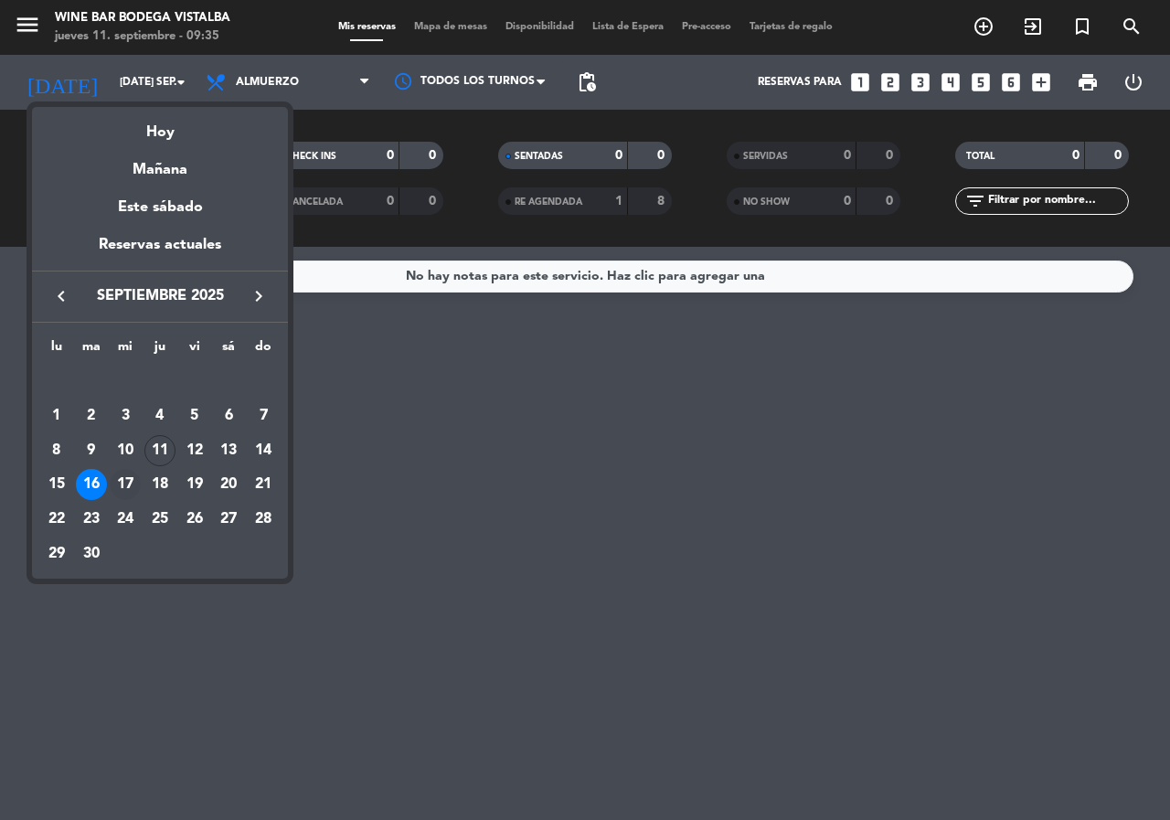
click at [135, 479] on div "17" at bounding box center [125, 484] width 31 height 31
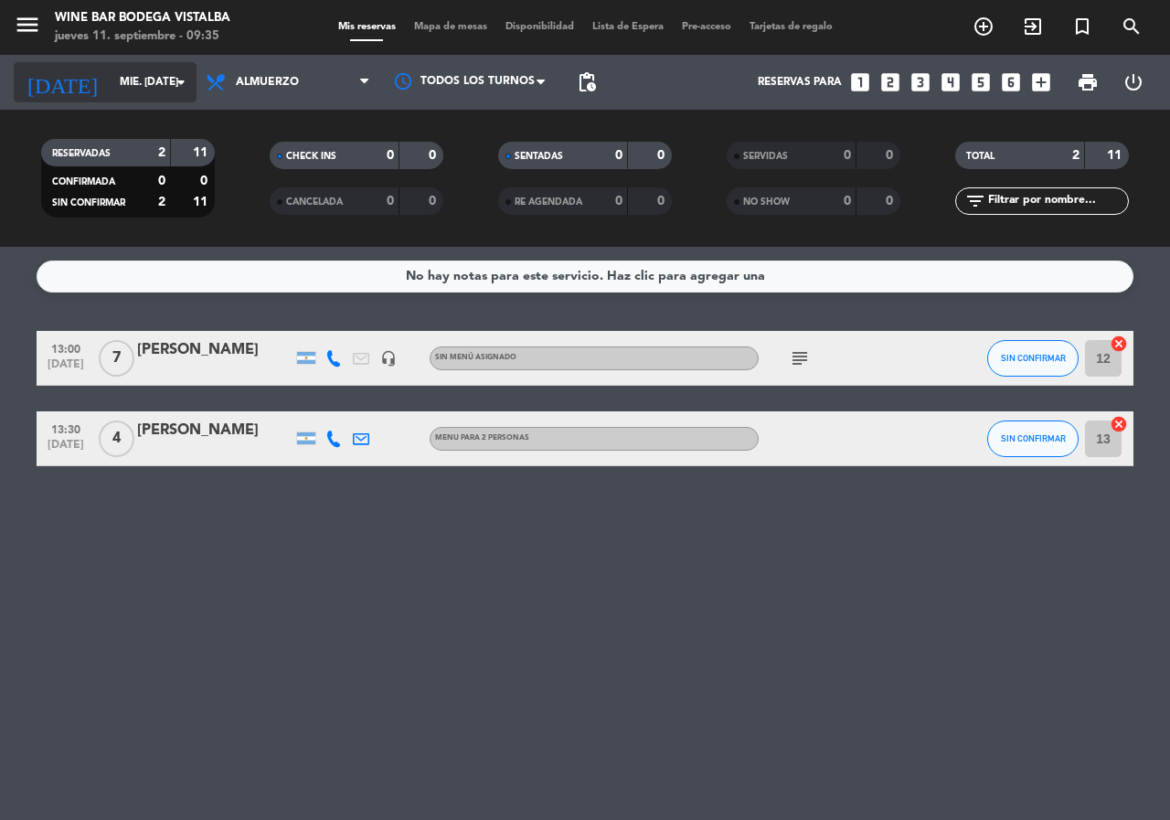
click at [161, 87] on input "mié. [DATE]" at bounding box center [183, 82] width 145 height 31
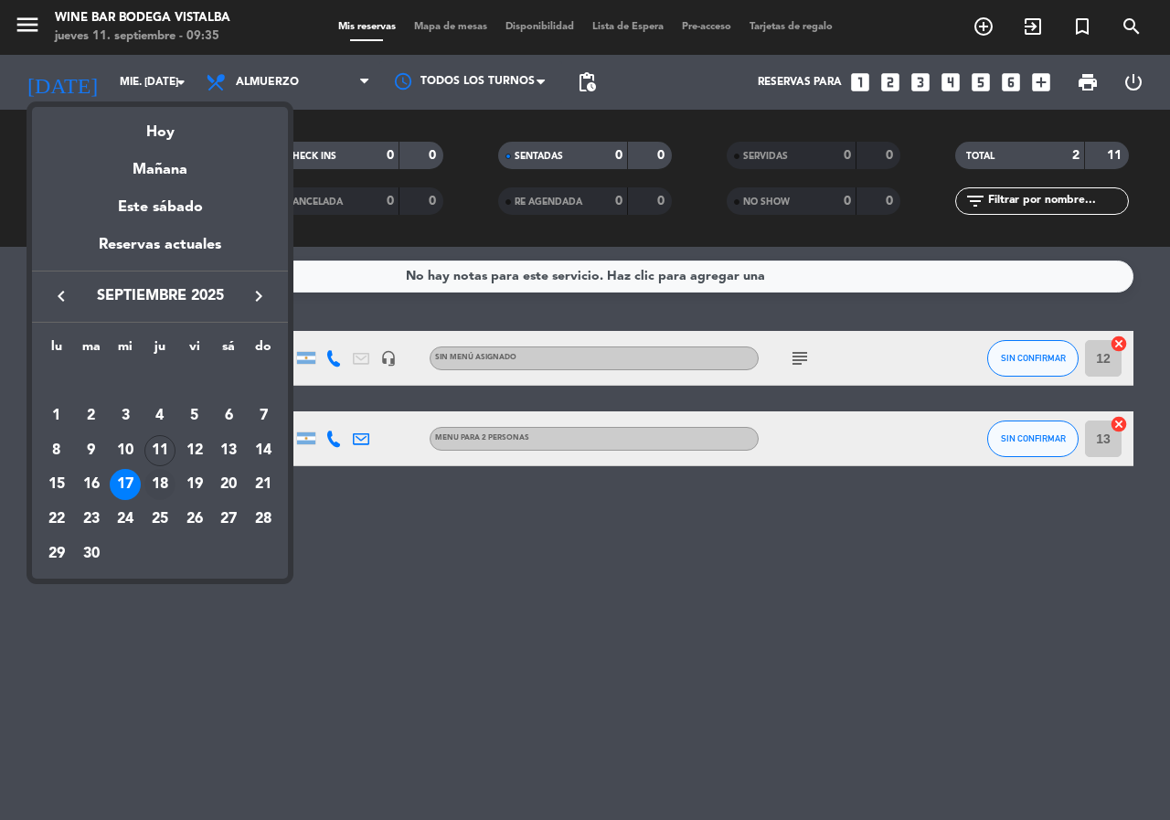
click at [152, 479] on div "18" at bounding box center [159, 484] width 31 height 31
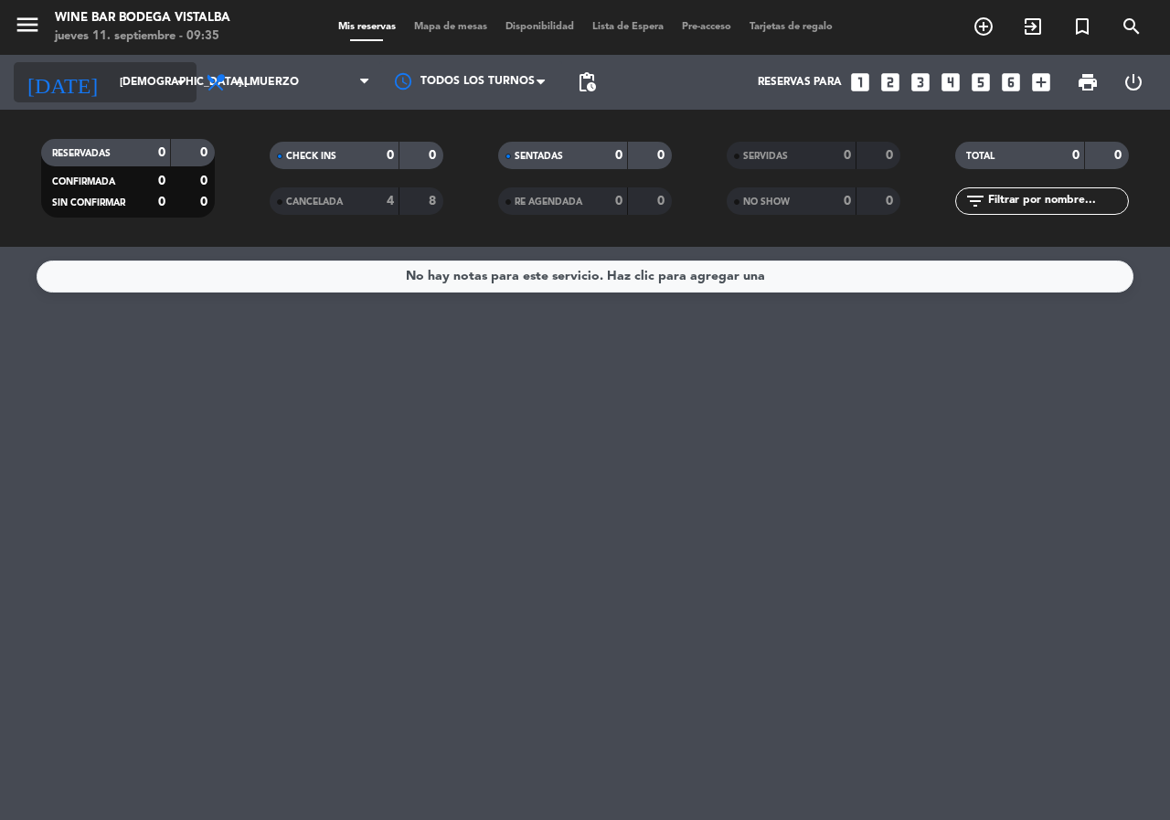
click at [138, 76] on input "[DEMOGRAPHIC_DATA] [DATE]" at bounding box center [183, 82] width 145 height 31
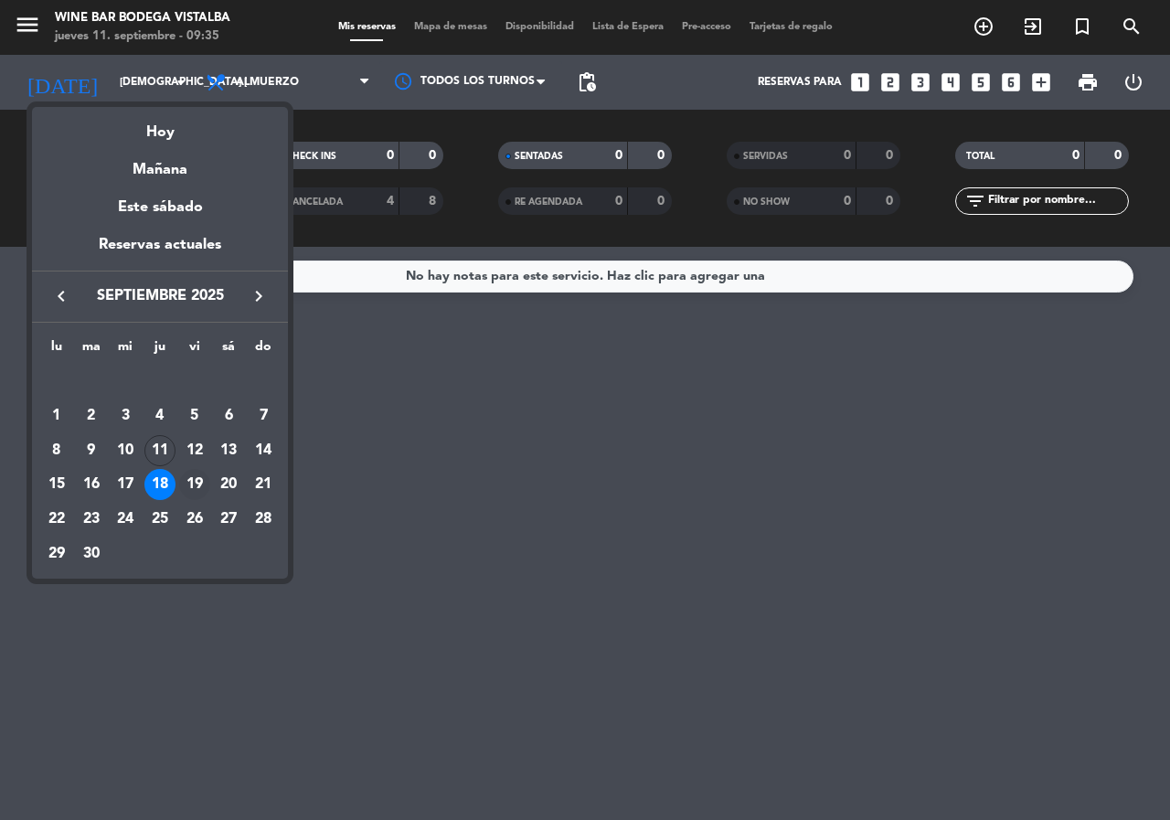
click at [191, 484] on div "19" at bounding box center [194, 484] width 31 height 31
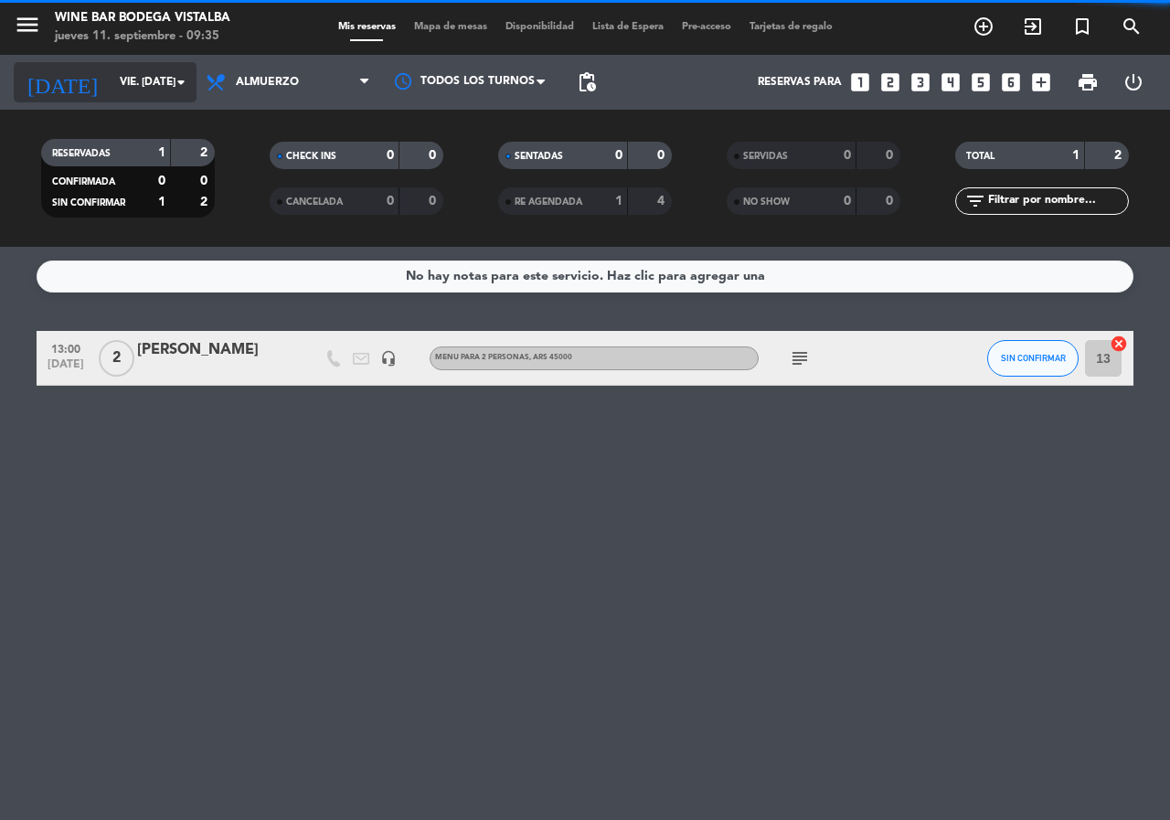
click at [175, 78] on icon "arrow_drop_down" at bounding box center [181, 82] width 22 height 22
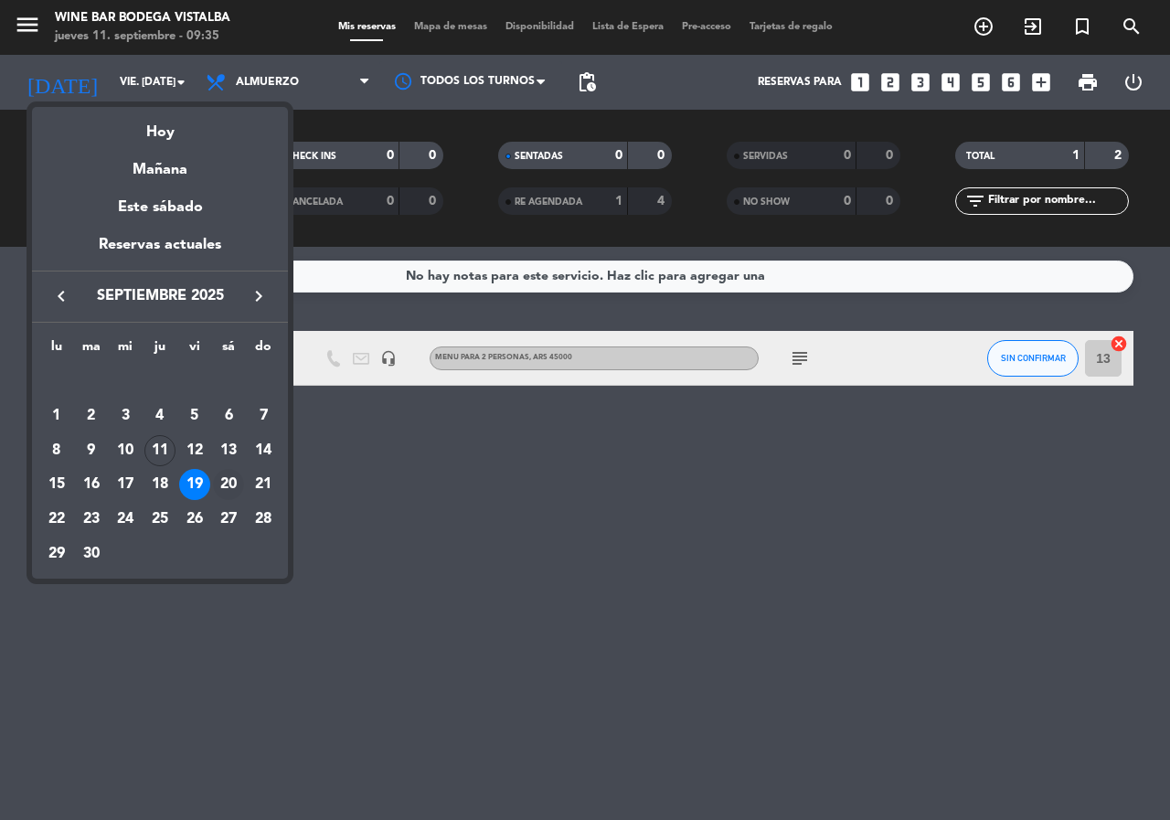
click at [227, 482] on div "20" at bounding box center [228, 484] width 31 height 31
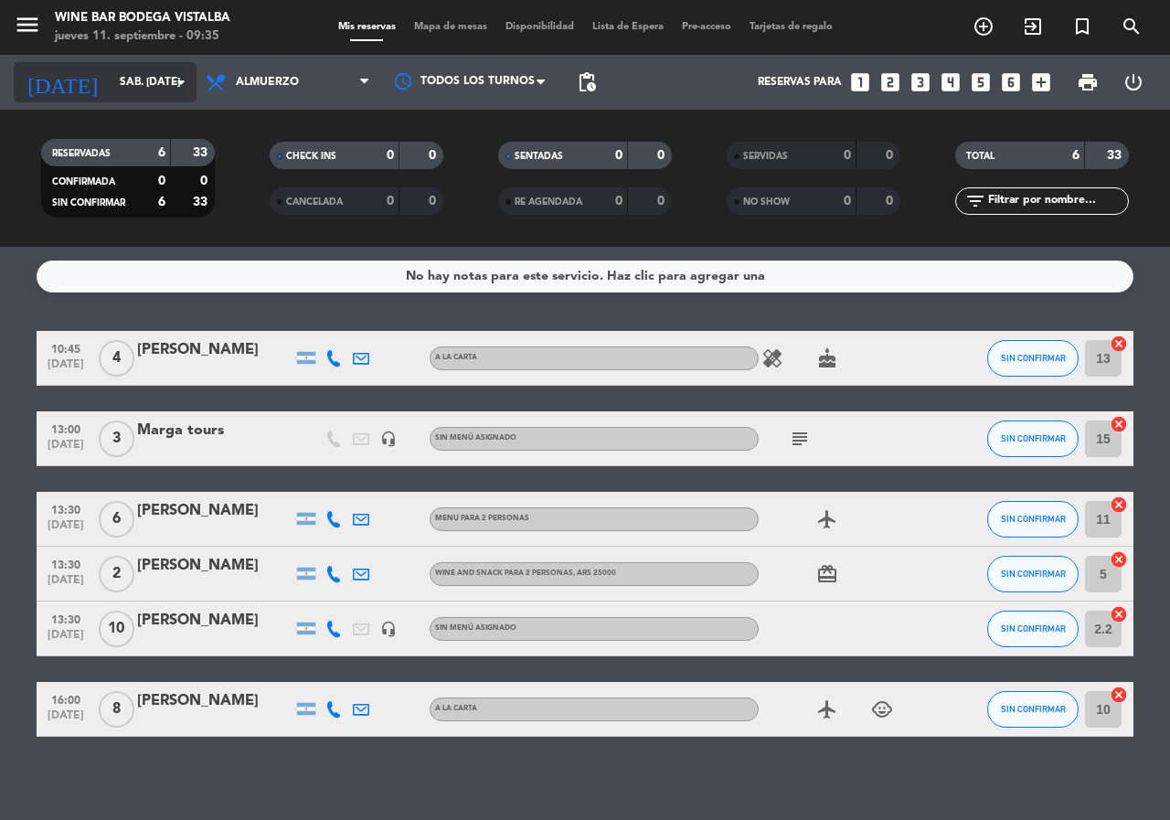
click at [80, 65] on div "[DATE] sáb. [DATE] arrow_drop_down" at bounding box center [105, 82] width 183 height 40
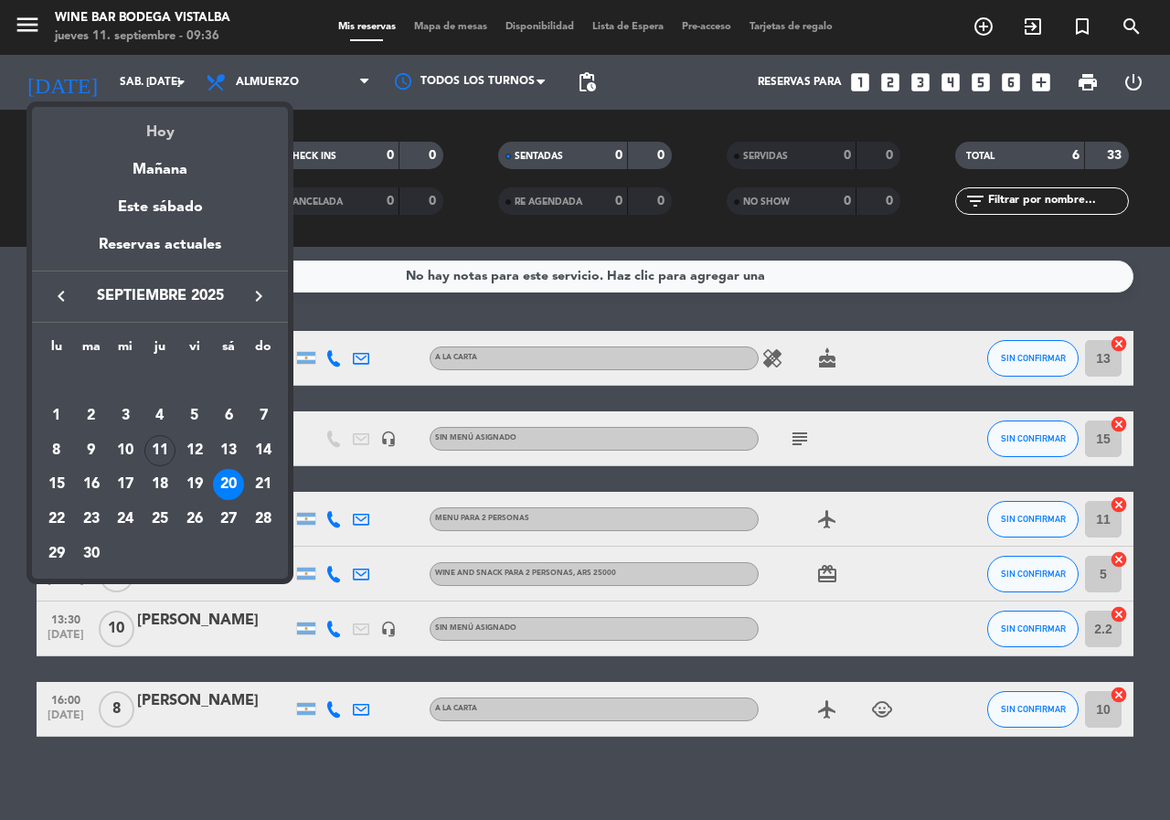
click at [151, 123] on div "Hoy" at bounding box center [160, 125] width 256 height 37
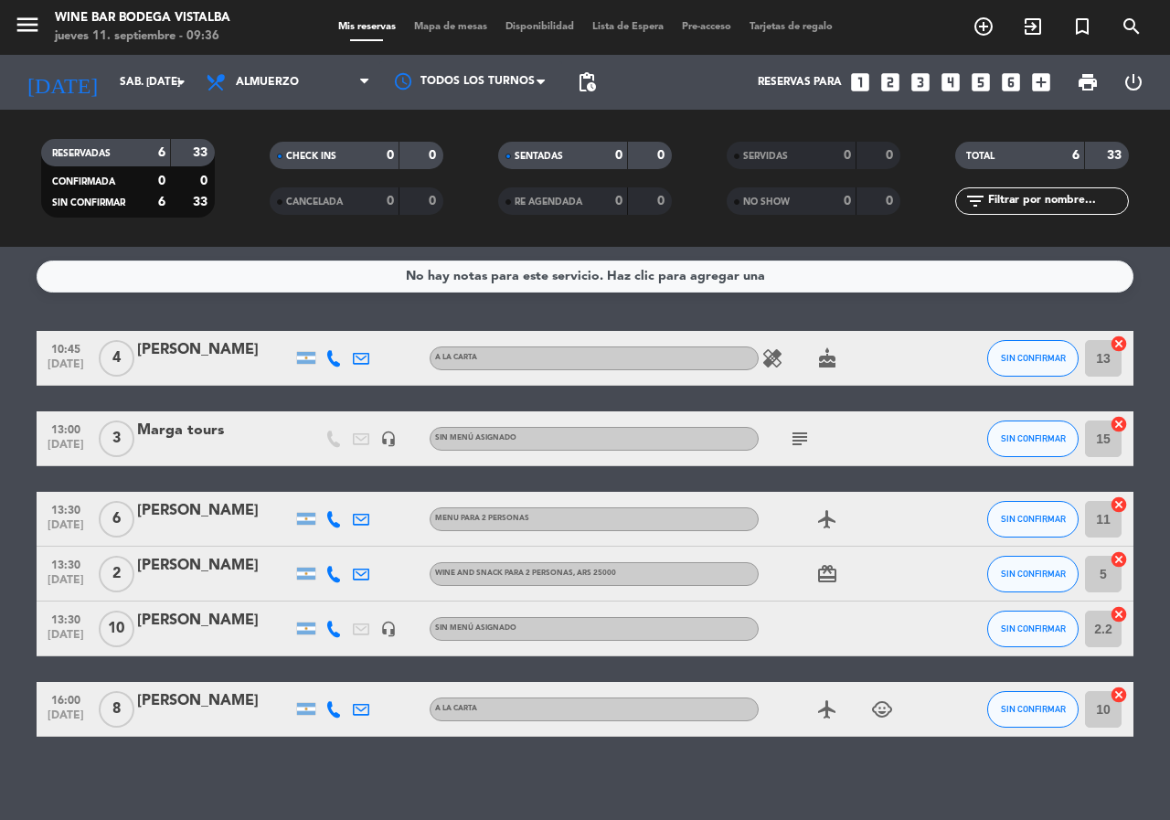
type input "[DEMOGRAPHIC_DATA] [DATE]"
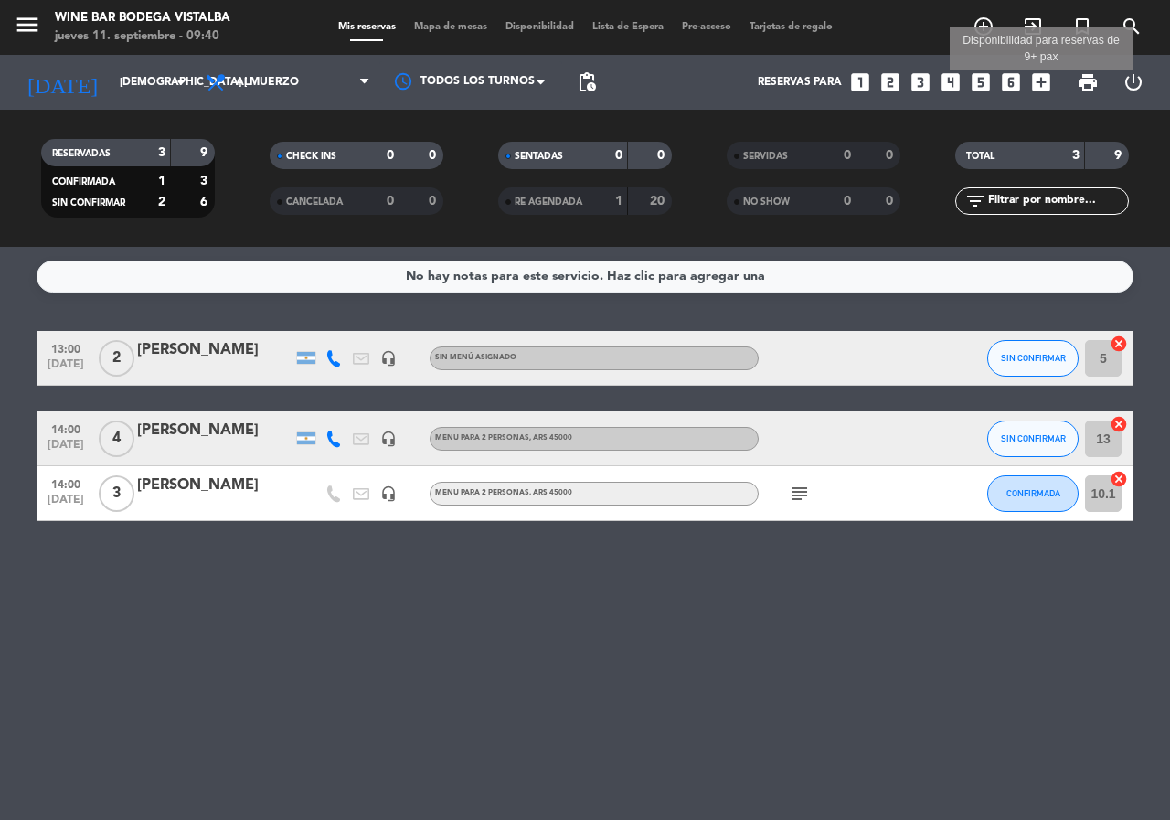
click at [1031, 85] on icon "add_box" at bounding box center [1041, 82] width 24 height 24
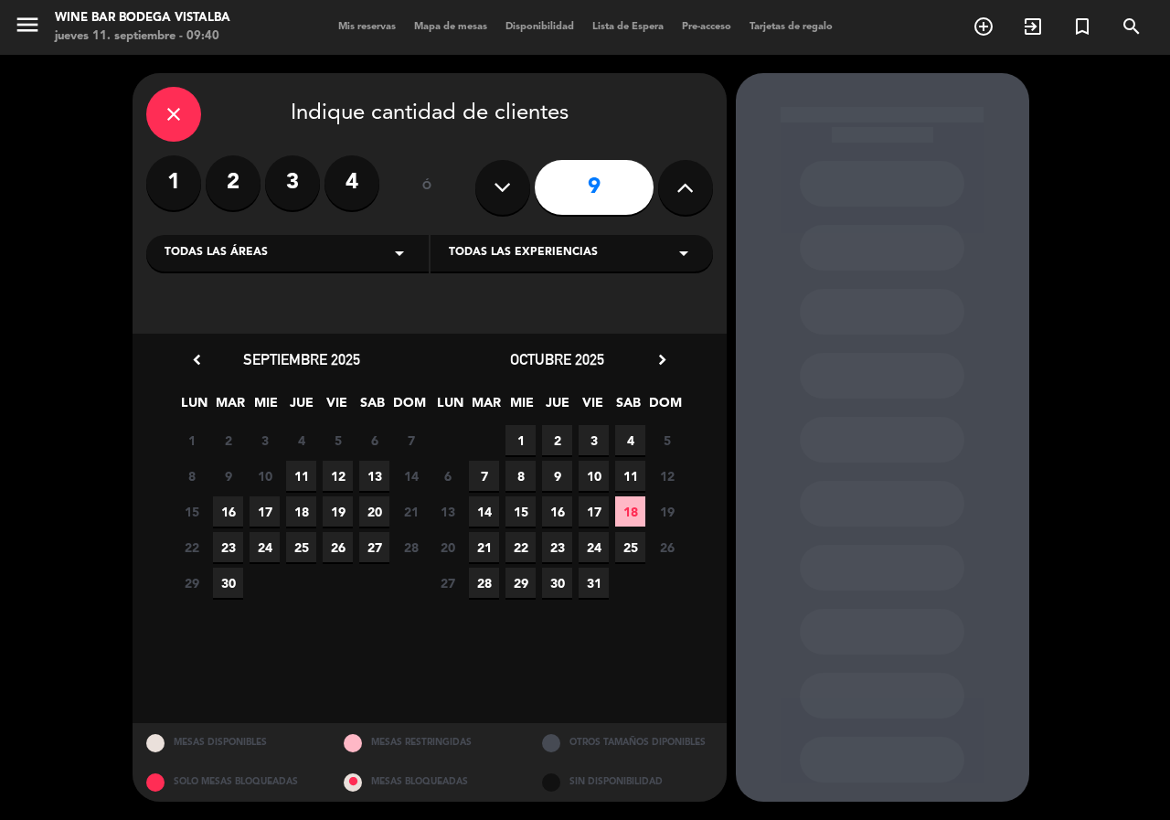
click at [504, 184] on icon at bounding box center [502, 187] width 17 height 27
type input "8"
click at [305, 474] on span "11" at bounding box center [301, 476] width 30 height 30
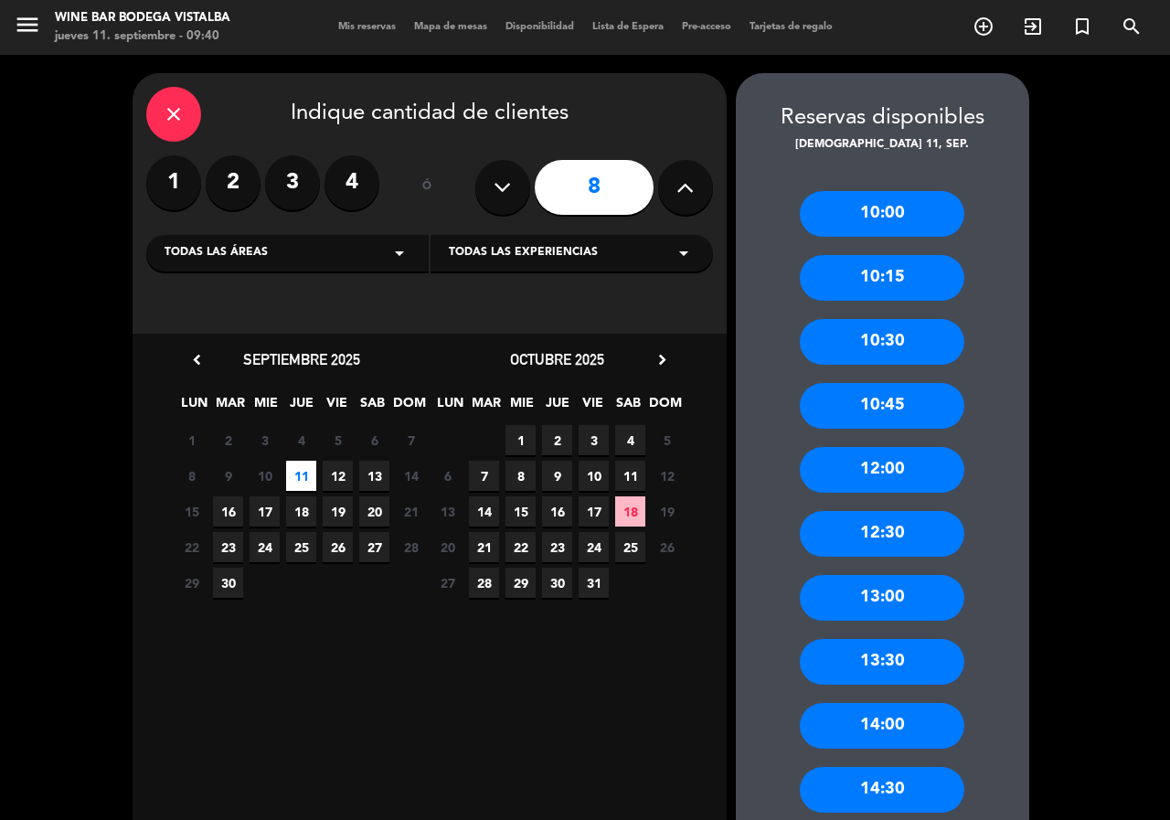
click at [883, 601] on div "13:00" at bounding box center [882, 598] width 165 height 46
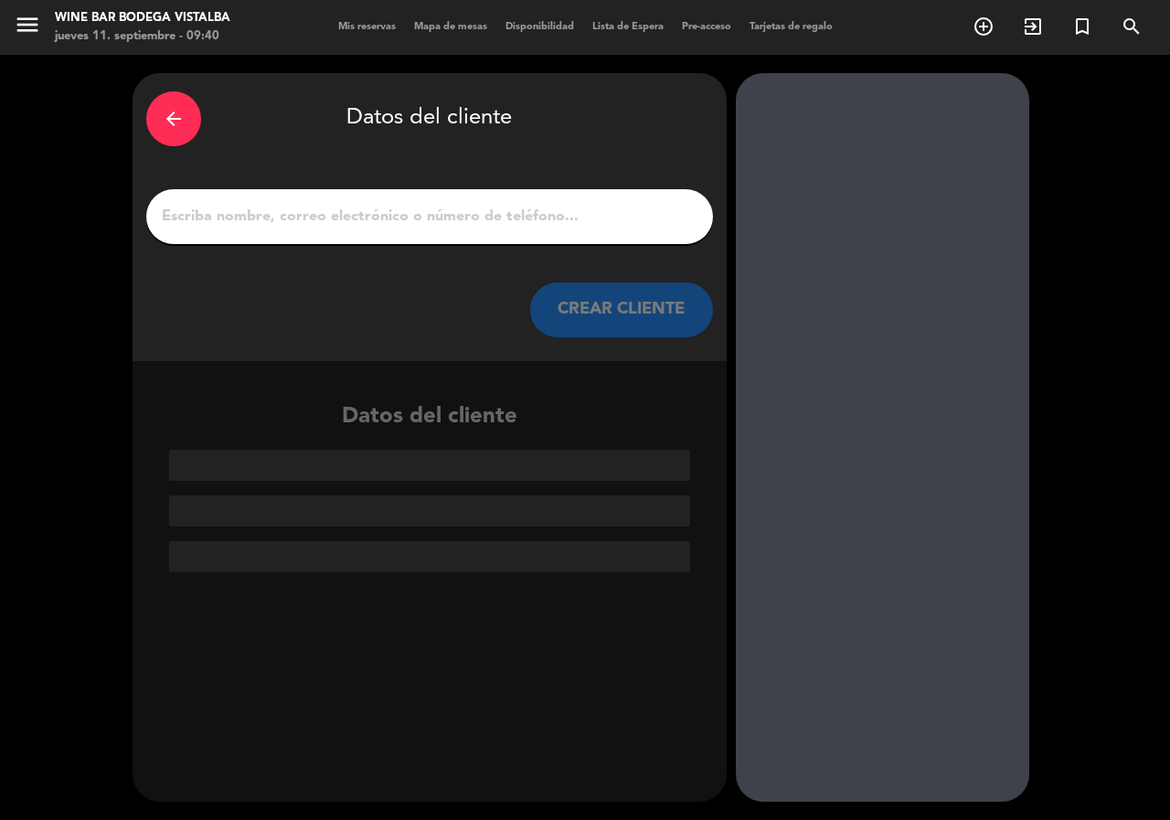
paste input "[PERSON_NAME]"
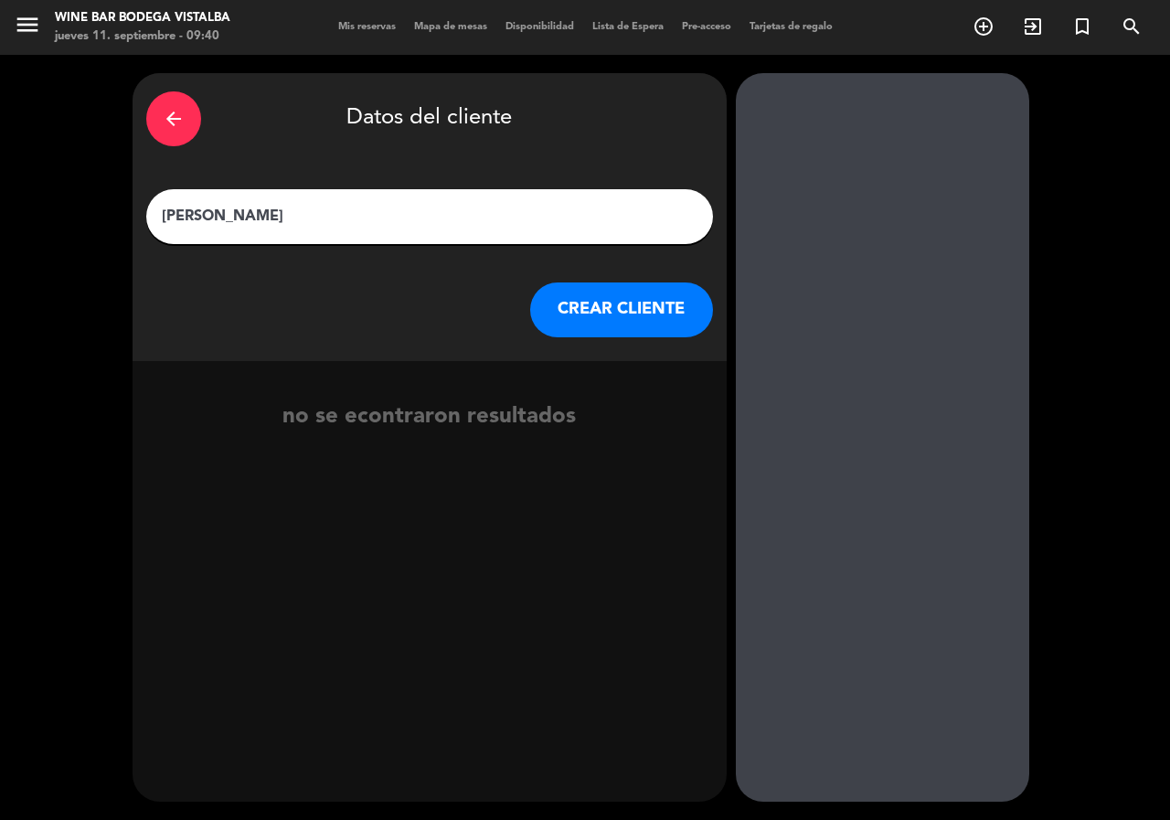
type input "[PERSON_NAME]"
click at [639, 303] on button "CREAR CLIENTE" at bounding box center [621, 309] width 183 height 55
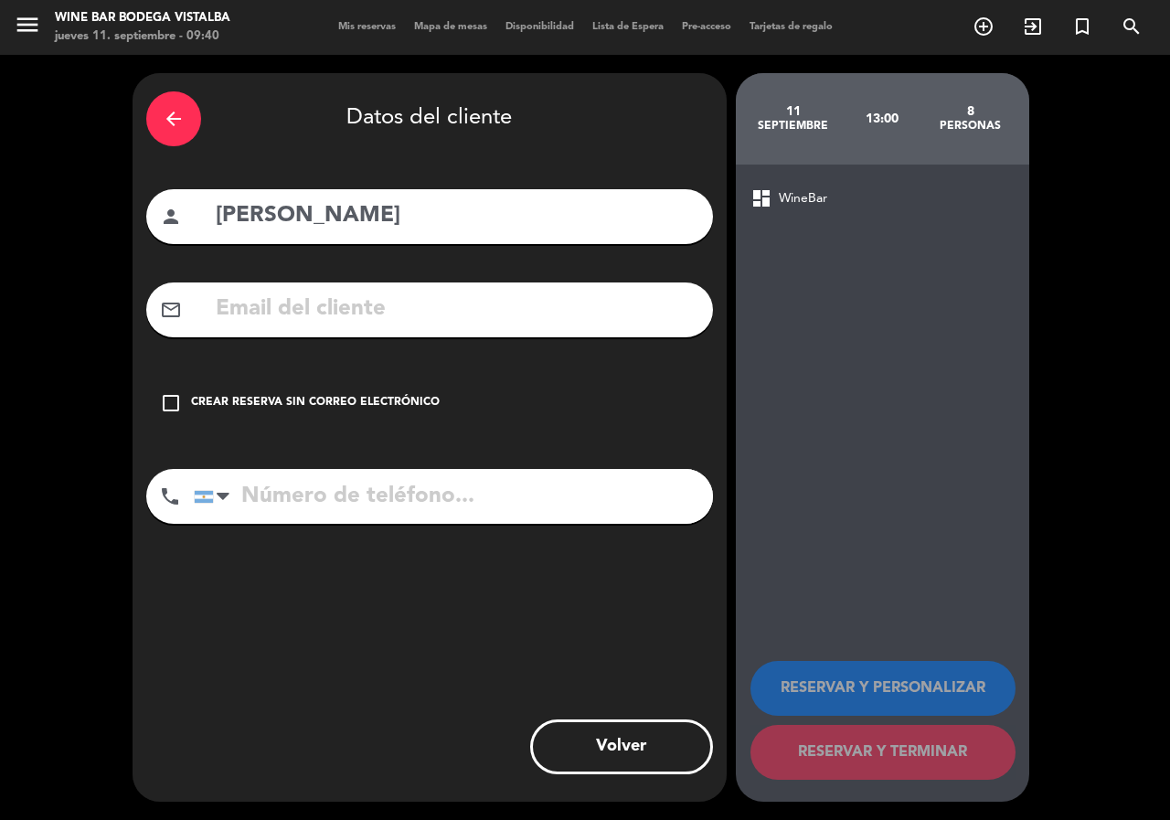
click at [297, 401] on div "Crear reserva sin correo electrónico" at bounding box center [315, 403] width 249 height 18
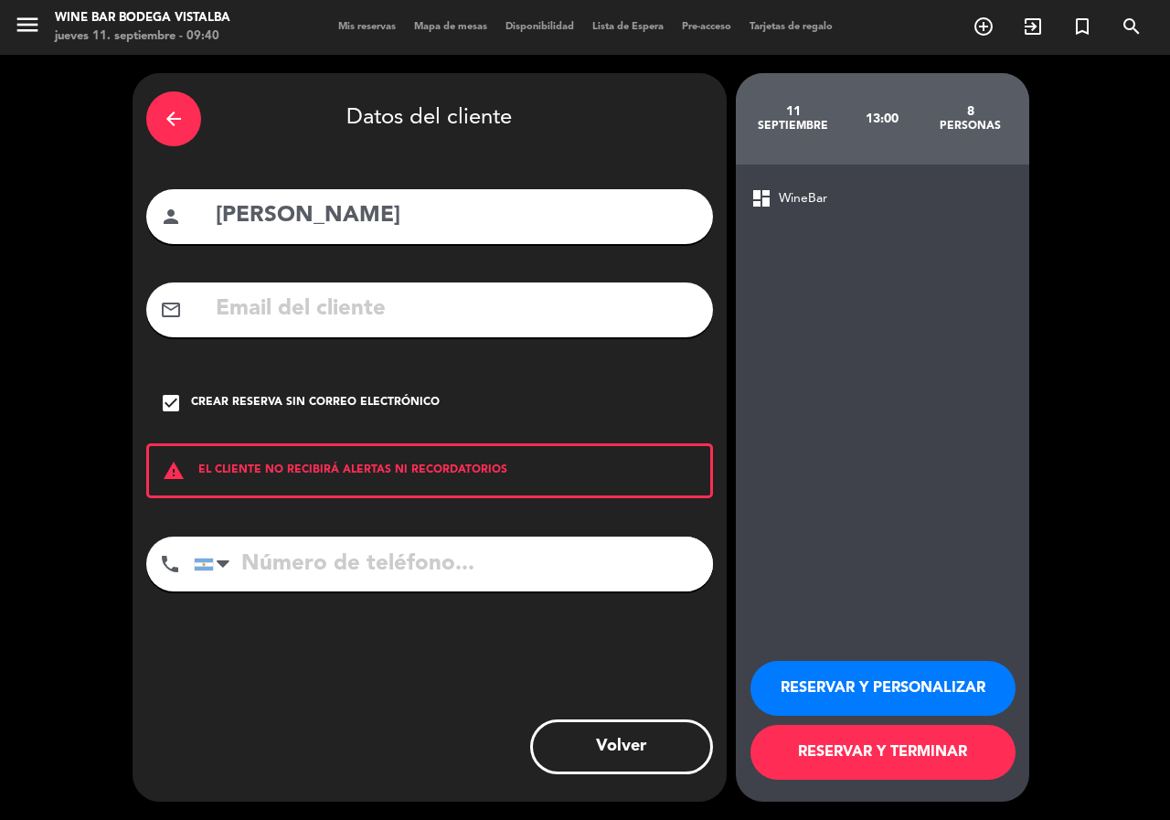
click at [297, 401] on div "Crear reserva sin correo electrónico" at bounding box center [315, 403] width 249 height 18
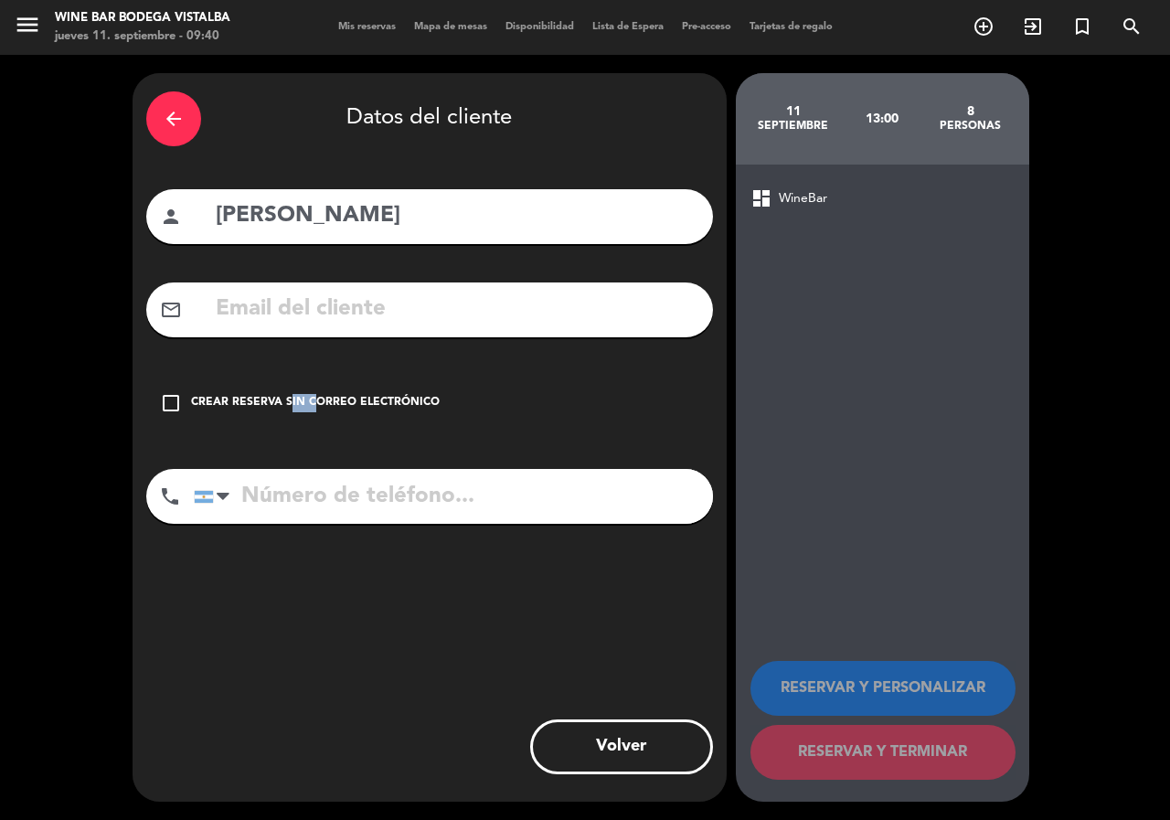
click at [297, 401] on div "Crear reserva sin correo electrónico" at bounding box center [315, 403] width 249 height 18
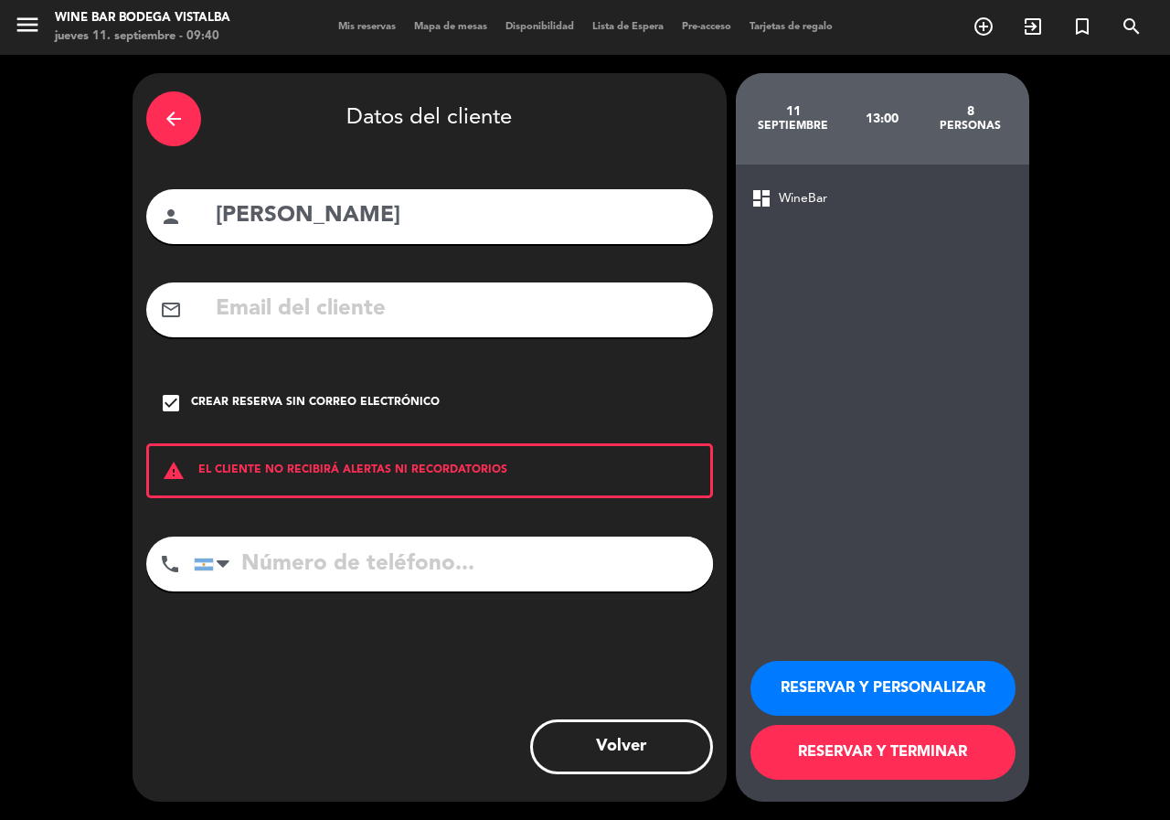
paste input "[PHONE_NUMBER]"
type input "[PHONE_NUMBER]"
click at [862, 685] on button "RESERVAR Y PERSONALIZAR" at bounding box center [882, 688] width 265 height 55
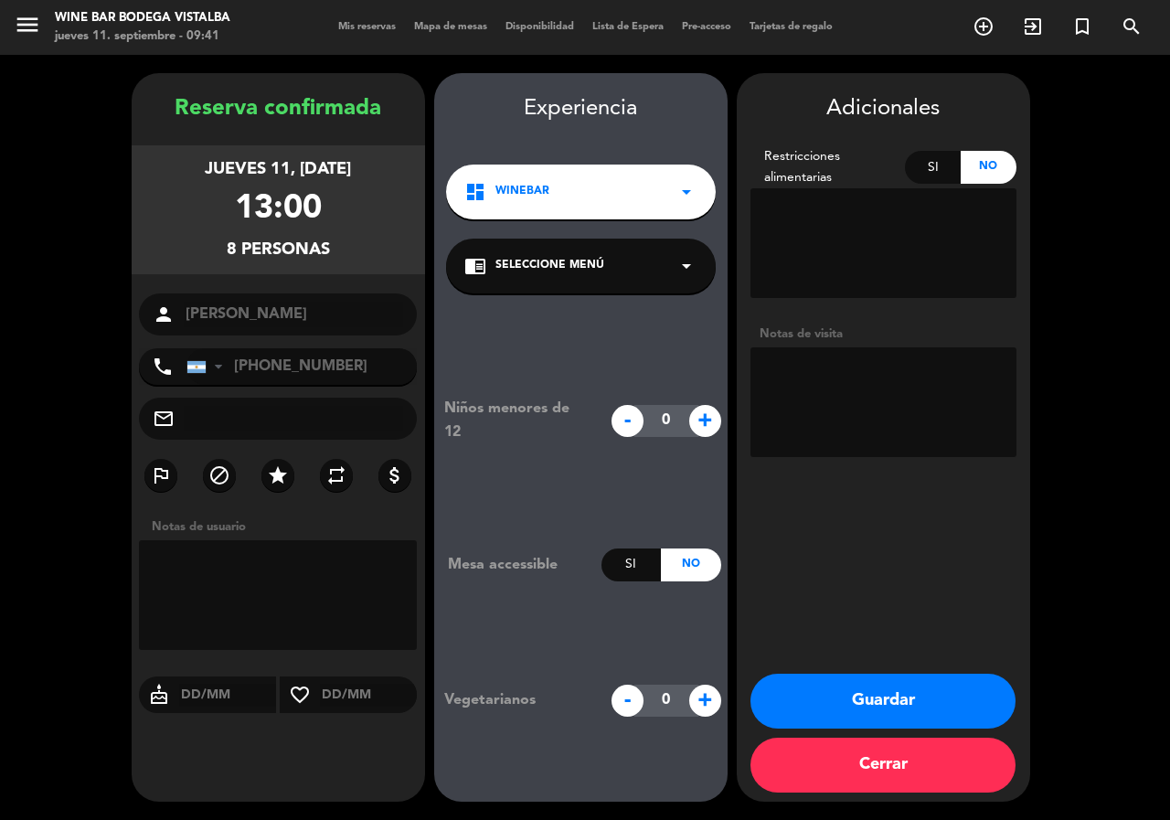
click at [711, 420] on span "+" at bounding box center [705, 421] width 32 height 32
type input "2"
click at [870, 702] on button "Guardar" at bounding box center [882, 701] width 265 height 55
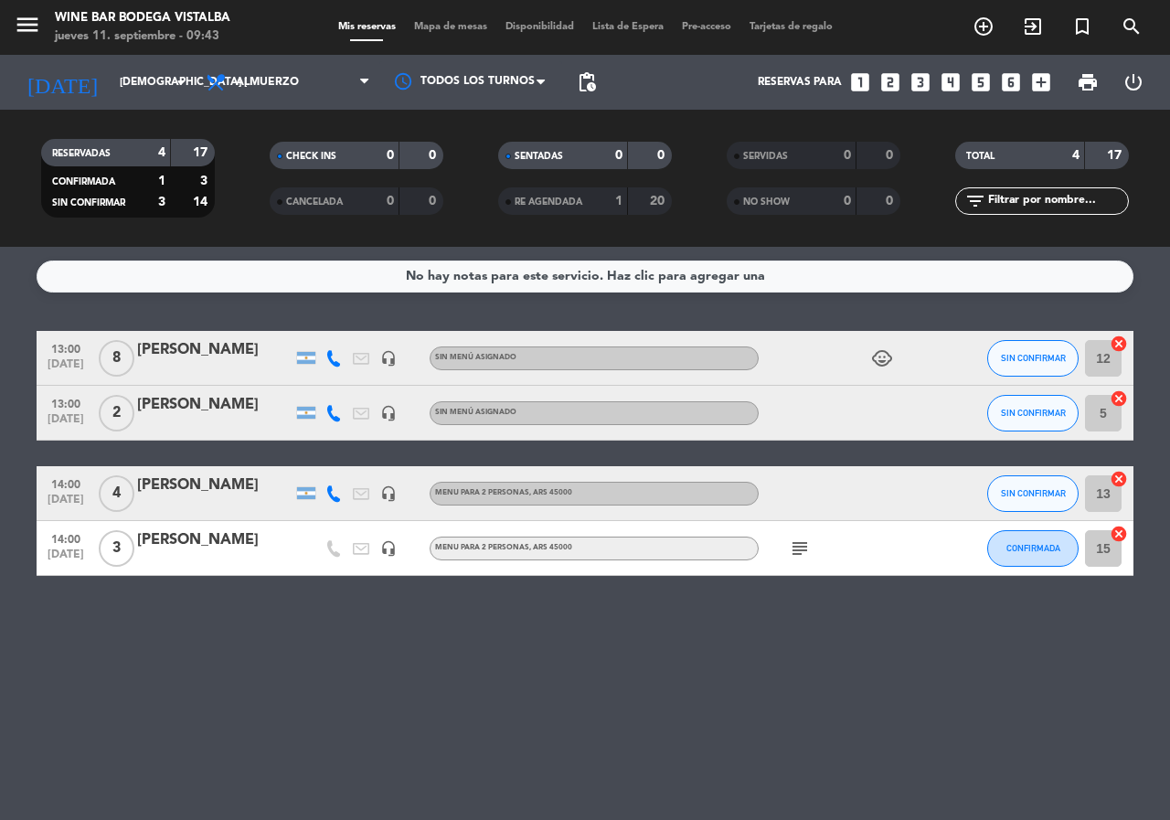
click at [883, 368] on icon "child_care" at bounding box center [882, 358] width 22 height 22
click at [121, 73] on input "[DEMOGRAPHIC_DATA] [DATE]" at bounding box center [183, 82] width 145 height 31
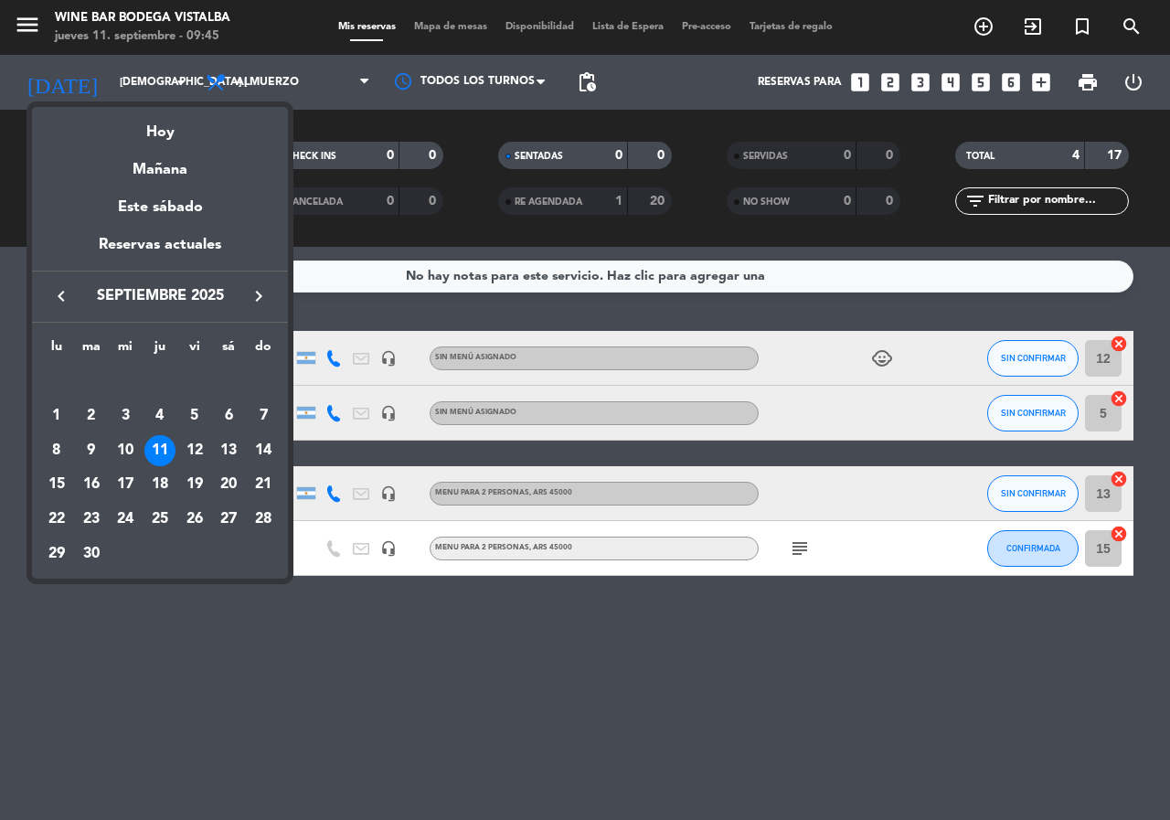
click at [254, 285] on icon "keyboard_arrow_right" at bounding box center [259, 296] width 22 height 22
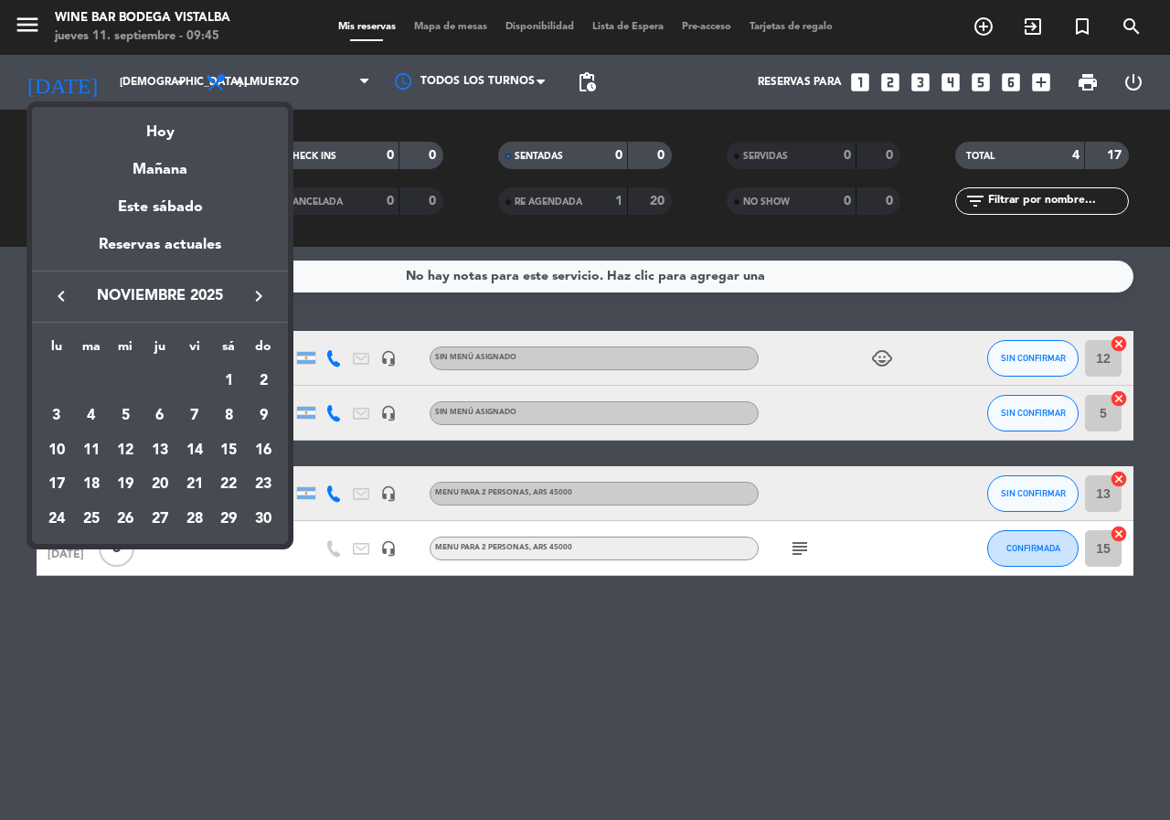
click at [254, 285] on icon "keyboard_arrow_right" at bounding box center [259, 296] width 22 height 22
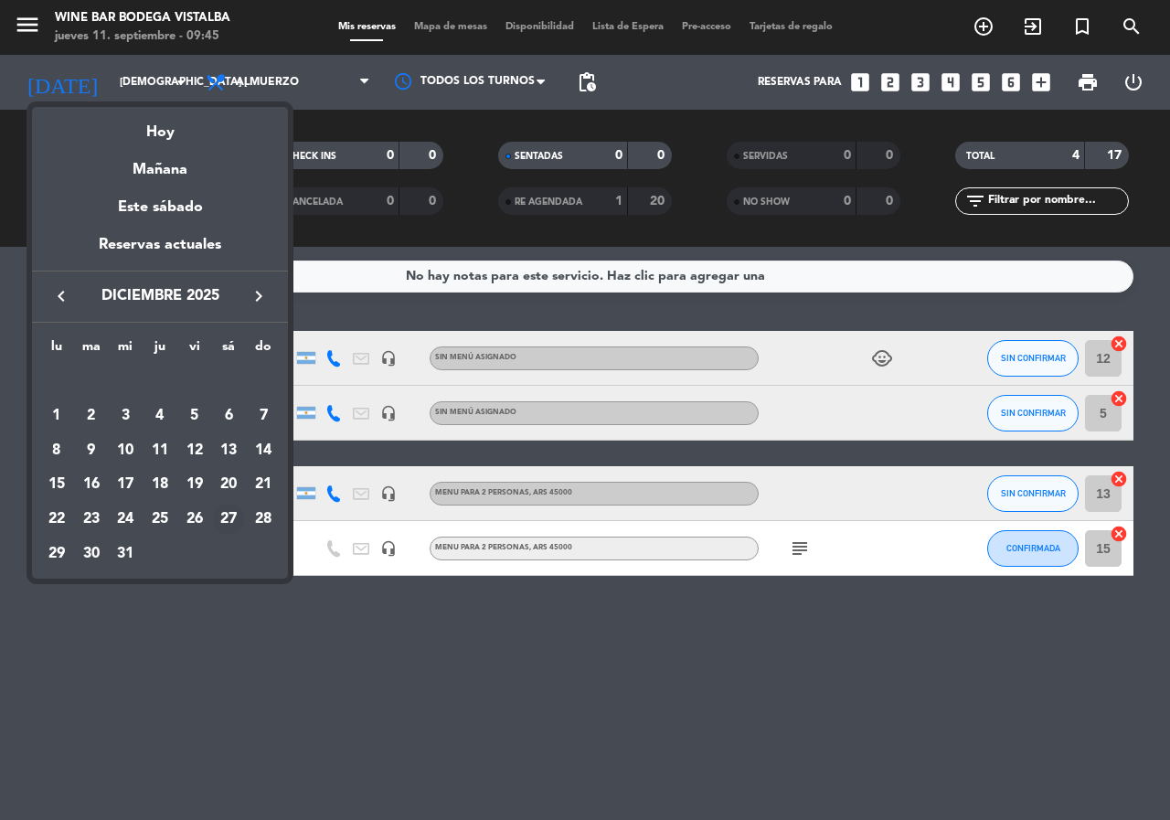
click at [227, 515] on div "27" at bounding box center [228, 519] width 31 height 31
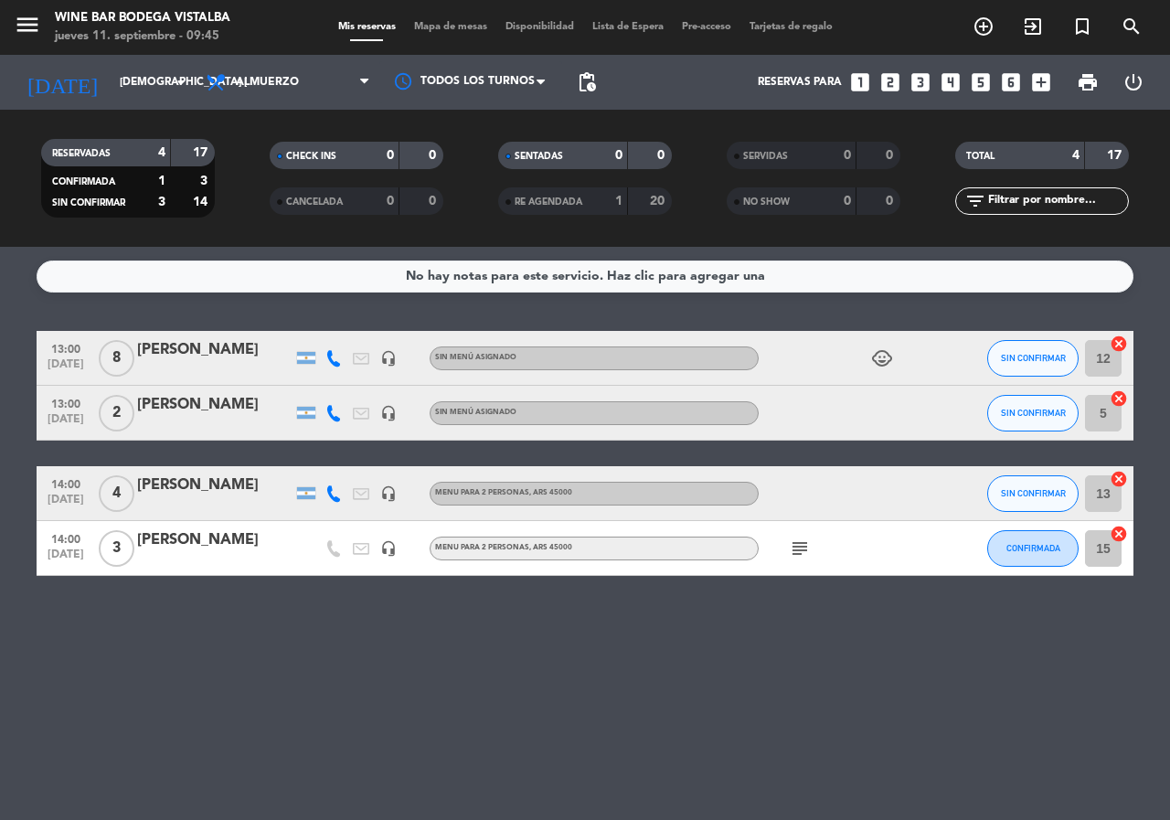
type input "sáb. 27 dic."
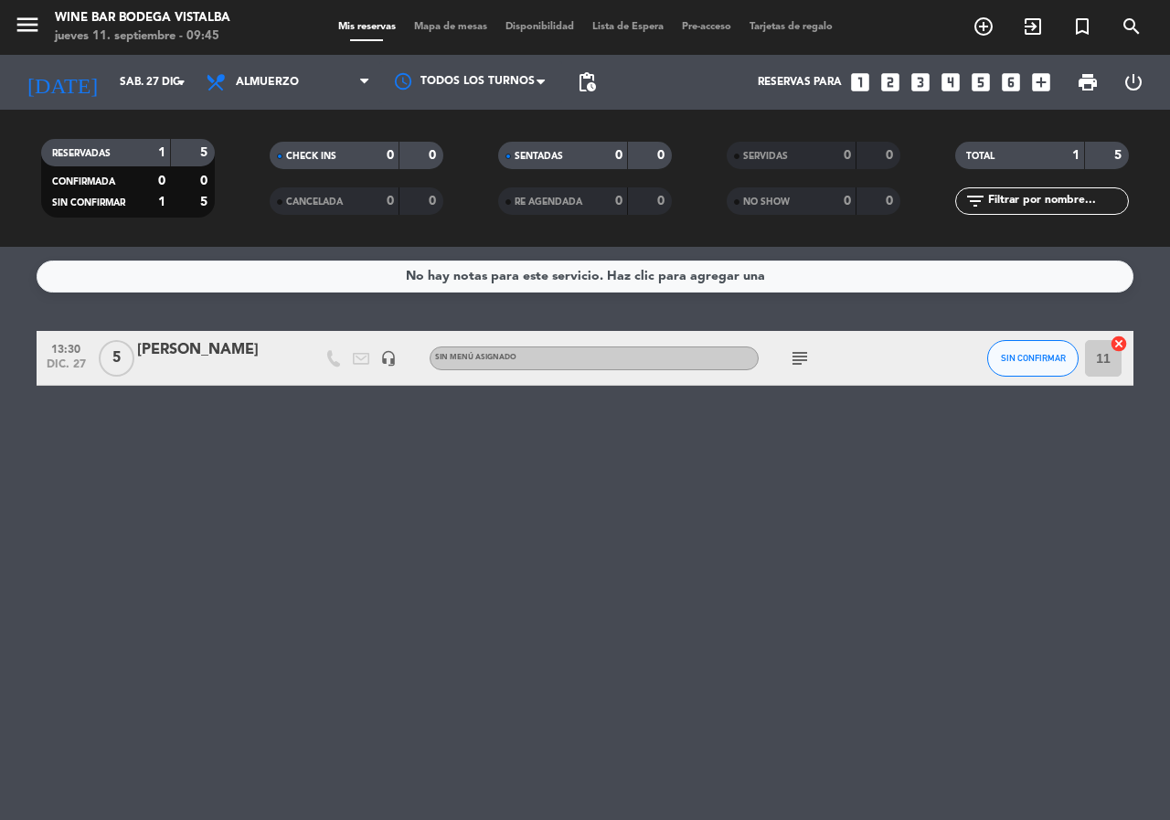
click at [252, 356] on div "[PERSON_NAME]" at bounding box center [214, 350] width 155 height 24
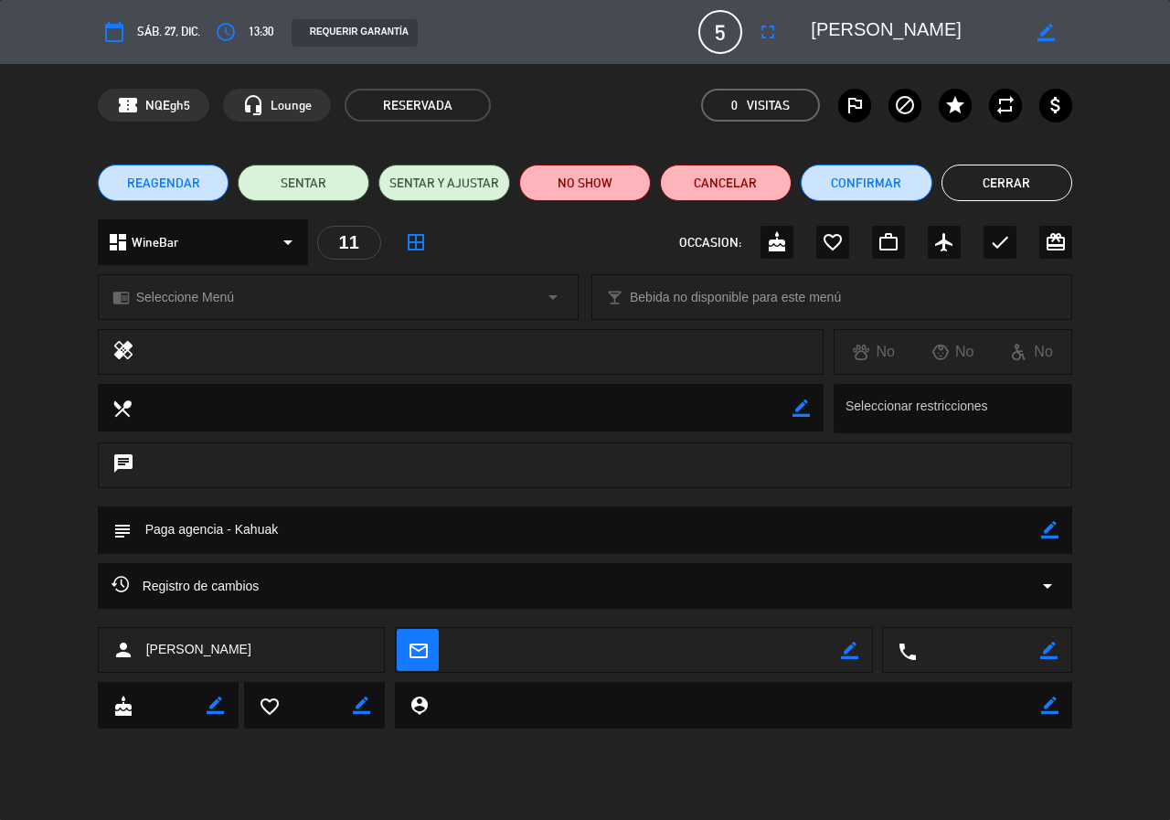
click at [1048, 524] on icon "border_color" at bounding box center [1049, 529] width 17 height 17
drag, startPoint x: 232, startPoint y: 529, endPoint x: 174, endPoint y: 526, distance: 58.6
click at [174, 526] on textarea at bounding box center [587, 529] width 910 height 47
click at [199, 533] on textarea at bounding box center [587, 529] width 910 height 47
type textarea "1 liberado (guía) - [PERSON_NAME]"
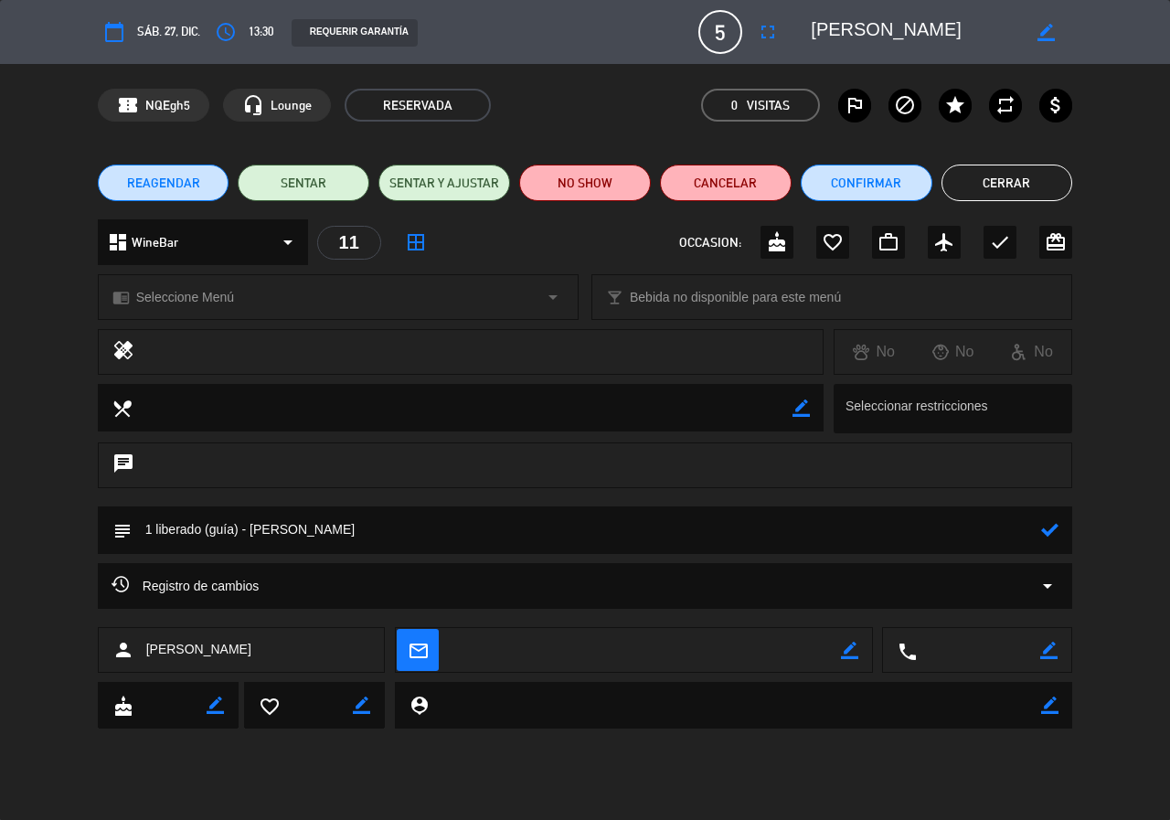
click at [1056, 532] on icon at bounding box center [1049, 529] width 17 height 17
click at [1056, 180] on button "Cerrar" at bounding box center [1007, 183] width 132 height 37
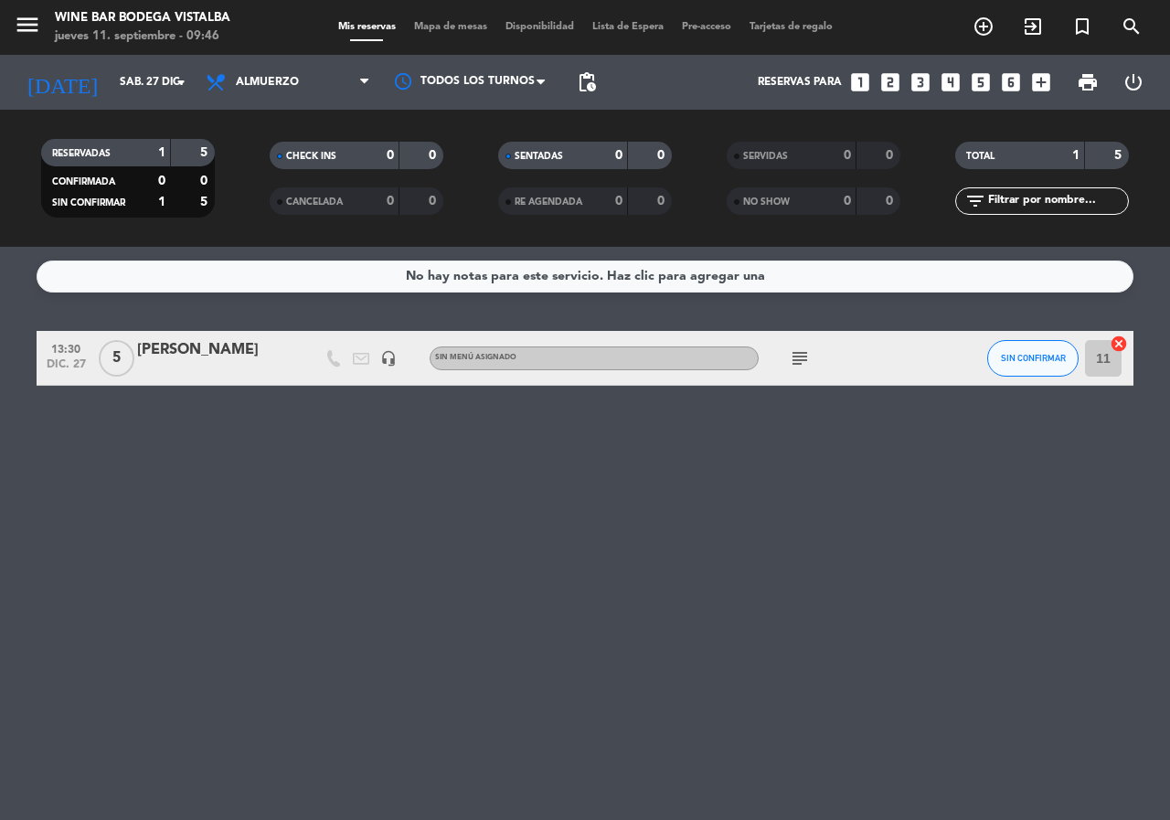
click at [806, 357] on icon "subject" at bounding box center [800, 358] width 22 height 22
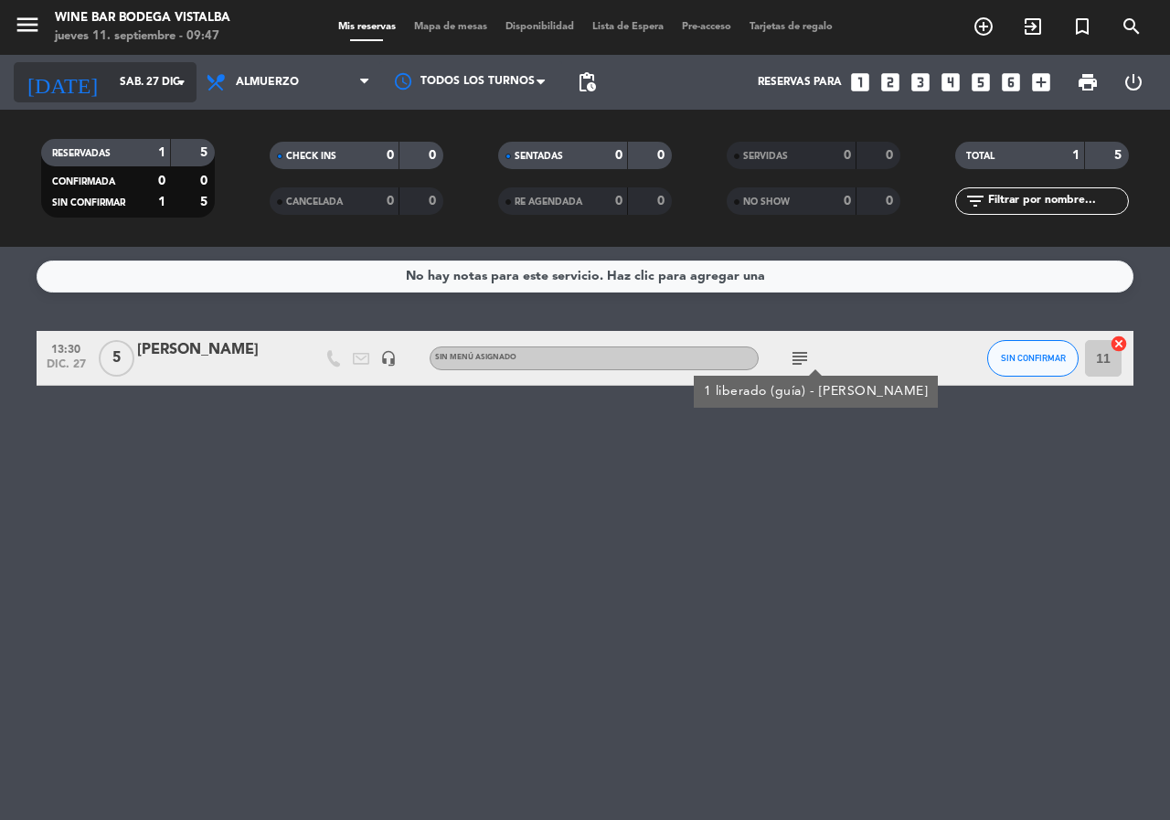
click at [160, 88] on input "sáb. 27 dic." at bounding box center [183, 82] width 145 height 31
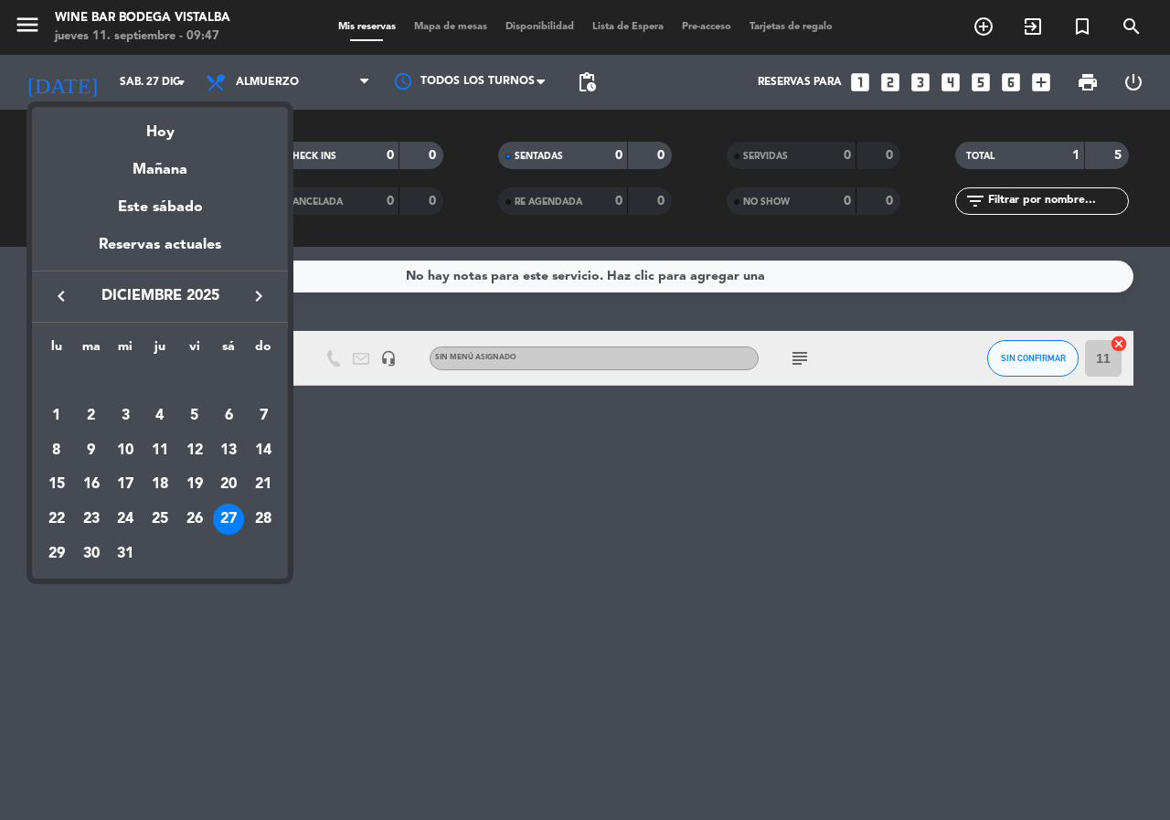
click at [68, 288] on icon "keyboard_arrow_left" at bounding box center [61, 296] width 22 height 22
click at [188, 477] on div "19" at bounding box center [194, 484] width 31 height 31
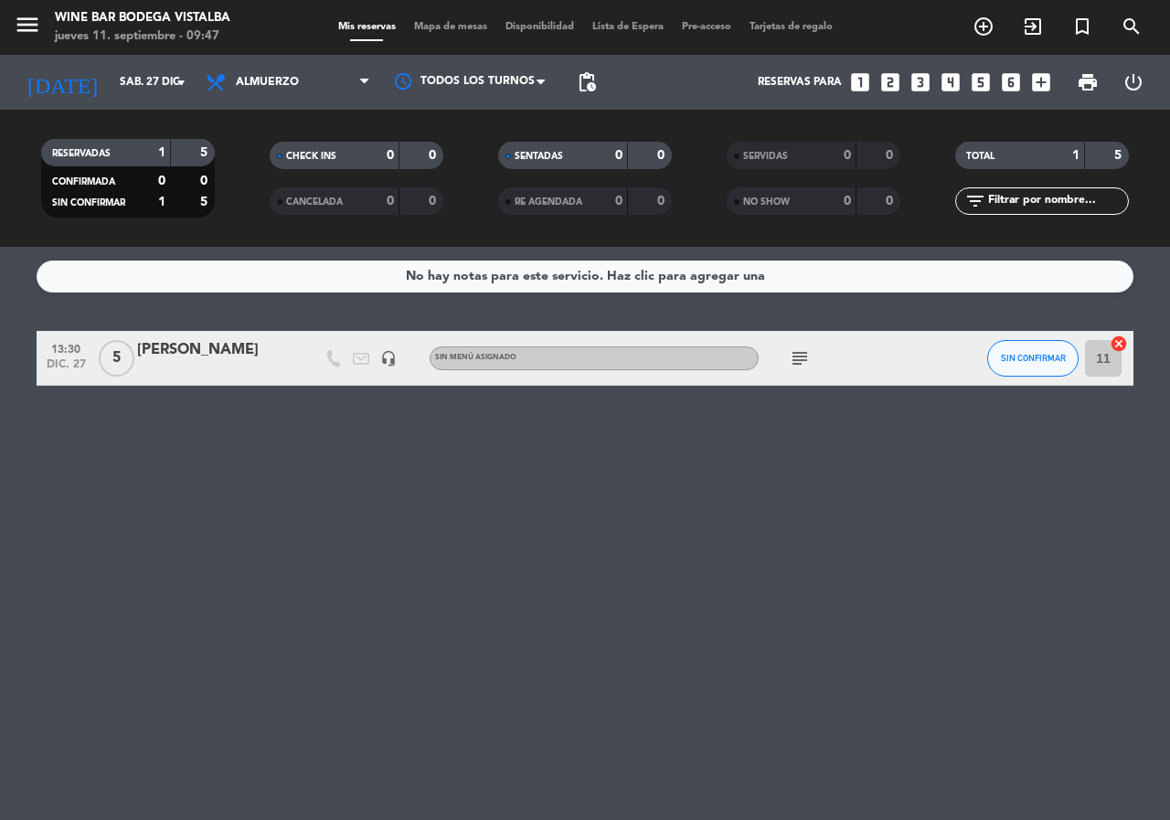
type input "vie. [DATE]"
click at [37, 16] on icon "menu" at bounding box center [27, 24] width 27 height 27
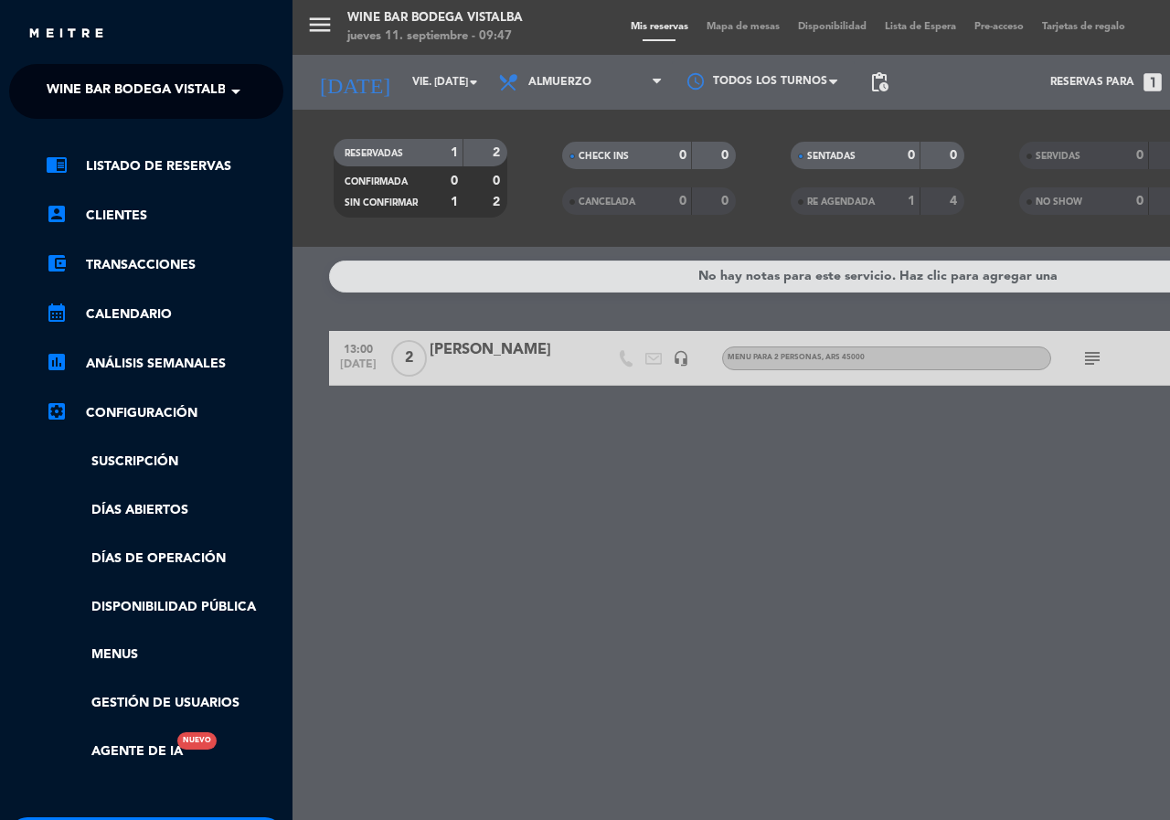
click at [63, 92] on span "Wine Bar Bodega Vistalba" at bounding box center [141, 91] width 188 height 38
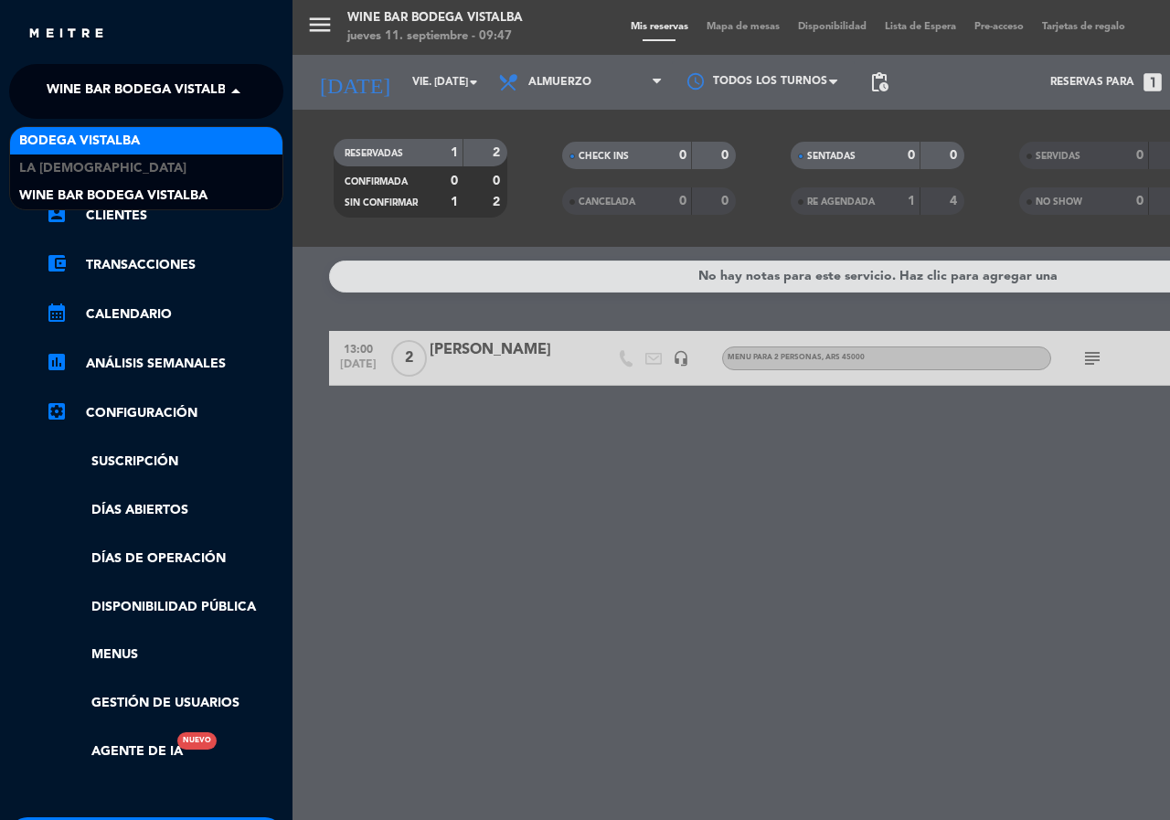
click at [87, 153] on div "BODEGA VISTALBA" at bounding box center [146, 140] width 272 height 27
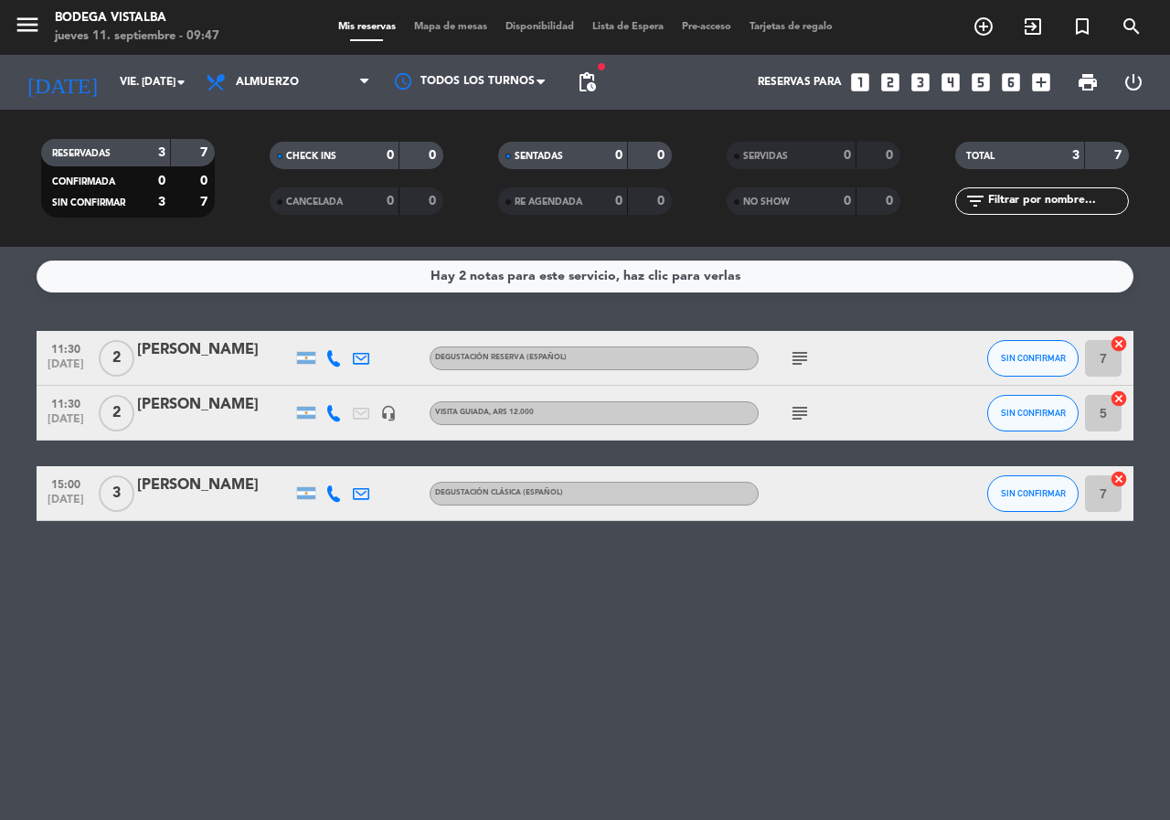
click at [214, 401] on div "[PERSON_NAME]" at bounding box center [214, 405] width 155 height 24
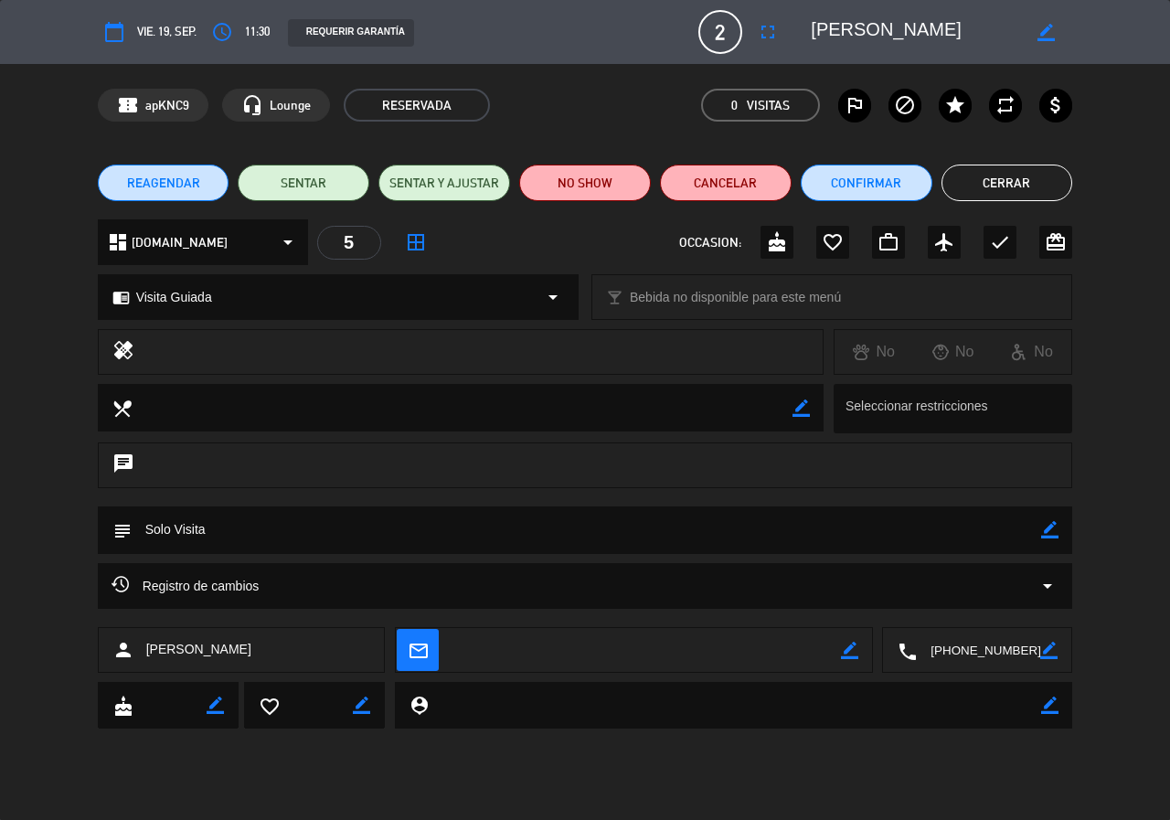
click at [855, 649] on icon "border_color" at bounding box center [849, 650] width 17 height 17
paste textarea "[EMAIL_ADDRESS][DOMAIN_NAME]"
type textarea "[EMAIL_ADDRESS][DOMAIN_NAME]"
click at [844, 648] on icon at bounding box center [849, 650] width 17 height 17
click at [413, 650] on icon "mail_outline" at bounding box center [418, 650] width 20 height 20
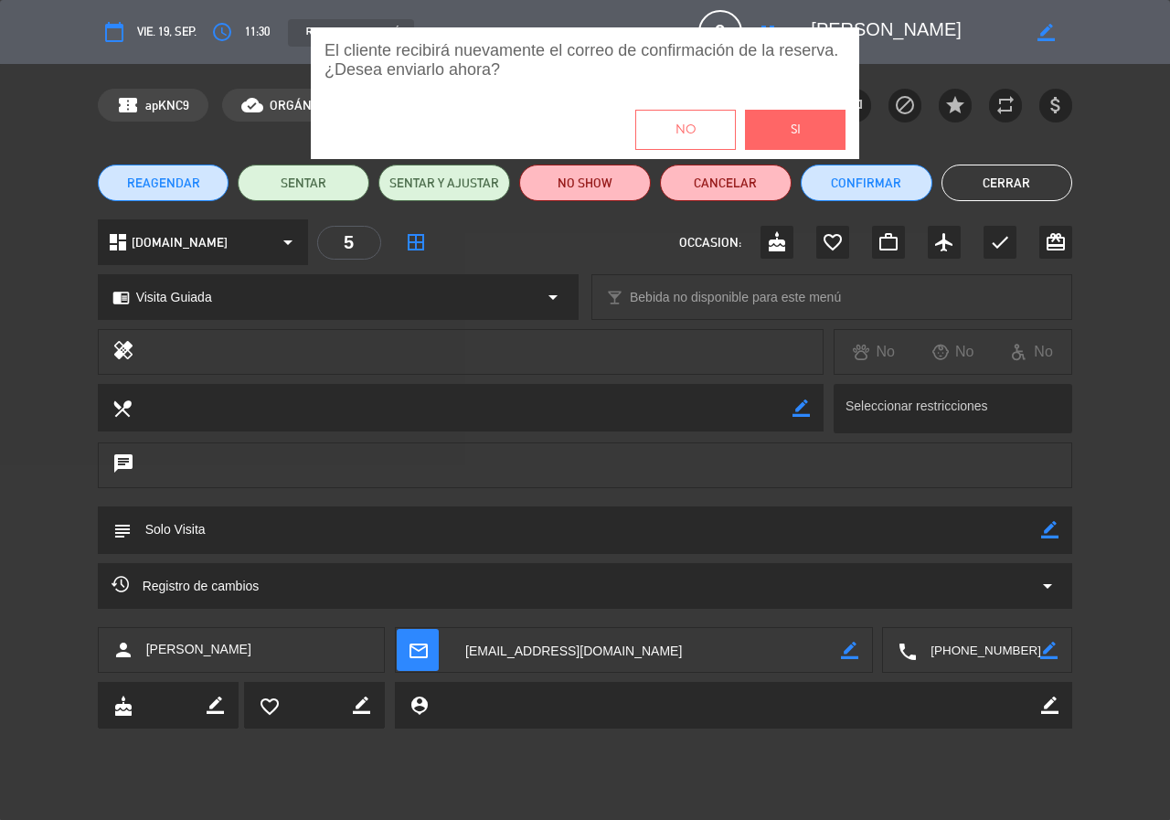
click at [811, 126] on button "Si" at bounding box center [795, 130] width 101 height 40
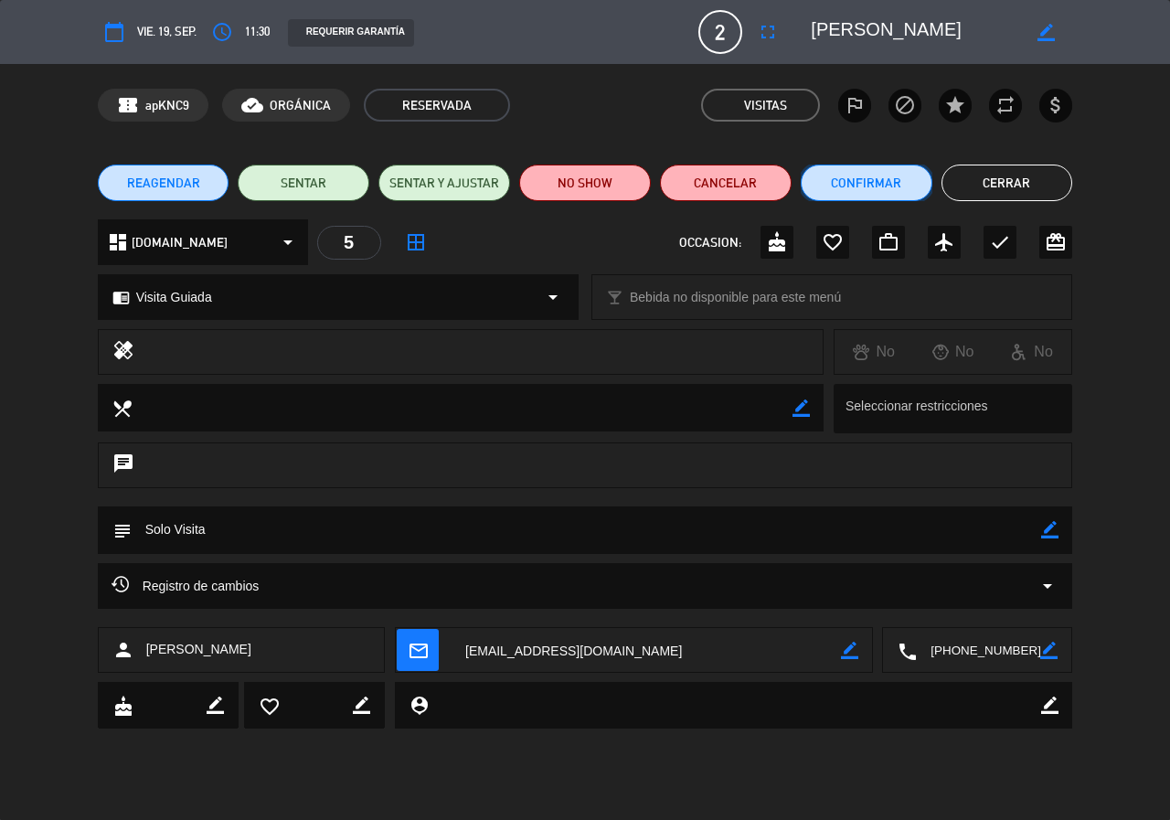
click at [902, 183] on button "Confirmar" at bounding box center [867, 183] width 132 height 37
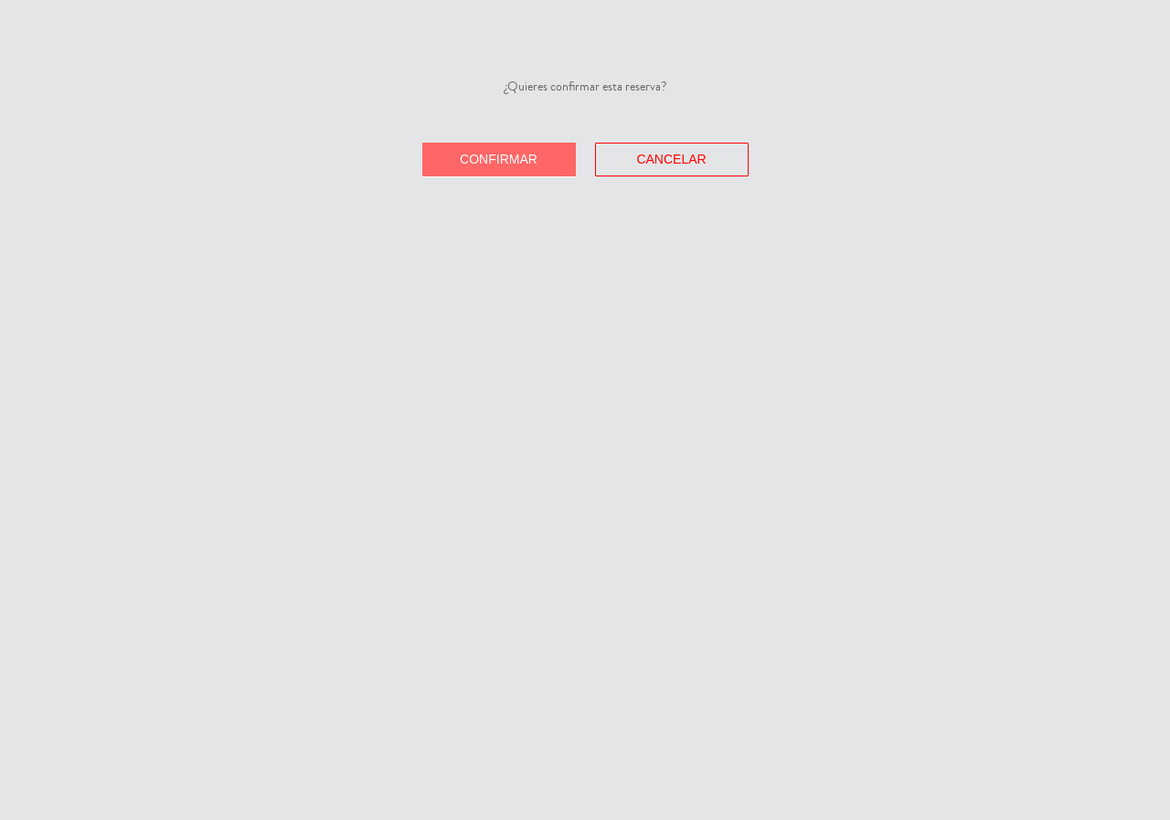
click at [500, 167] on button "Confirmar" at bounding box center [499, 160] width 154 height 34
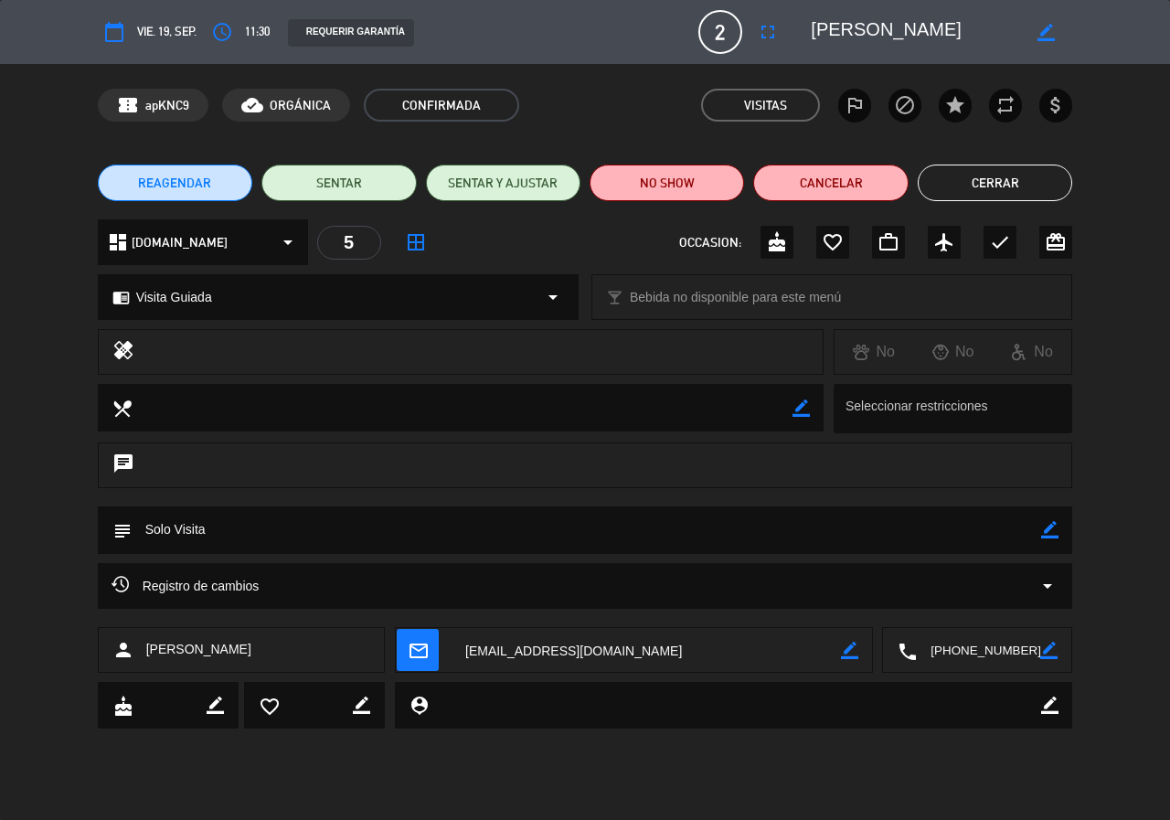
click at [943, 177] on button "Cerrar" at bounding box center [995, 183] width 154 height 37
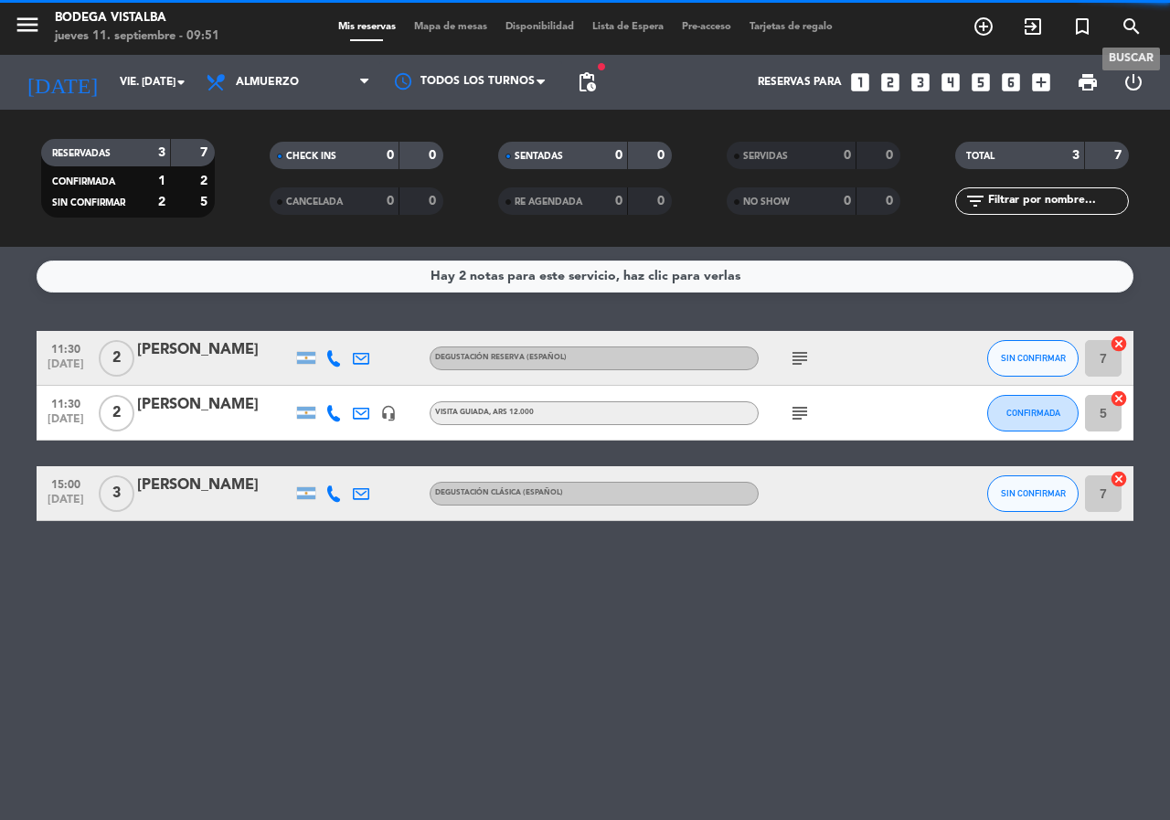
click at [1123, 24] on icon "search" at bounding box center [1131, 27] width 22 height 22
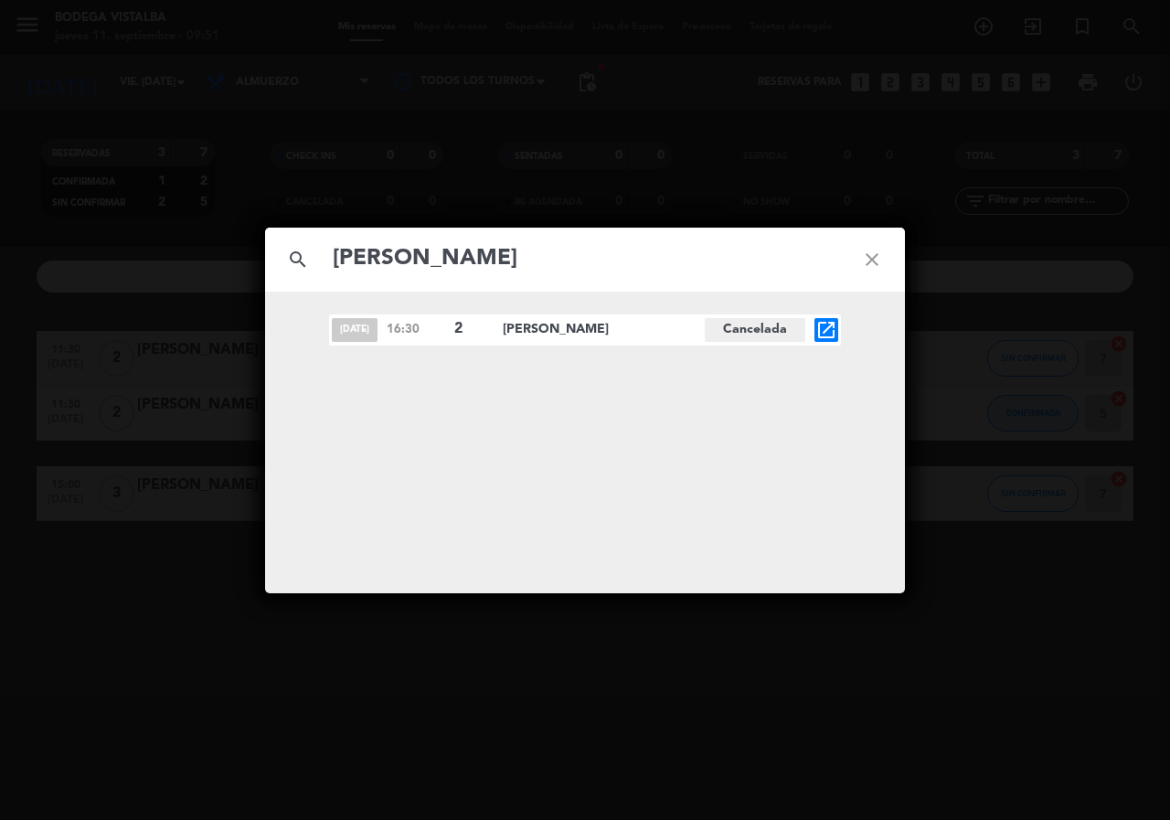
type input "[PERSON_NAME]"
click at [822, 323] on icon "open_in_new" at bounding box center [826, 330] width 22 height 22
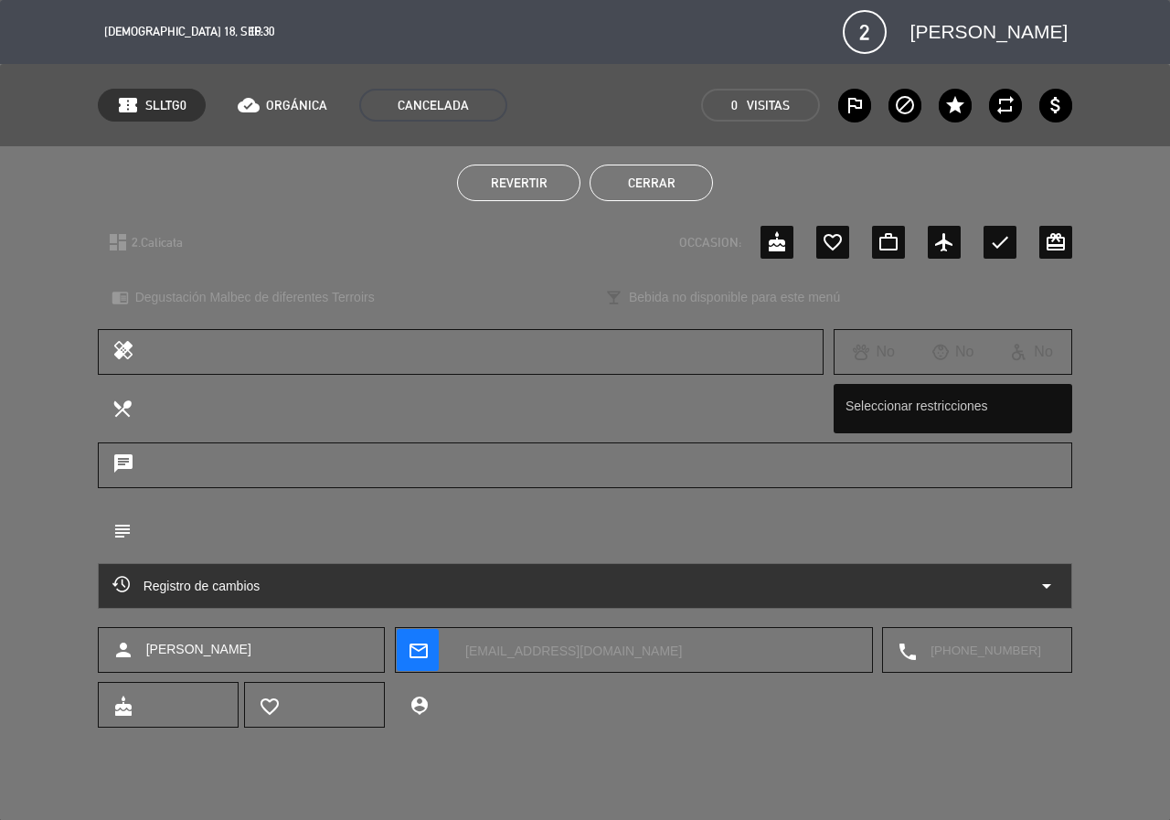
click at [630, 183] on button "Cerrar" at bounding box center [650, 183] width 123 height 37
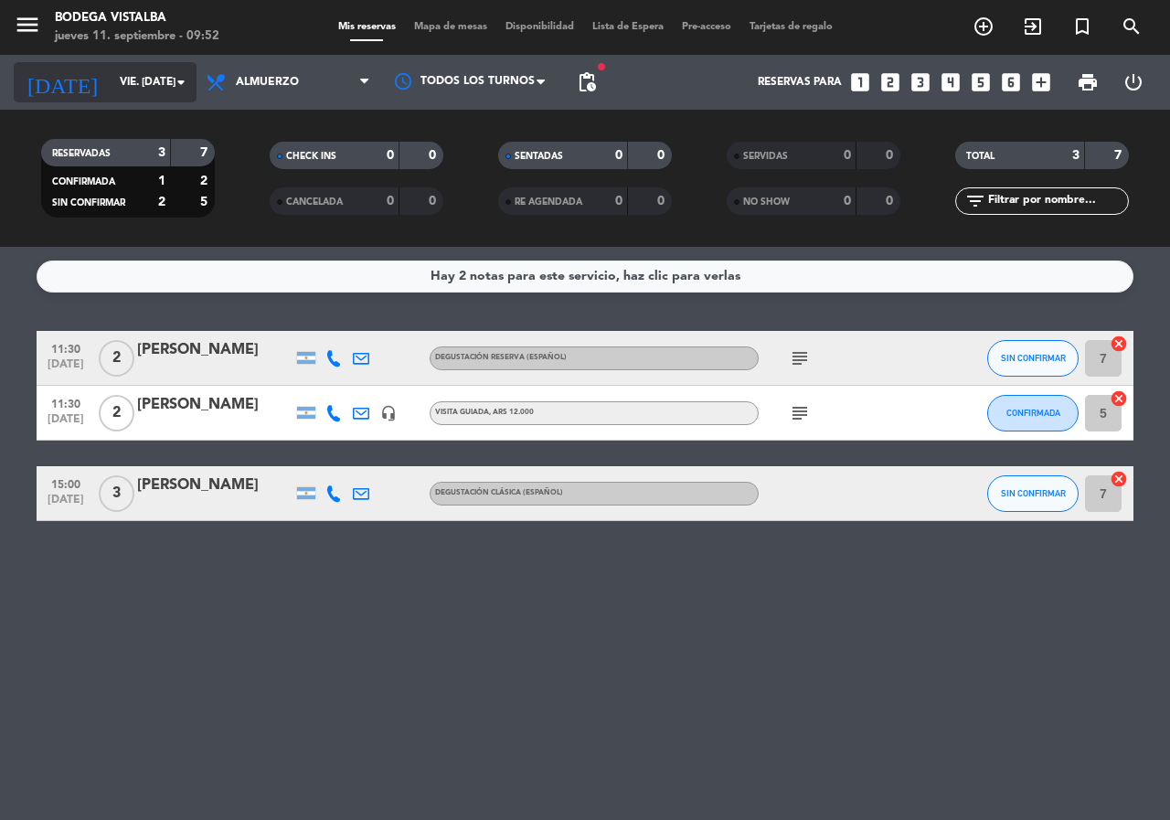
click at [143, 86] on input "vie. [DATE]" at bounding box center [183, 82] width 145 height 31
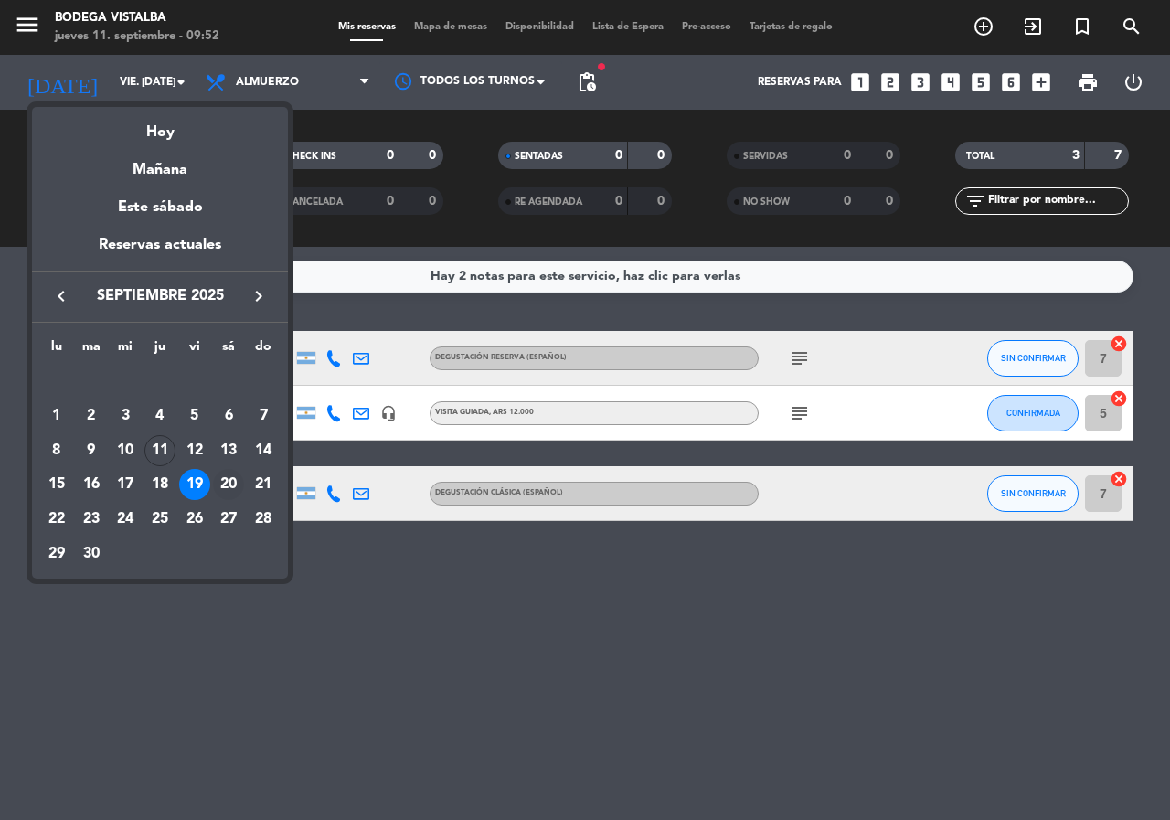
click at [223, 482] on div "20" at bounding box center [228, 484] width 31 height 31
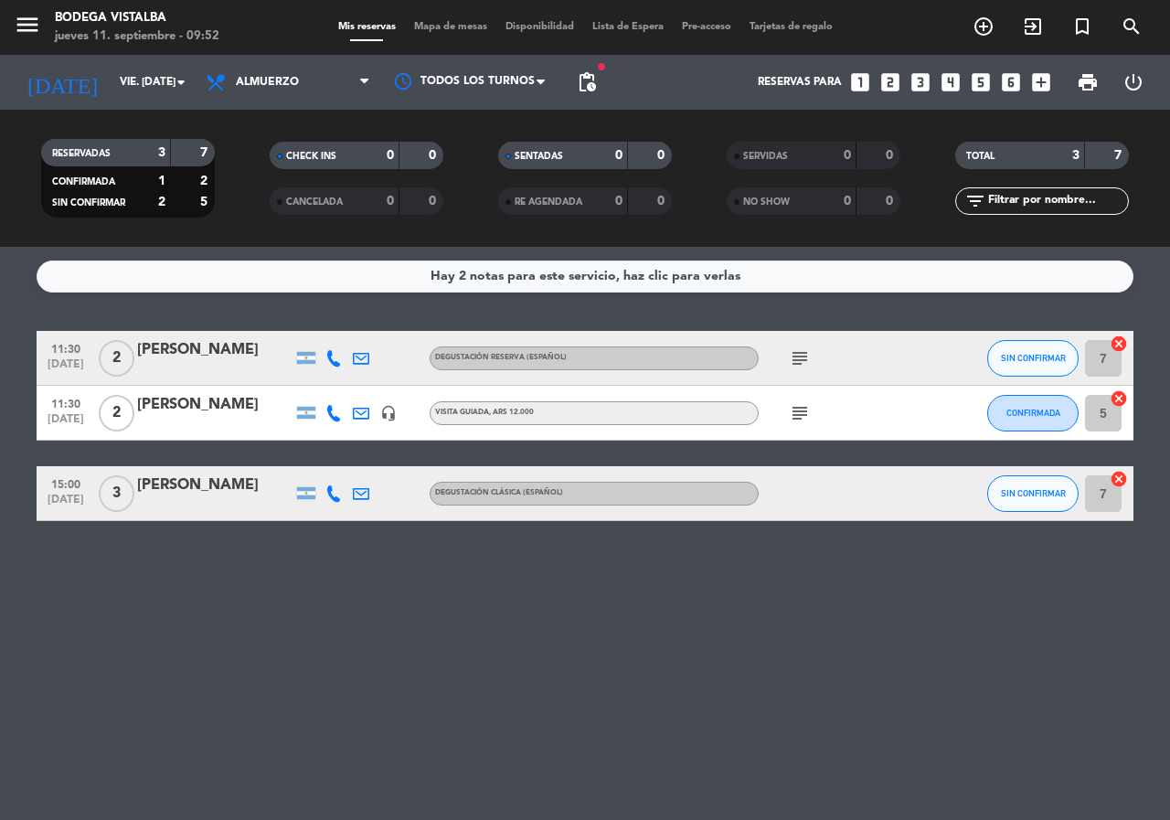
type input "sáb. [DATE]"
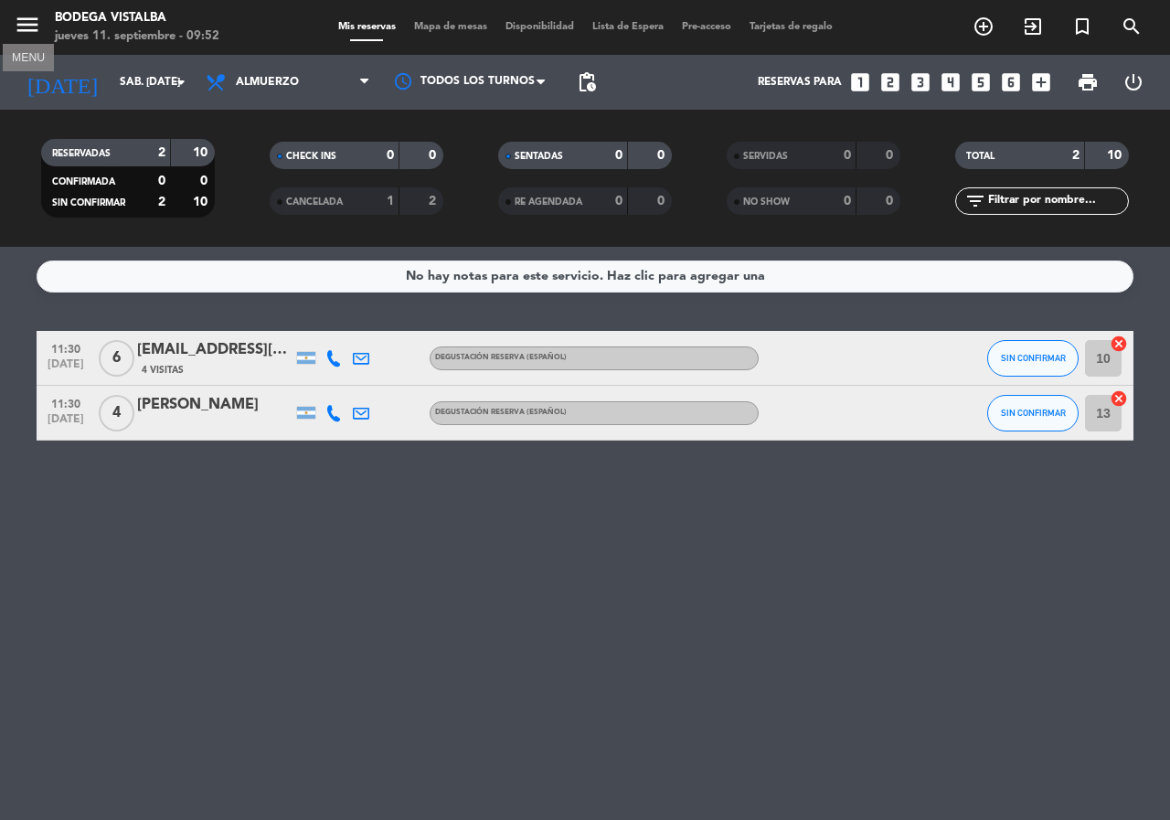
click at [30, 23] on icon "menu" at bounding box center [27, 24] width 27 height 27
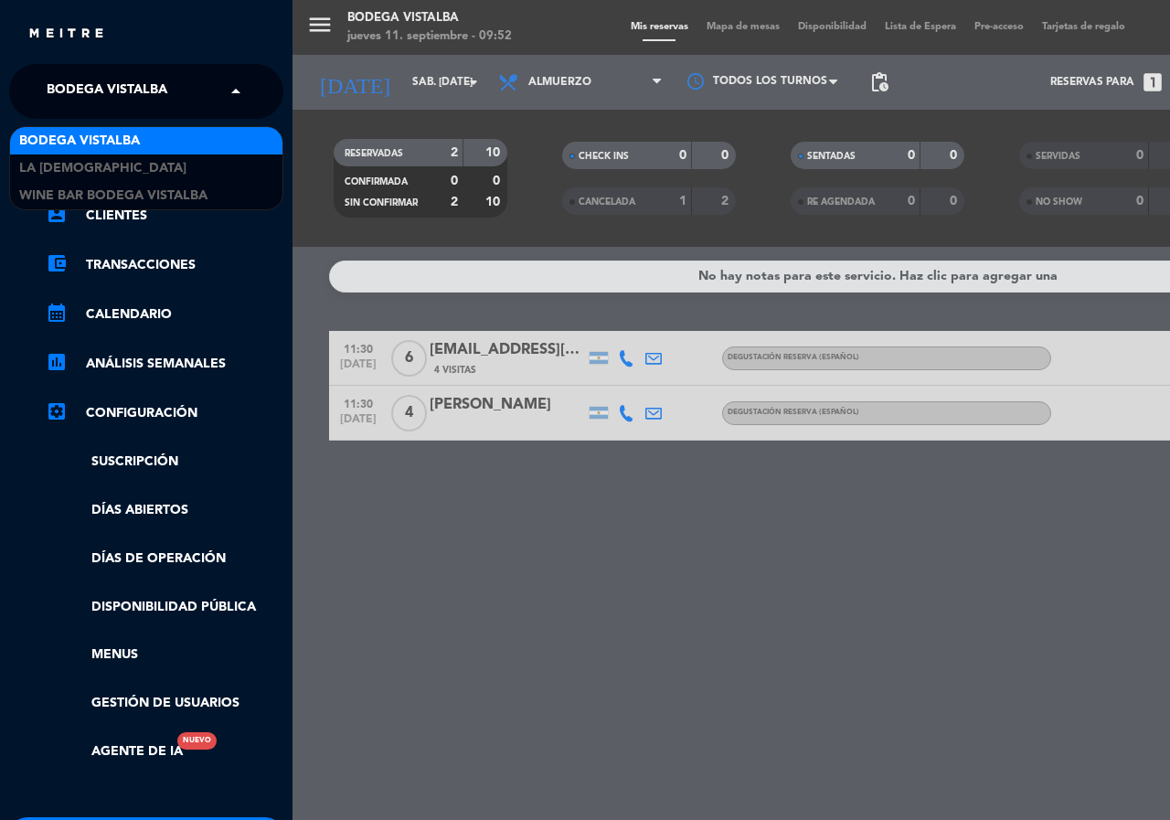
click at [146, 79] on span "BODEGA VISTALBA" at bounding box center [107, 91] width 121 height 38
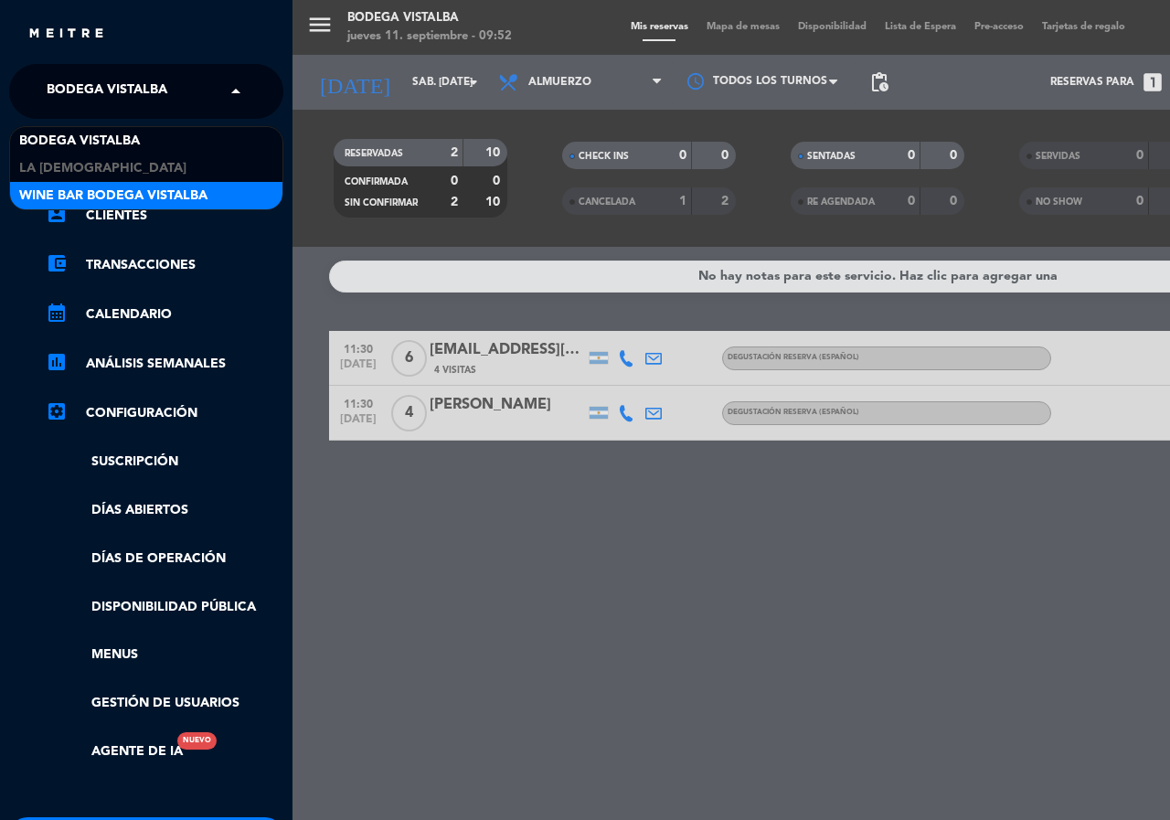
click at [173, 188] on span "Wine Bar Bodega Vistalba" at bounding box center [113, 196] width 188 height 21
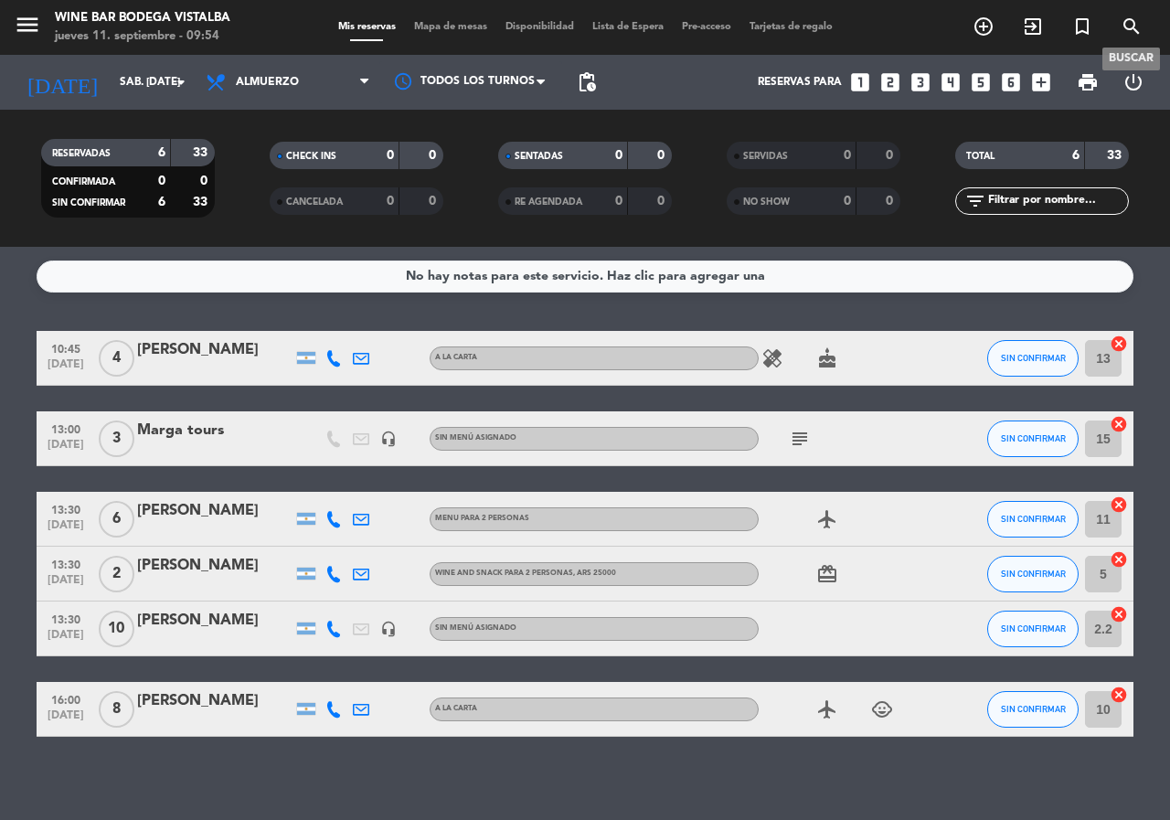
click at [1144, 20] on span "search" at bounding box center [1131, 26] width 49 height 31
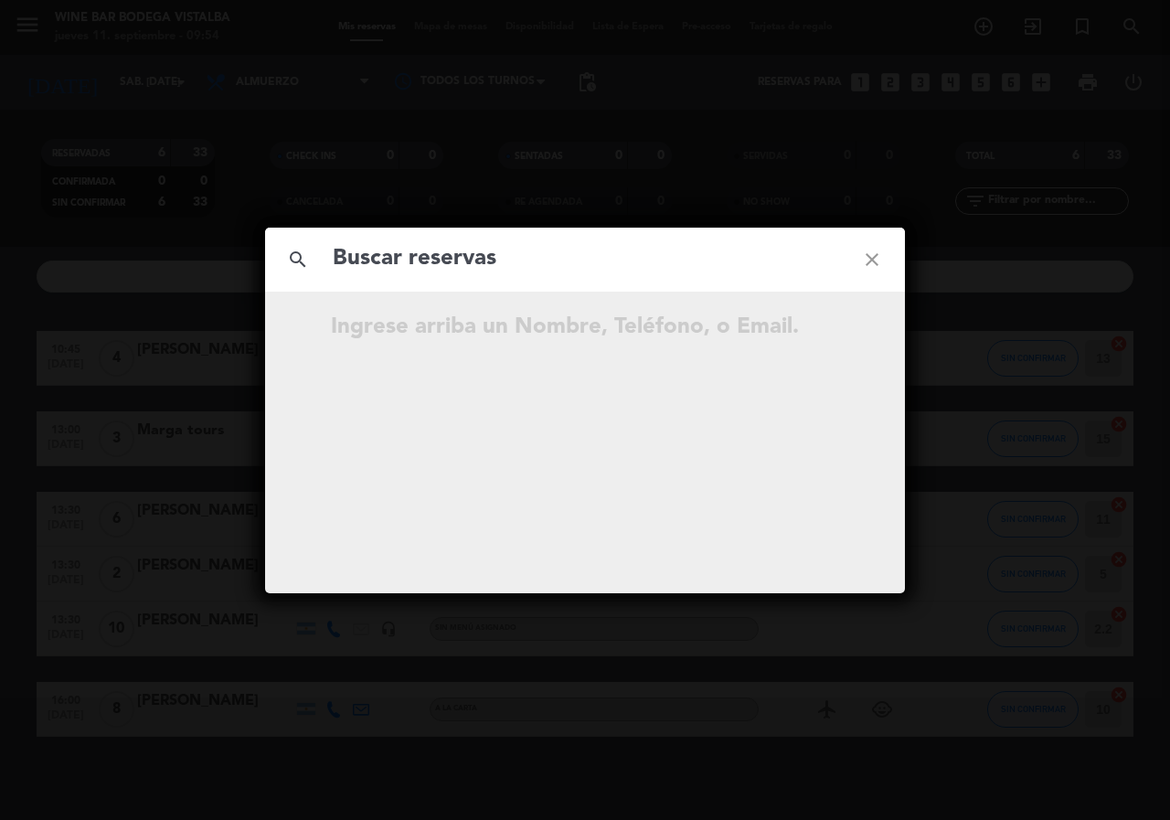
click at [897, 260] on icon "close" at bounding box center [872, 260] width 66 height 66
